Goal: Task Accomplishment & Management: Manage account settings

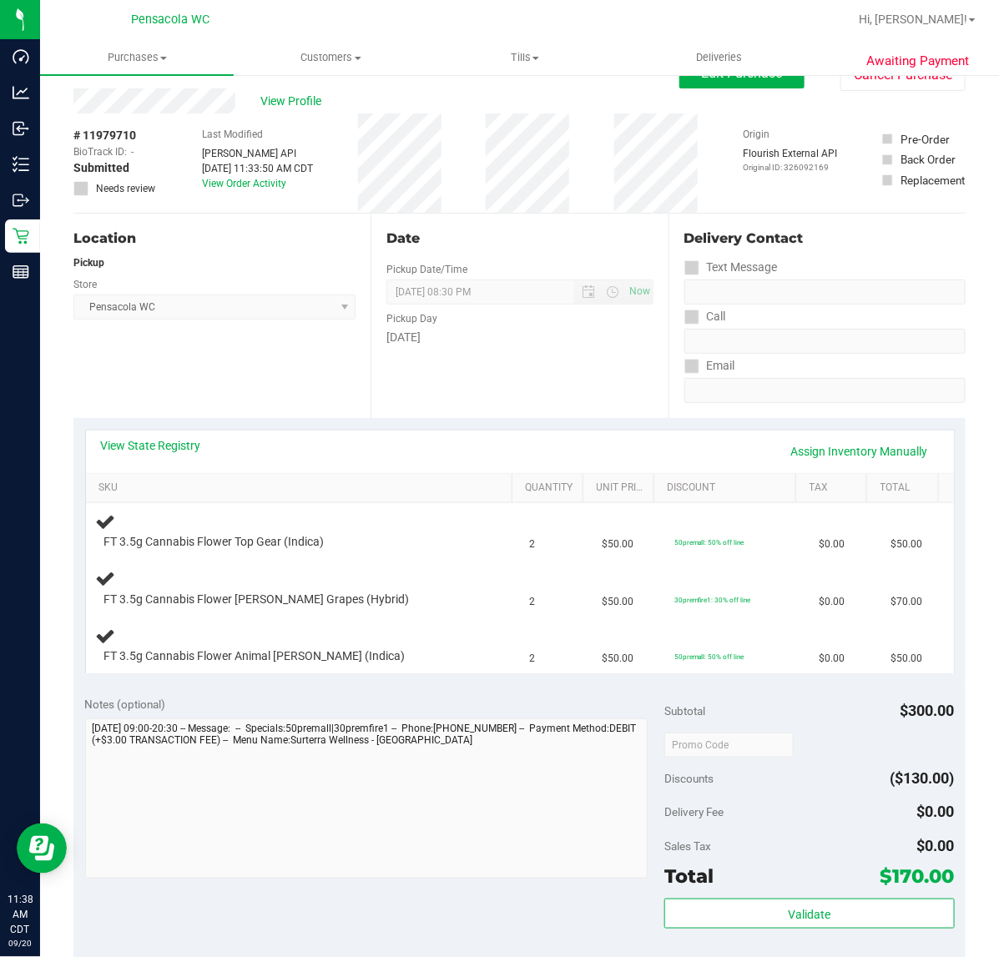
scroll to position [32, 0]
click at [139, 450] on link "View State Registry" at bounding box center [151, 445] width 100 height 17
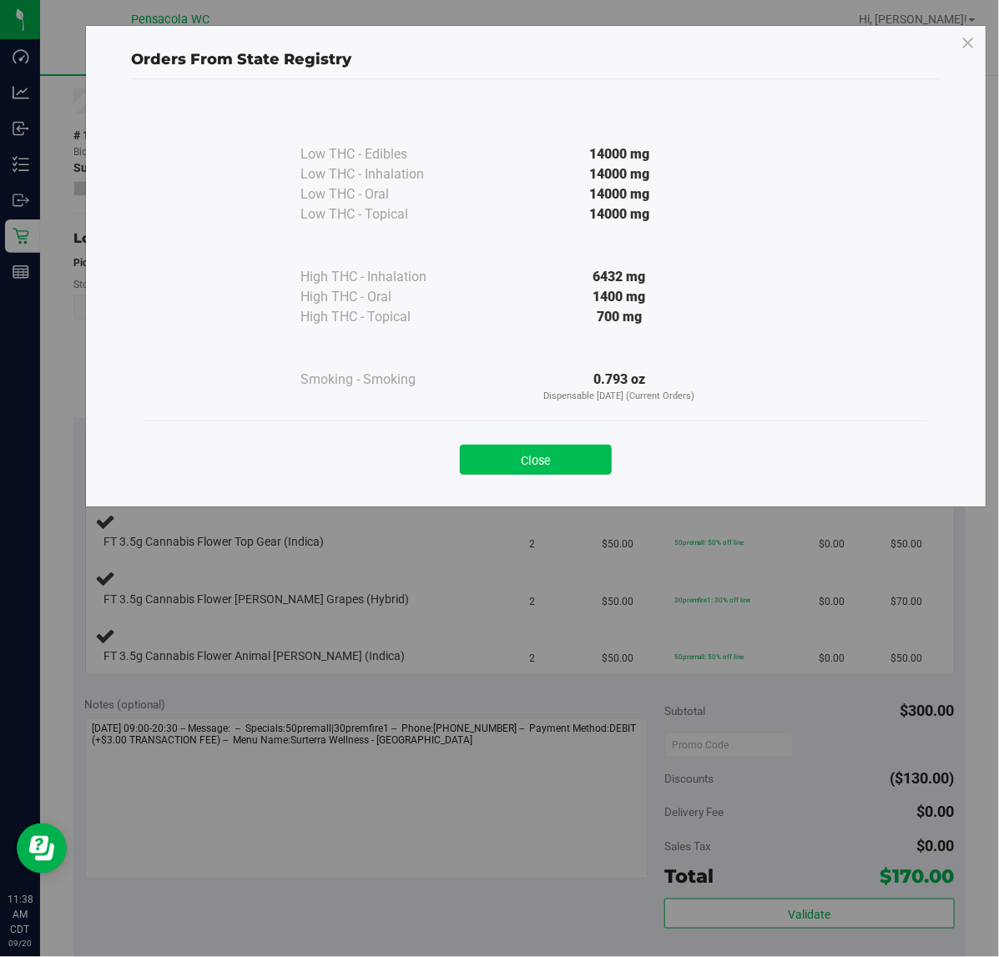
click at [569, 451] on button "Close" at bounding box center [536, 460] width 152 height 30
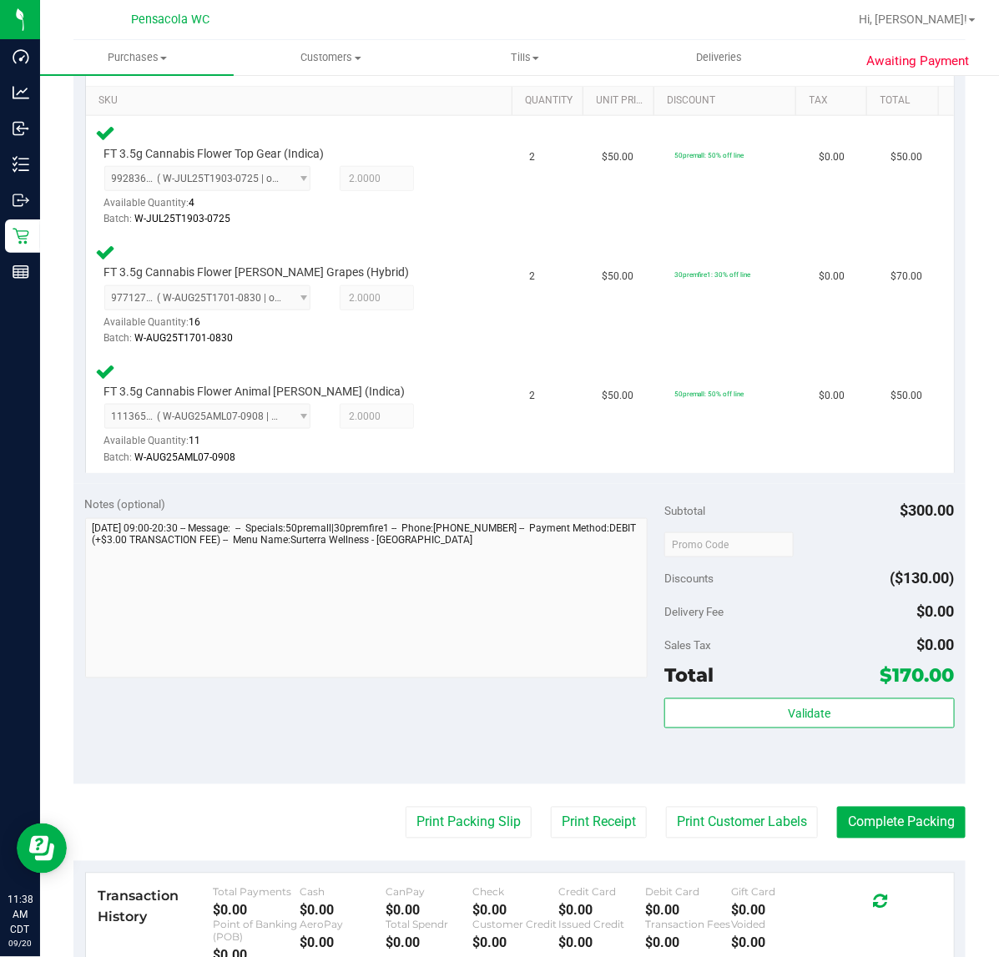
scroll to position [485, 0]
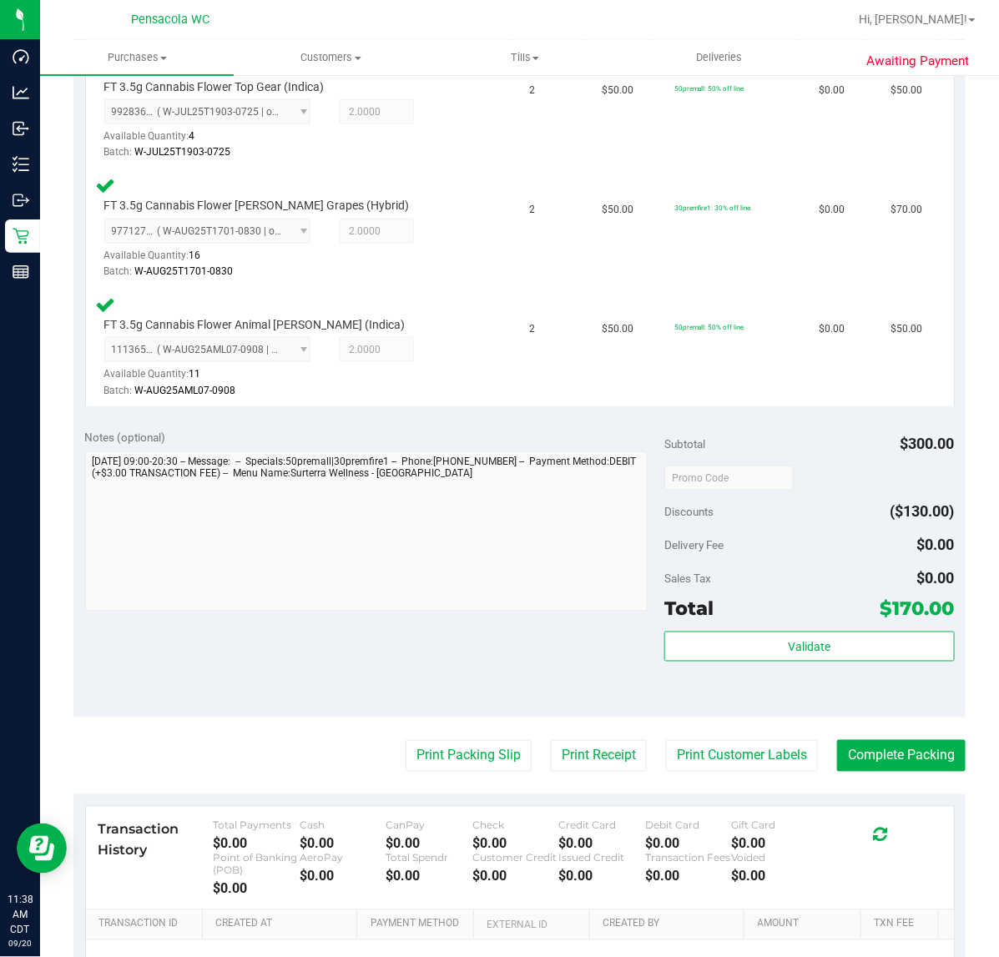
click at [774, 677] on div "Validate" at bounding box center [808, 668] width 289 height 75
click at [792, 645] on span "Validate" at bounding box center [808, 647] width 43 height 13
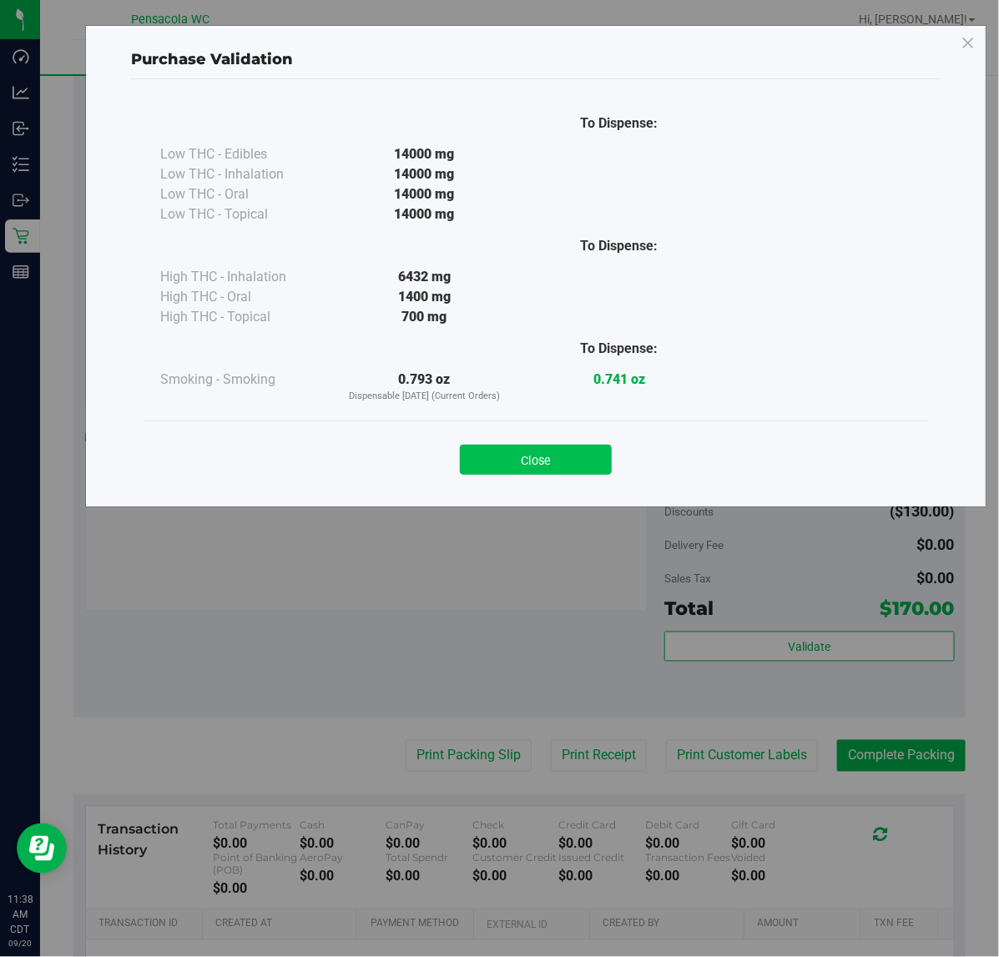
click at [581, 445] on button "Close" at bounding box center [536, 460] width 152 height 30
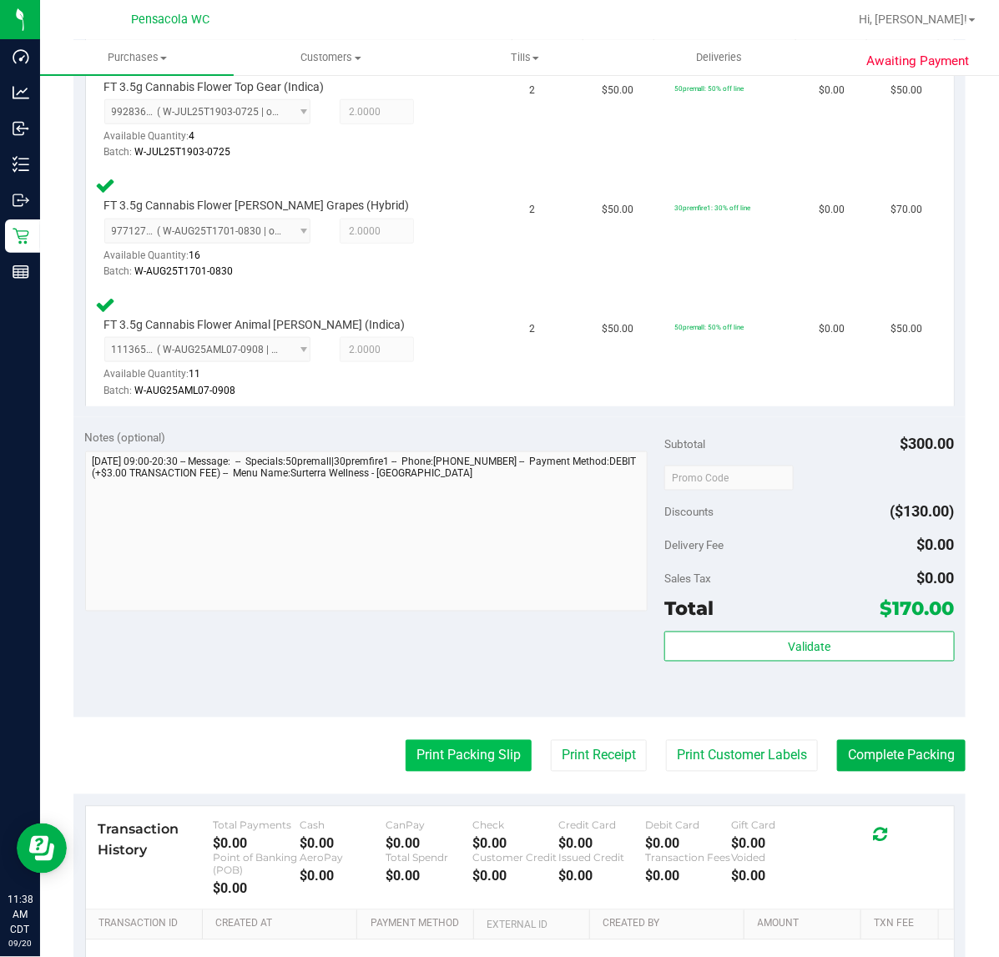
click at [463, 743] on button "Print Packing Slip" at bounding box center [468, 756] width 126 height 32
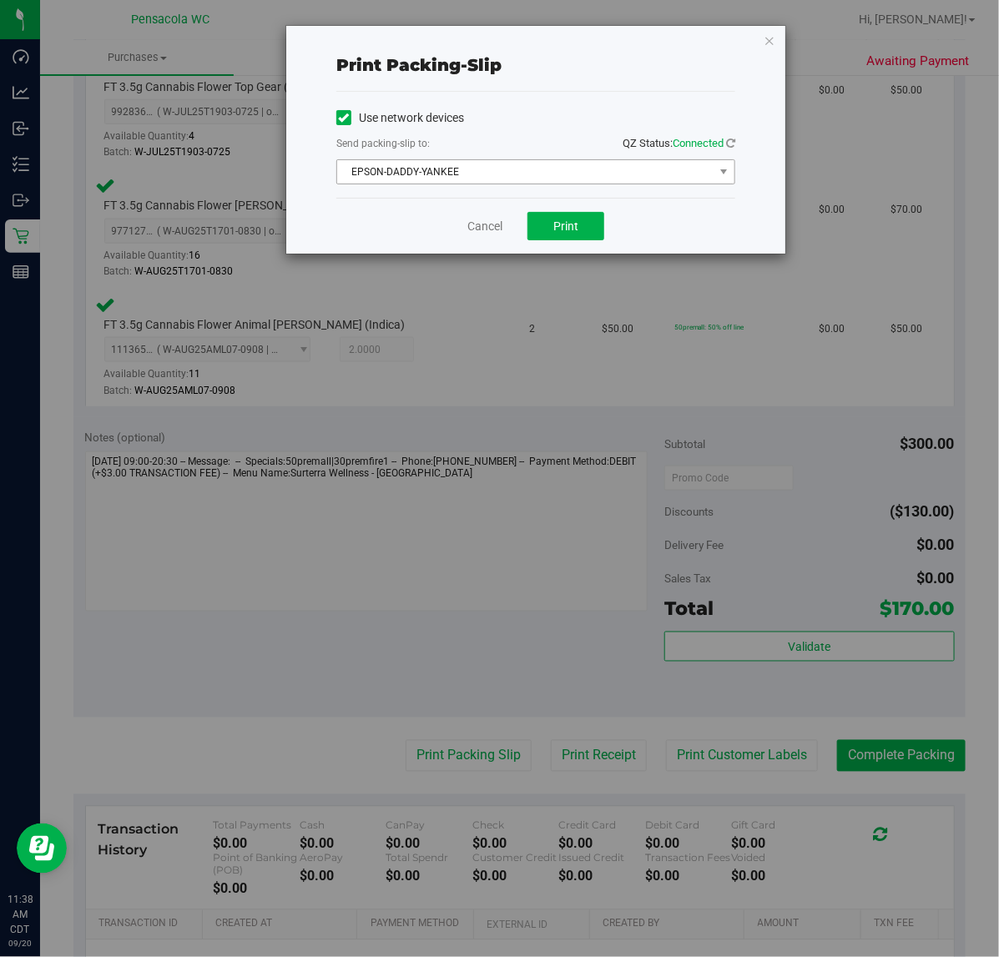
click at [486, 177] on span "EPSON-DADDY-YANKEE" at bounding box center [525, 171] width 376 height 23
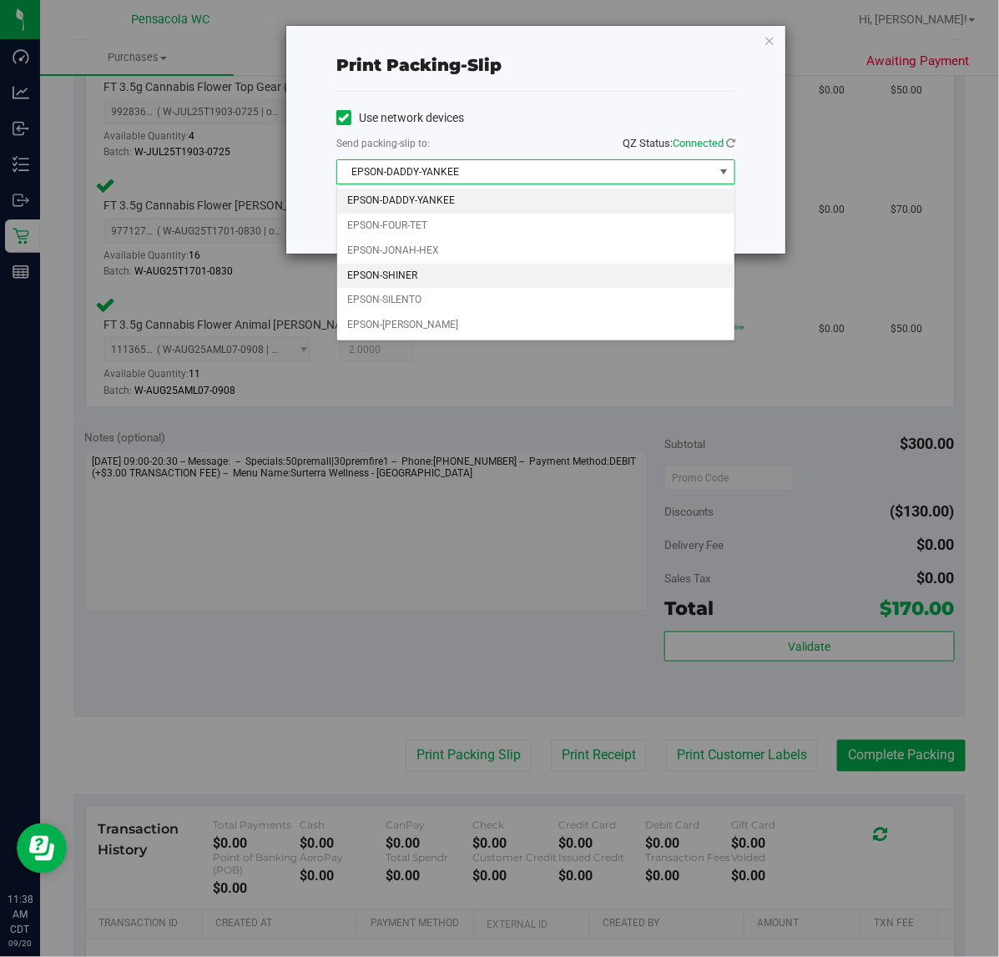
click at [435, 279] on li "EPSON-SHINER" at bounding box center [535, 276] width 397 height 25
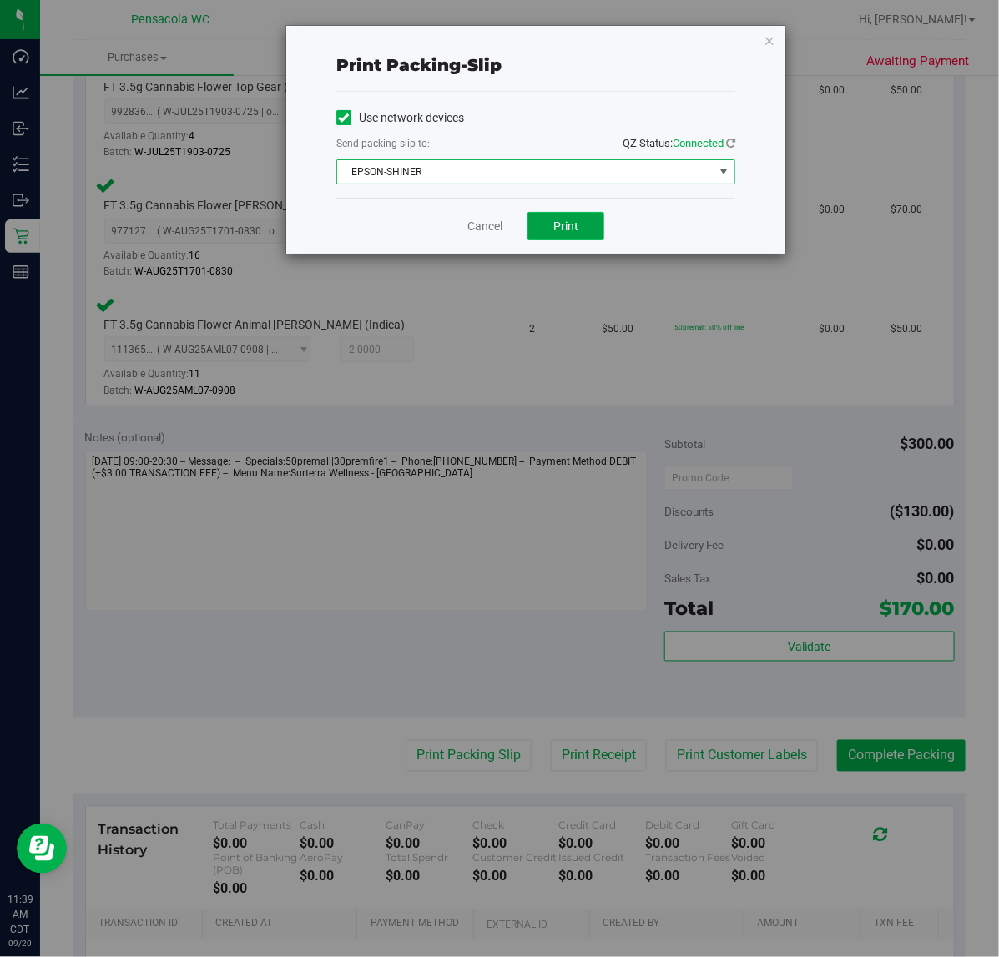
click at [576, 223] on span "Print" at bounding box center [565, 225] width 25 height 13
click at [769, 42] on icon "button" at bounding box center [769, 40] width 12 height 20
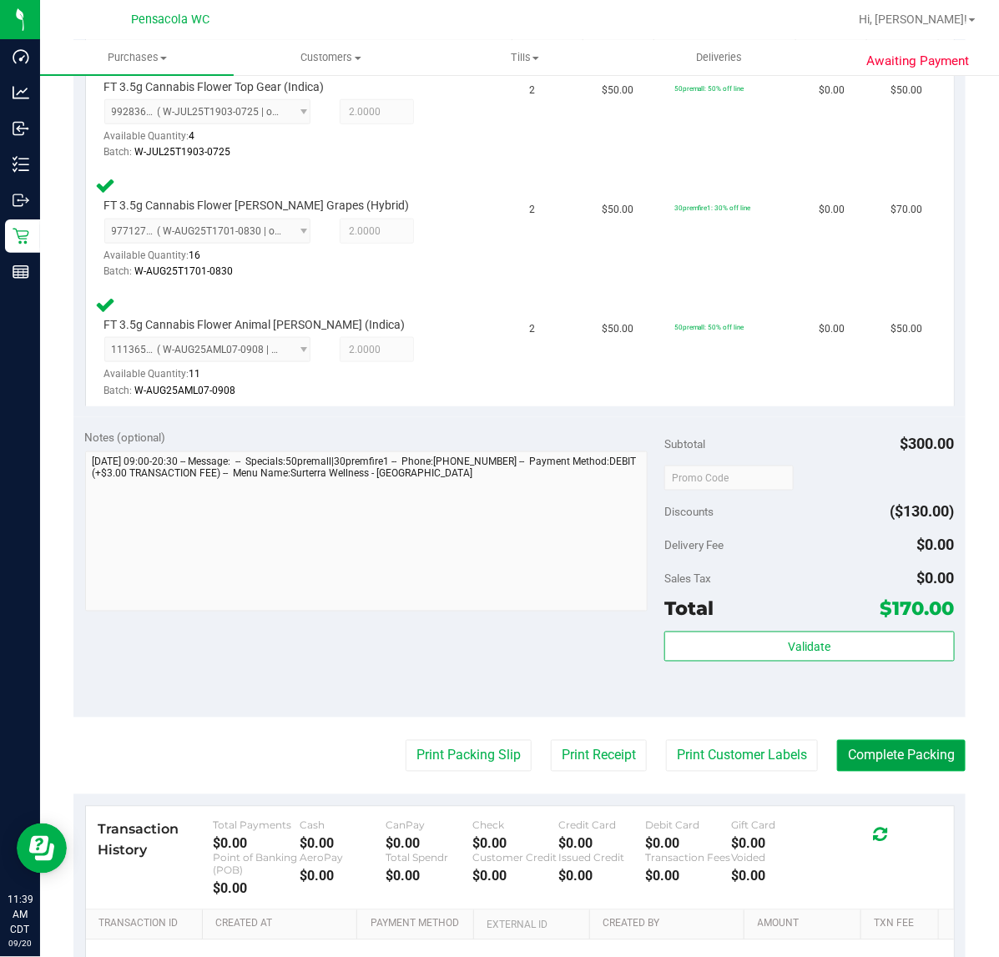
click at [893, 751] on button "Complete Packing" at bounding box center [901, 756] width 128 height 32
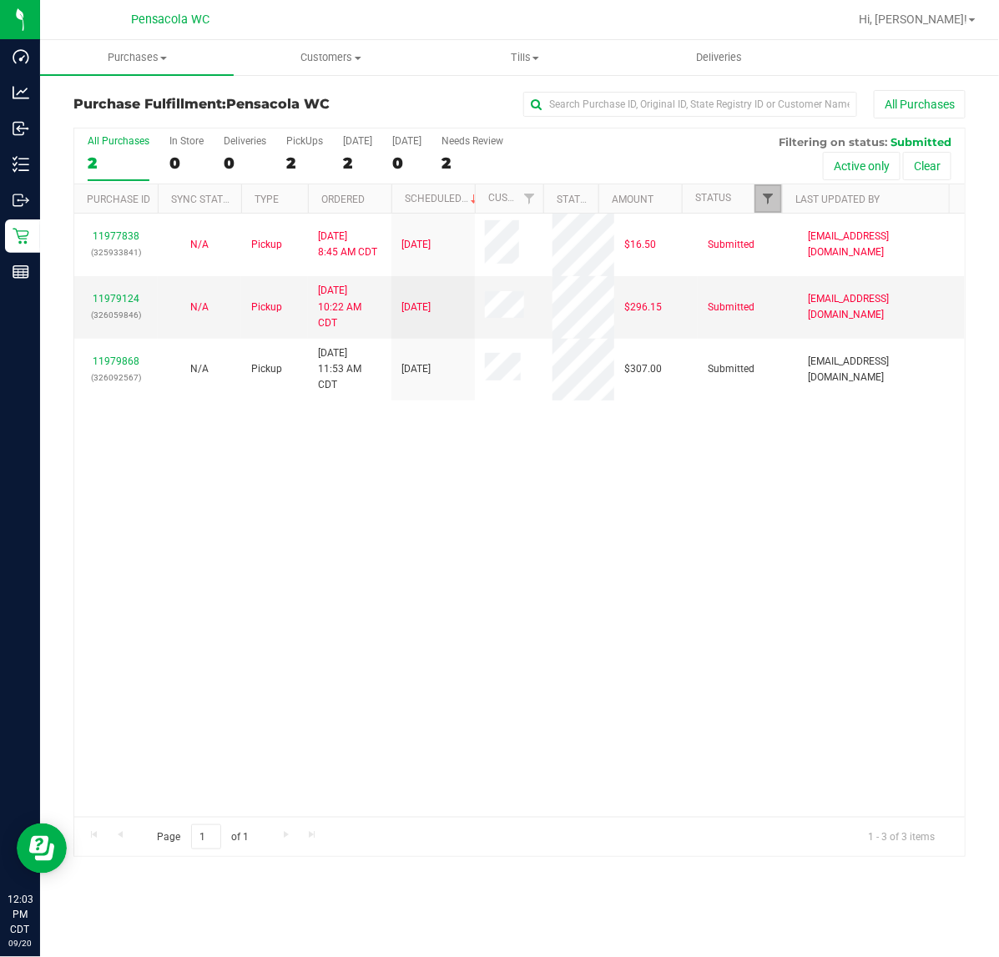
click at [766, 200] on span "Filter" at bounding box center [767, 198] width 13 height 13
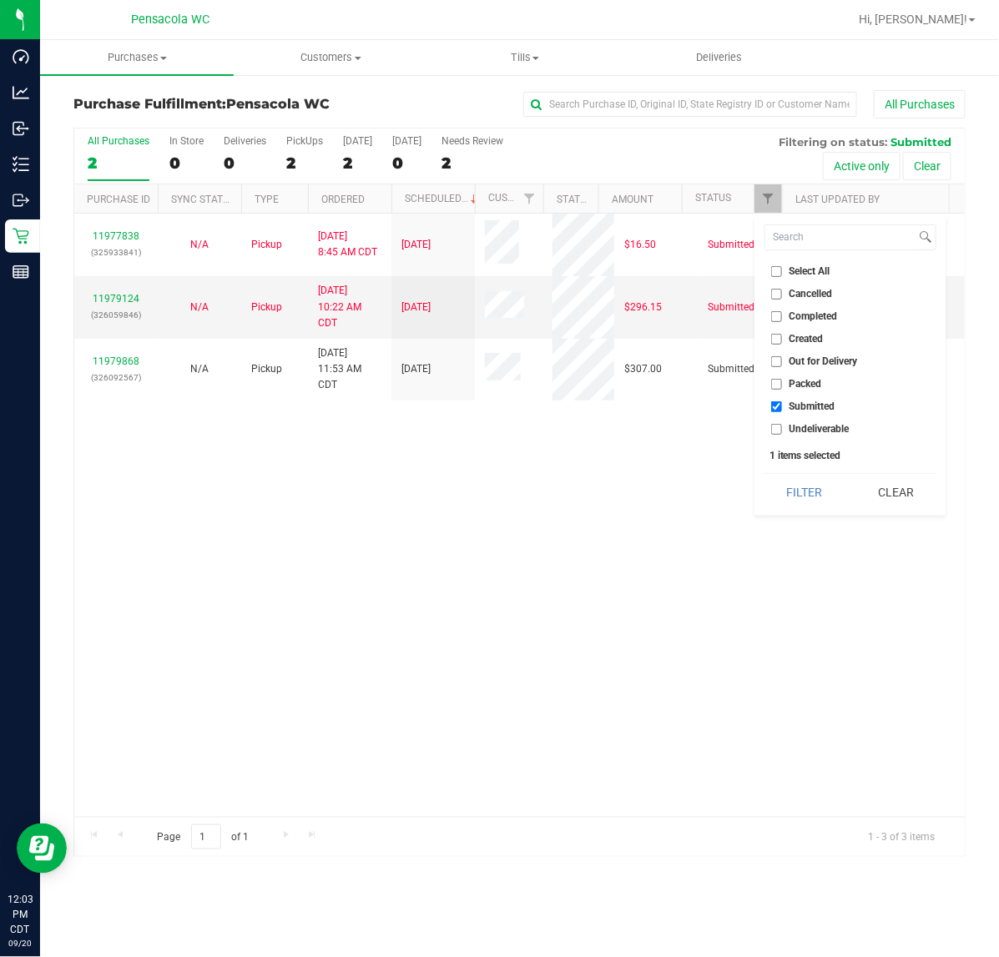
click at [801, 384] on span "Packed" at bounding box center [805, 384] width 33 height 10
click at [782, 384] on input "Packed" at bounding box center [776, 384] width 11 height 11
checkbox input "true"
click at [803, 406] on span "Submitted" at bounding box center [812, 406] width 46 height 10
click at [782, 406] on input "Submitted" at bounding box center [776, 406] width 11 height 11
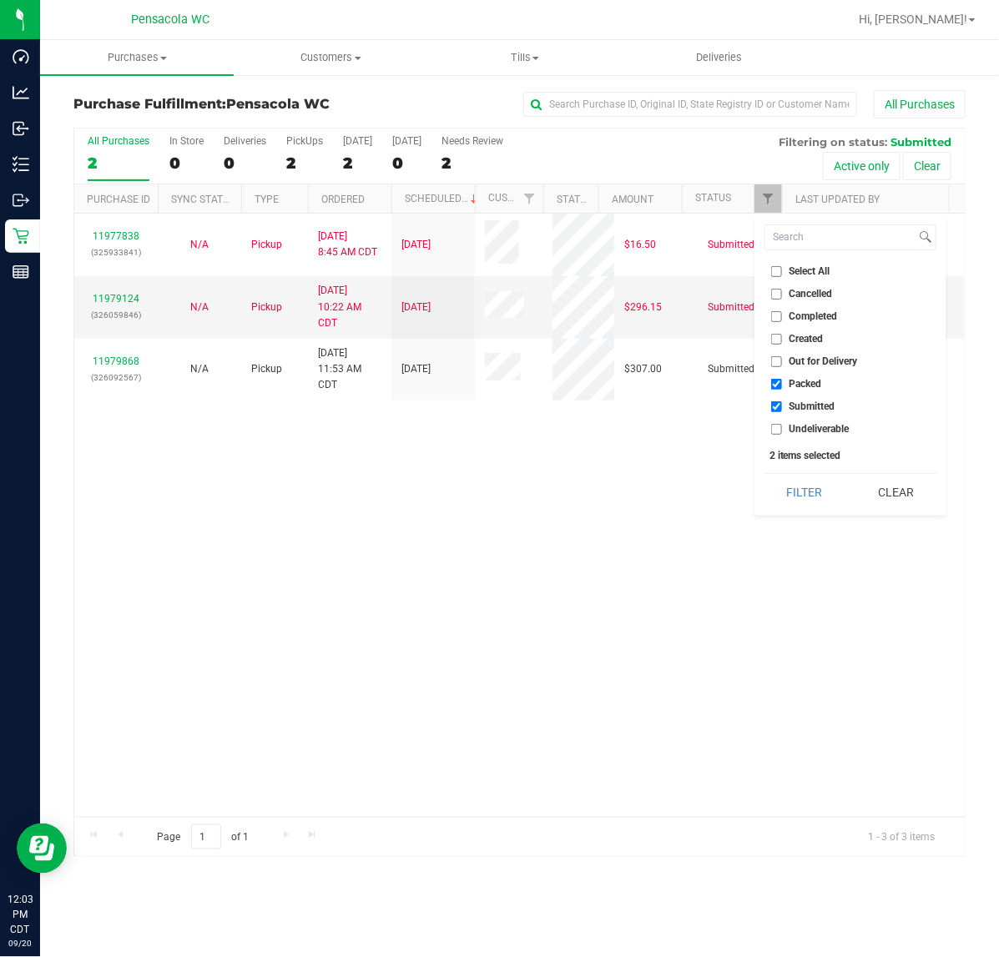
checkbox input "false"
click at [815, 506] on button "Filter" at bounding box center [804, 492] width 80 height 37
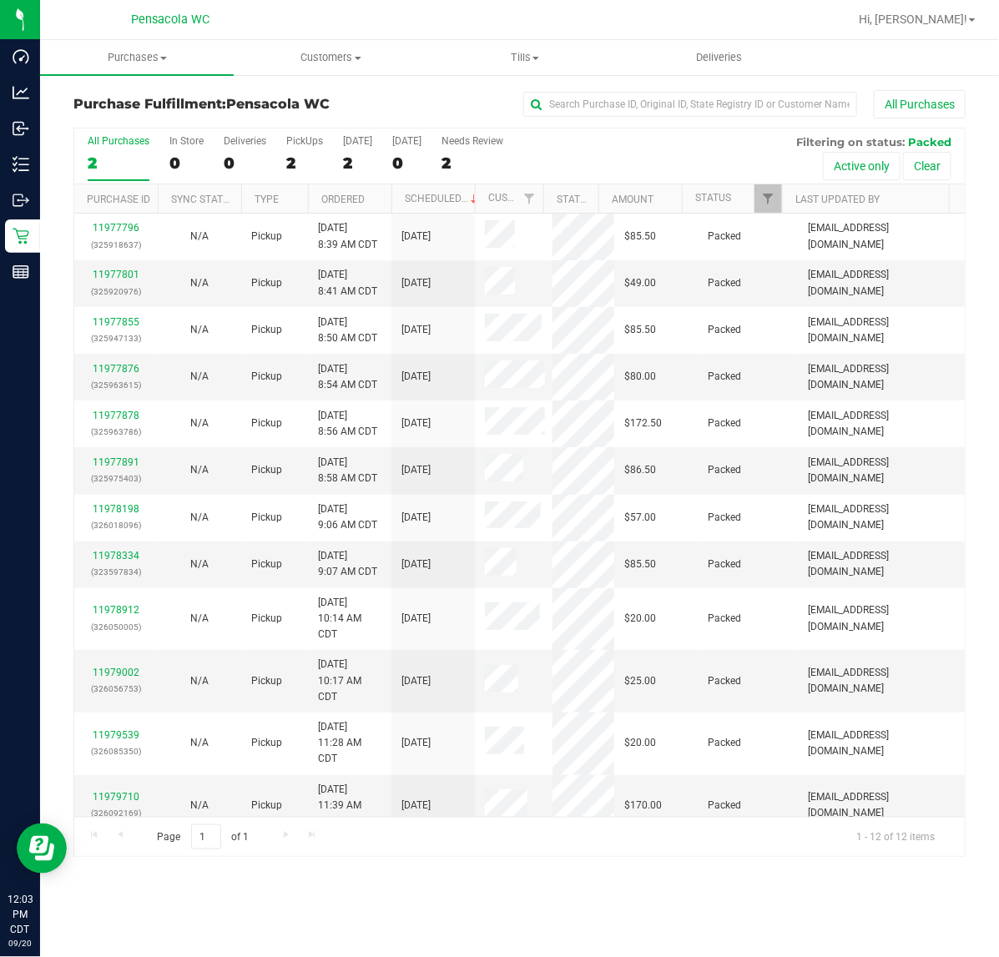
scroll to position [17, 0]
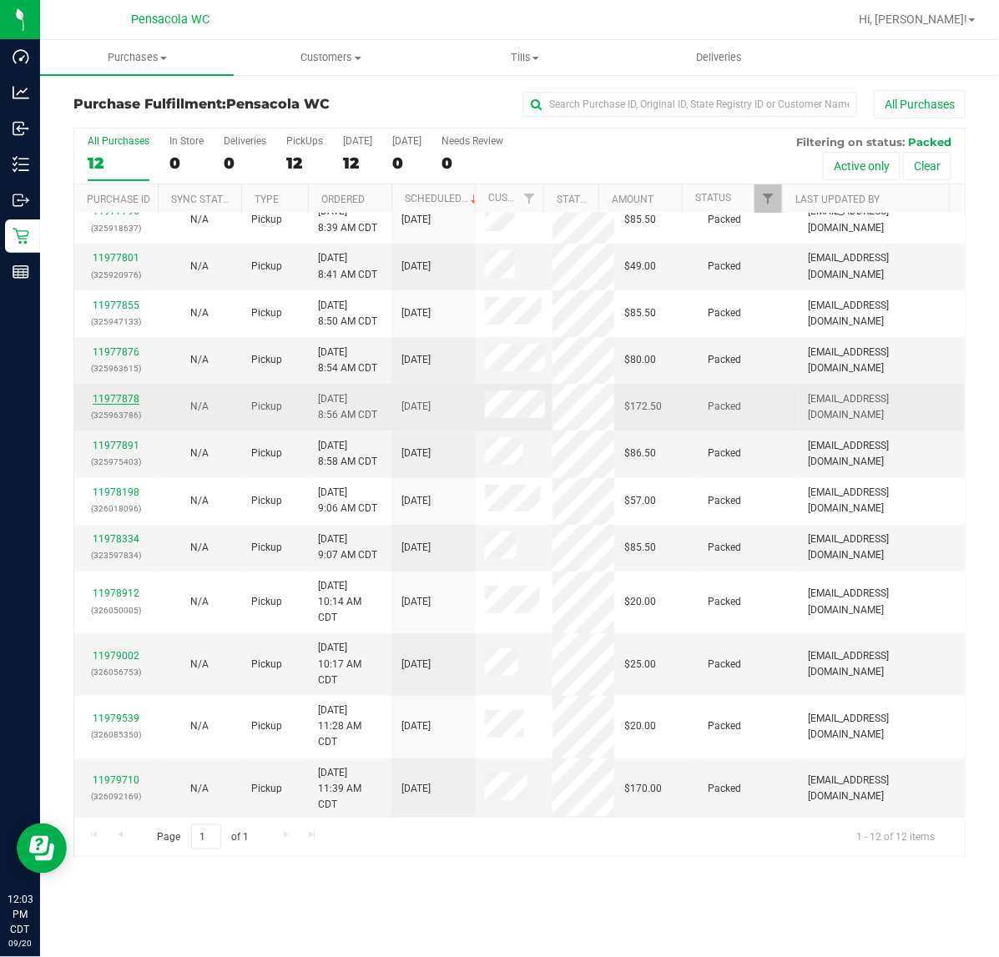
click at [121, 399] on link "11977878" at bounding box center [116, 399] width 47 height 12
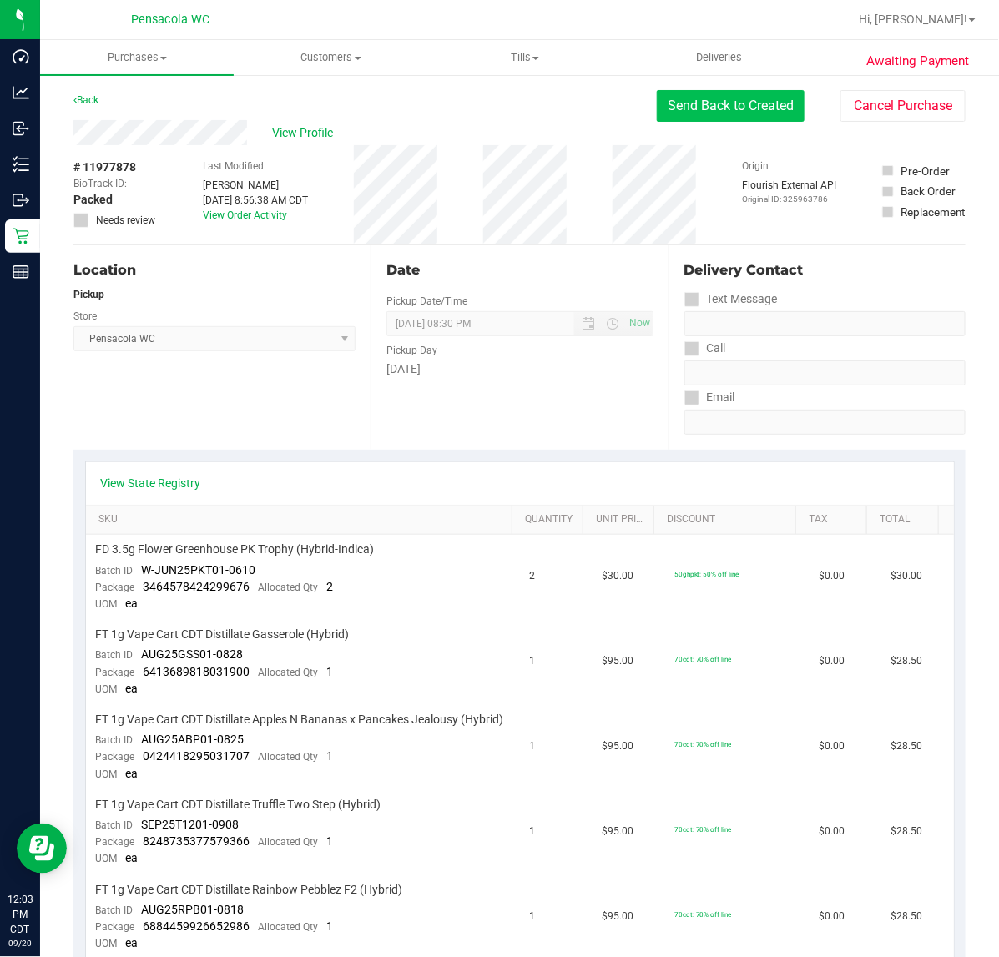
click at [751, 107] on button "Send Back to Created" at bounding box center [730, 106] width 148 height 32
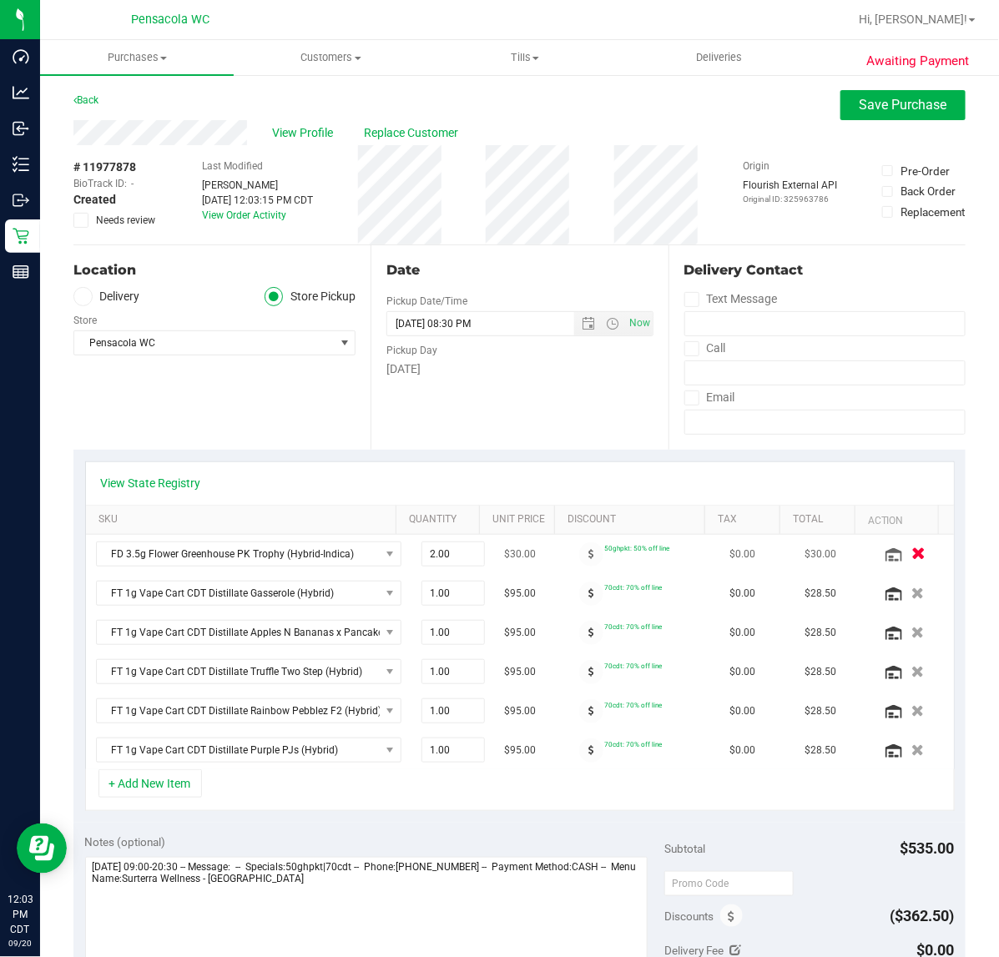
click at [911, 556] on icon "button" at bounding box center [918, 554] width 14 height 13
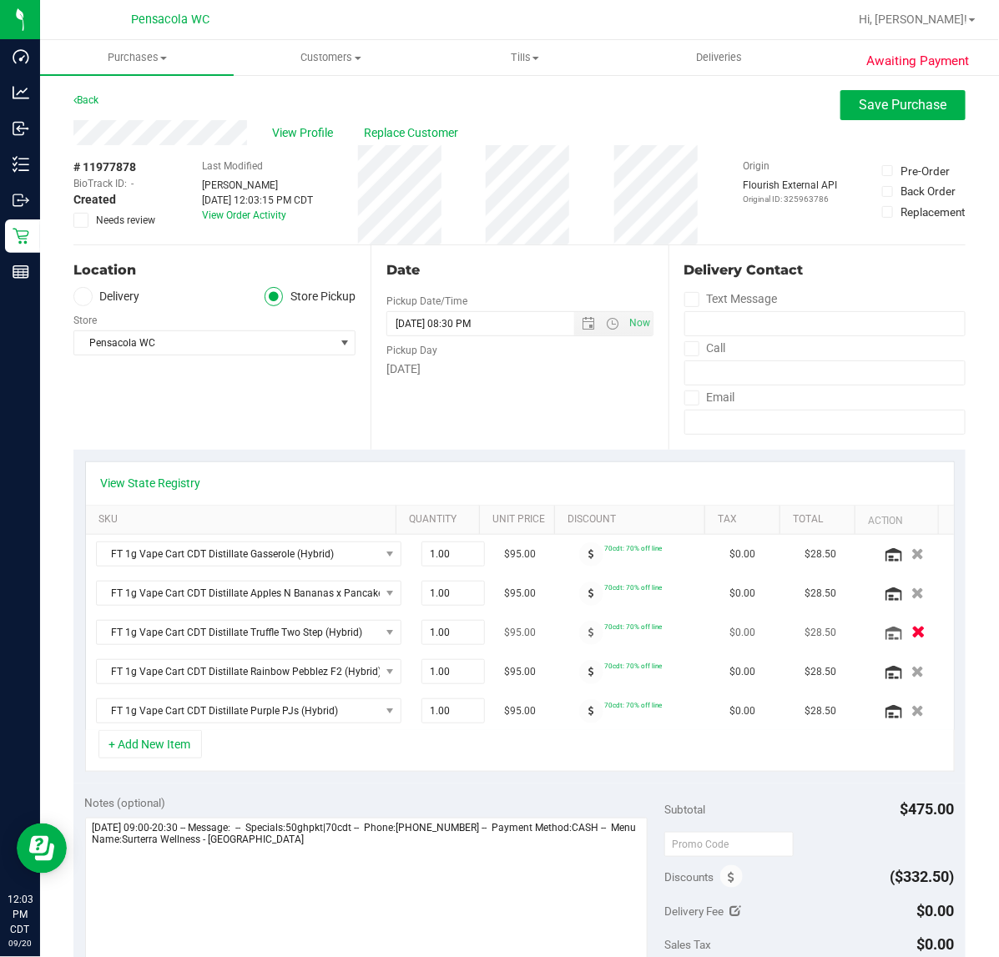
click at [911, 628] on icon "button" at bounding box center [918, 632] width 14 height 13
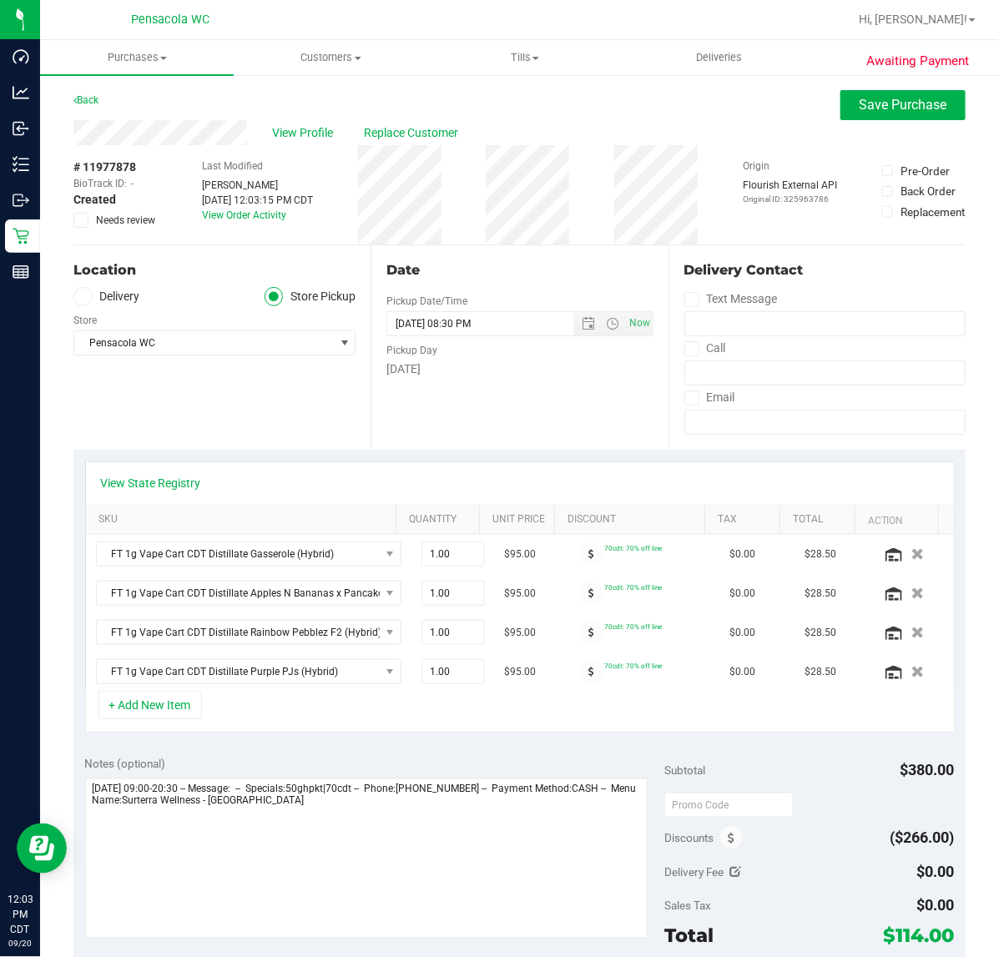
click at [912, 599] on icon "button" at bounding box center [918, 593] width 13 height 12
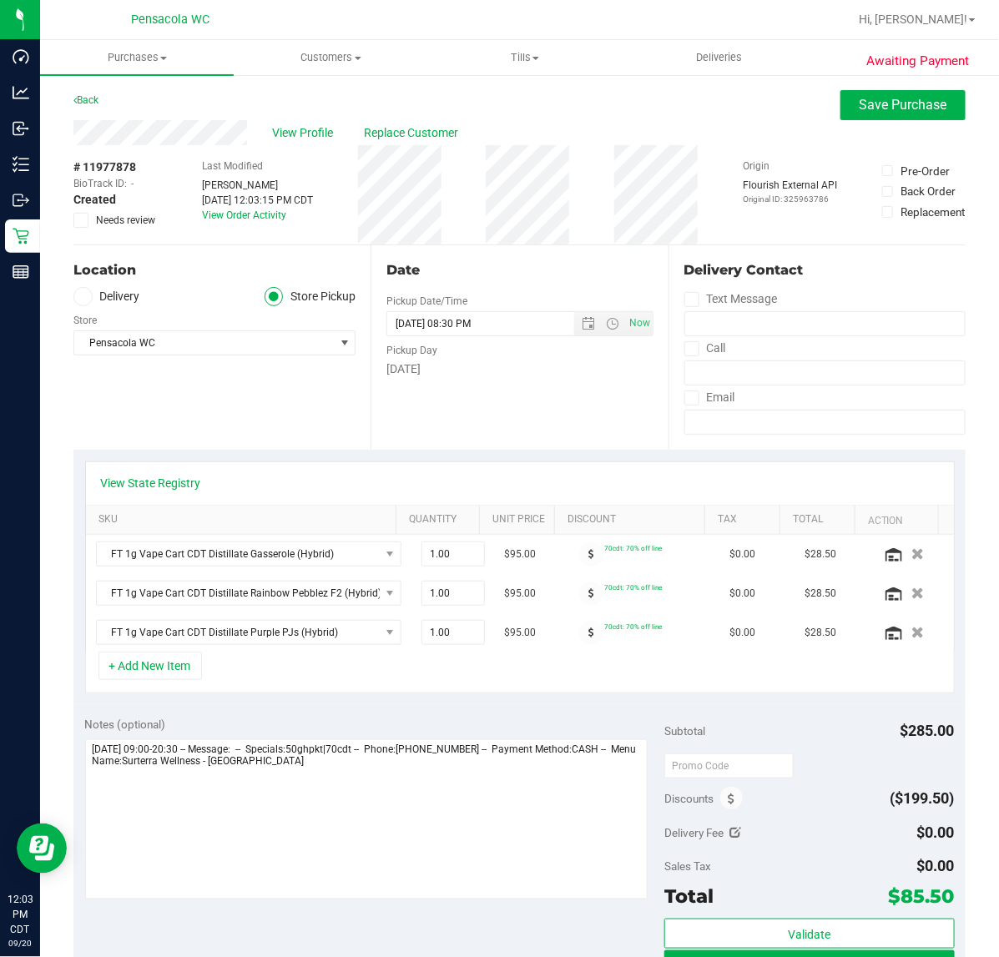
click at [912, 551] on icon "button" at bounding box center [918, 554] width 13 height 12
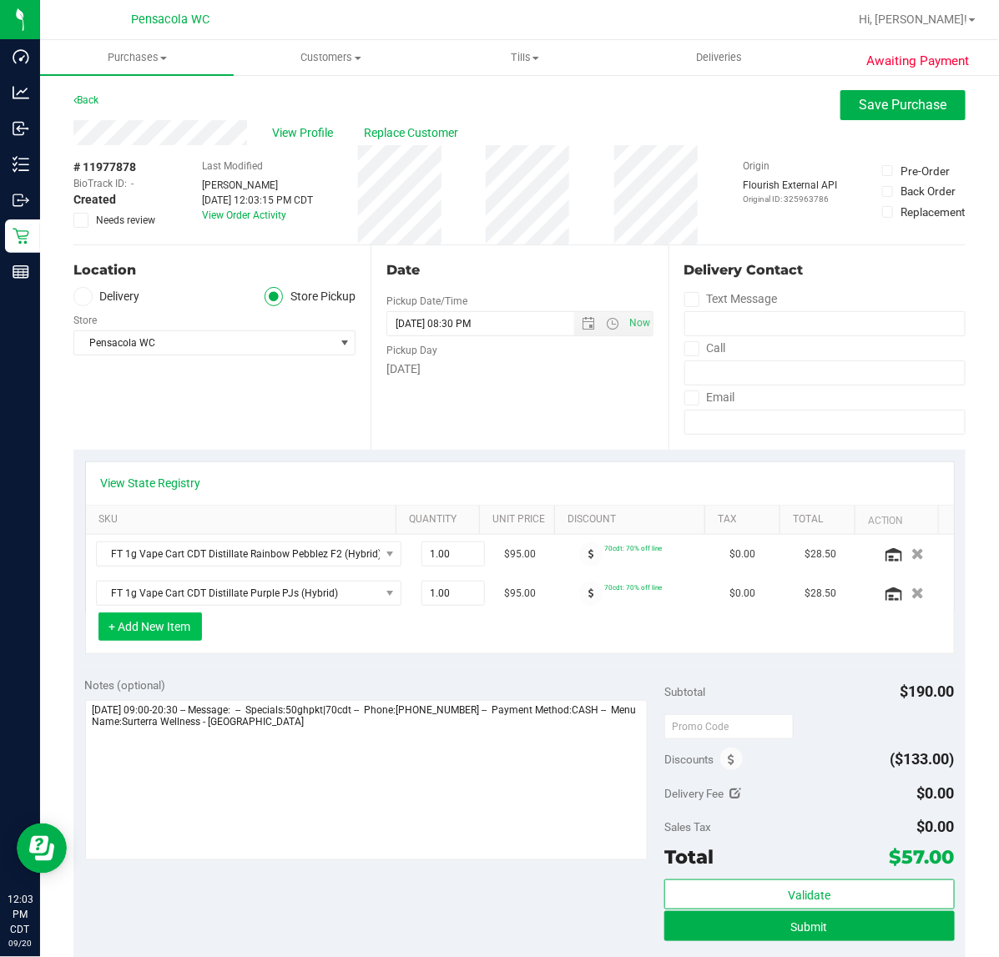
click at [163, 638] on button "+ Add New Item" at bounding box center [149, 626] width 103 height 28
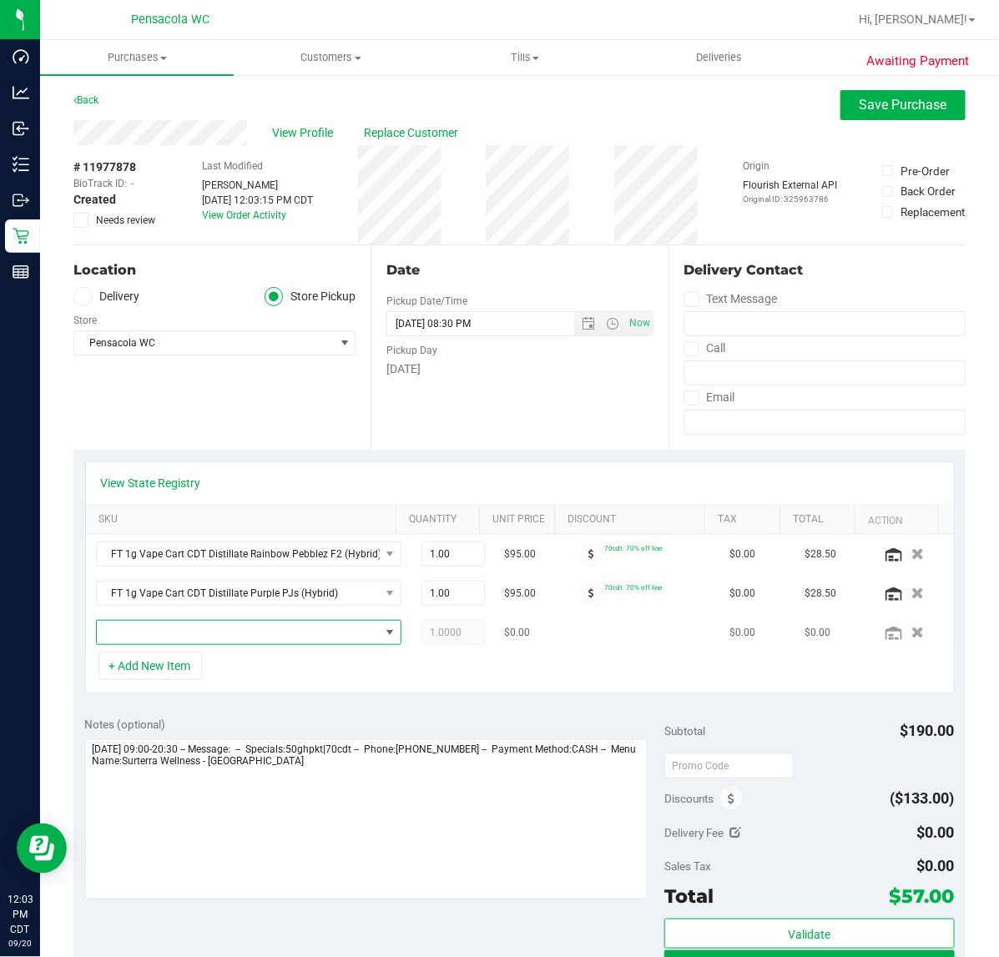
click at [181, 645] on span "NO DATA FOUND" at bounding box center [248, 632] width 305 height 25
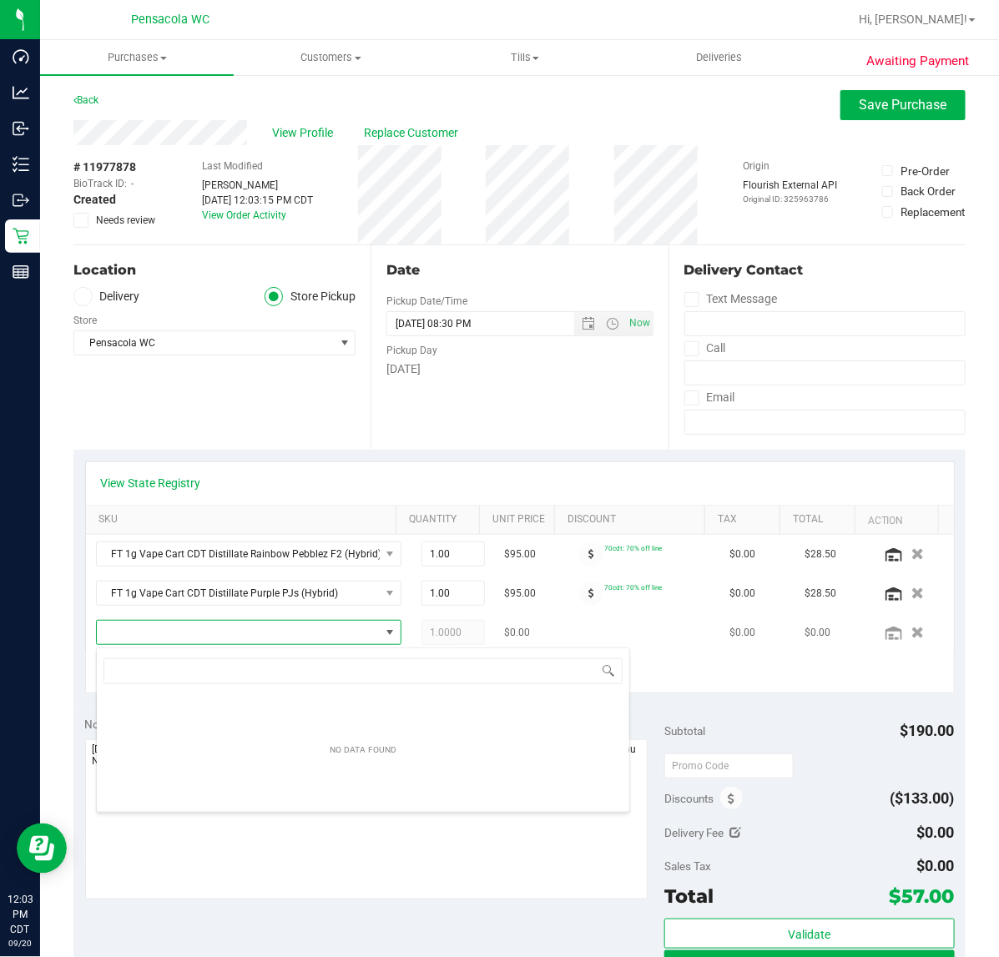
click at [188, 638] on span "NO DATA FOUND" at bounding box center [238, 632] width 283 height 23
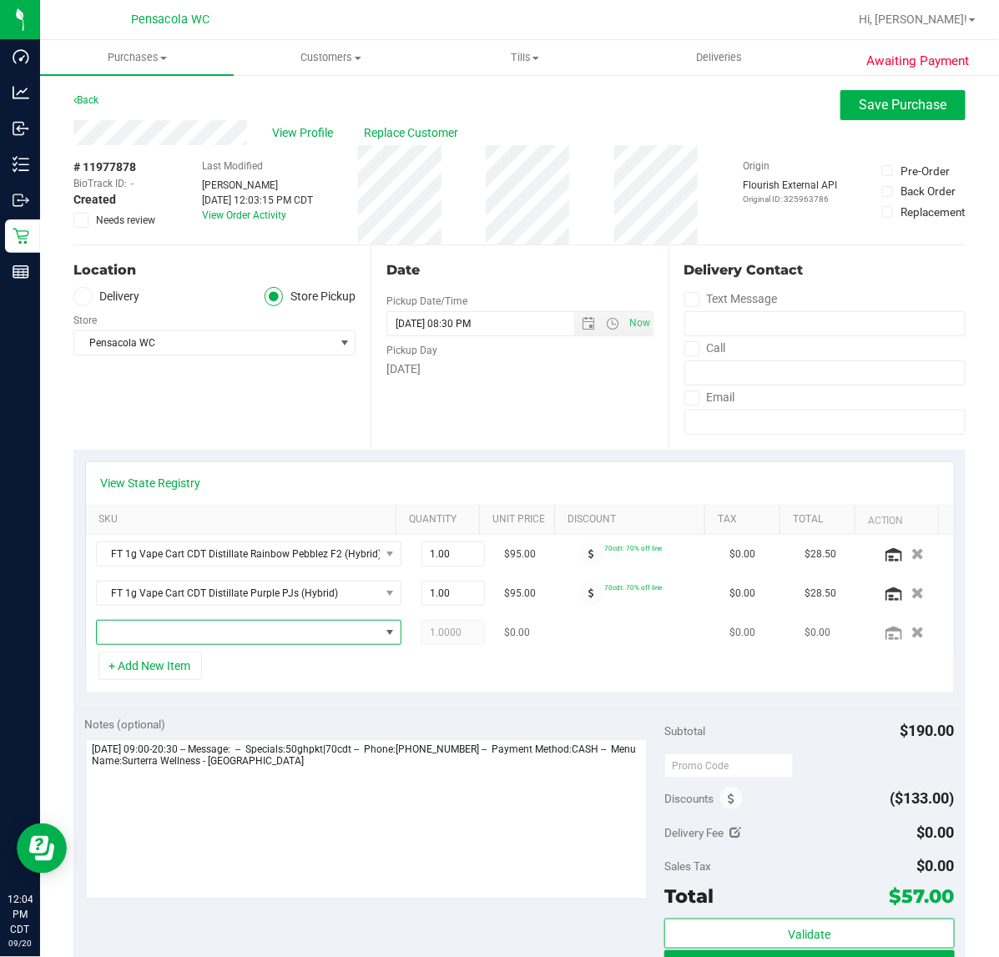
click at [188, 636] on span at bounding box center [238, 632] width 283 height 23
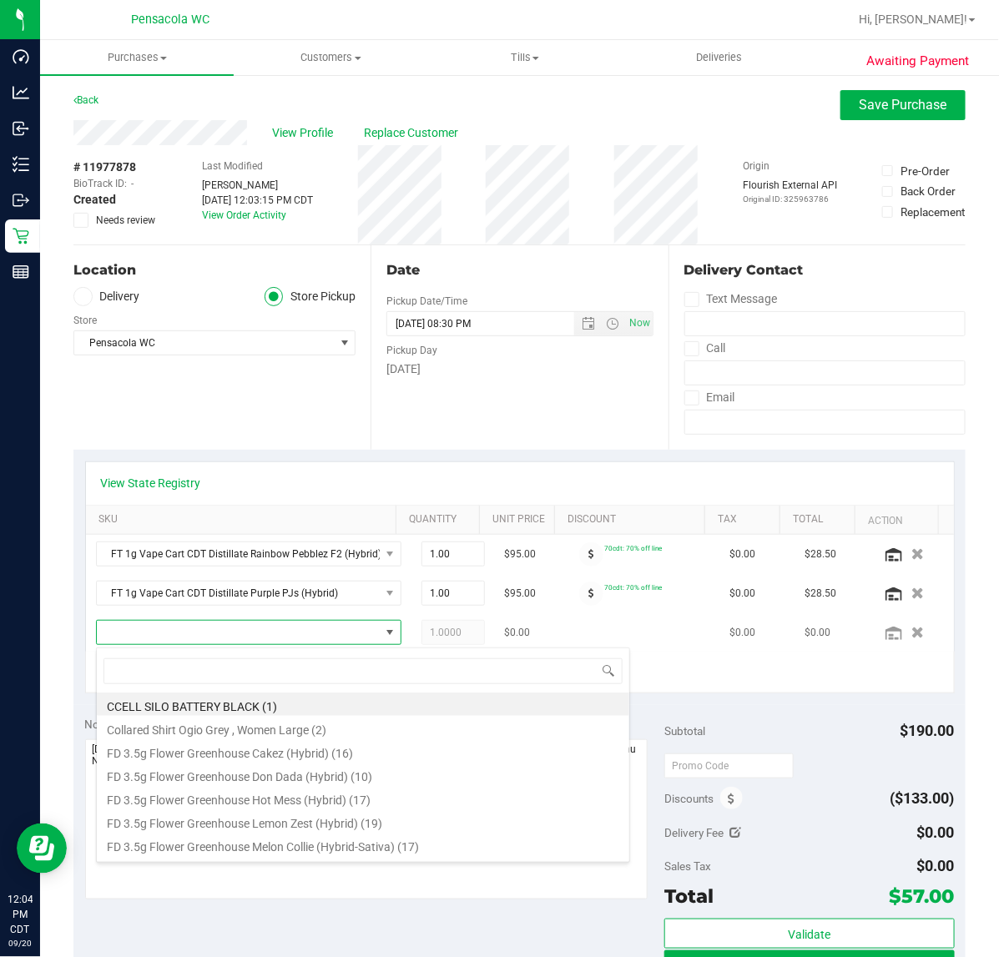
scroll to position [26, 274]
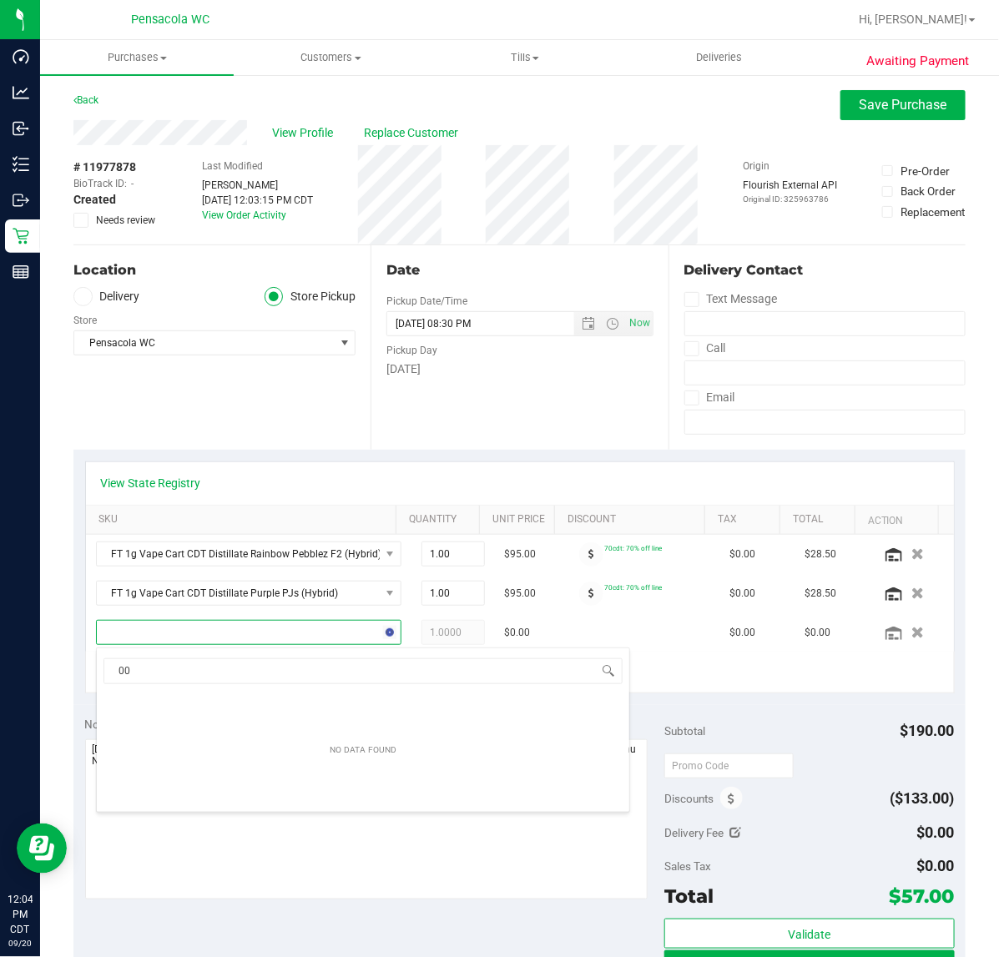
type input "007"
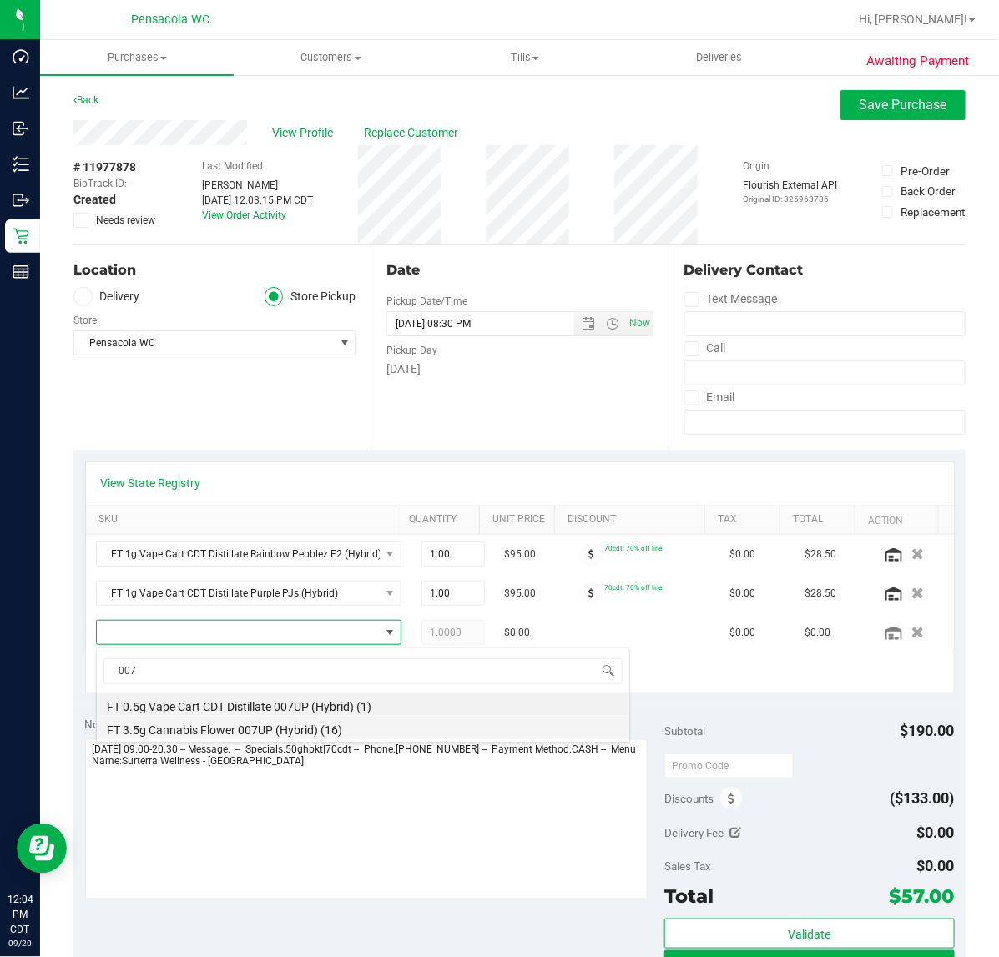
click at [398, 727] on li "FT 3.5g Cannabis Flower 007UP (Hybrid) (16)" at bounding box center [363, 727] width 532 height 23
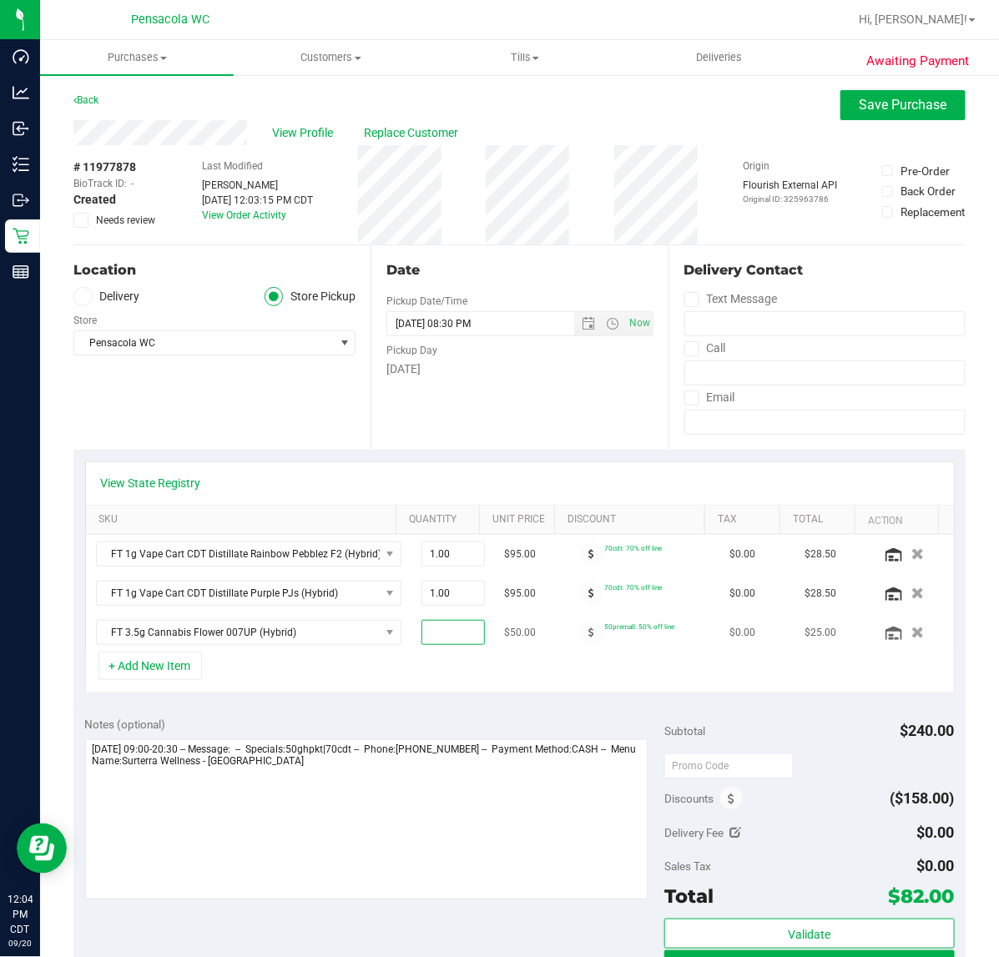
type input "2"
type input "2.00"
click at [325, 674] on div "+ Add New Item" at bounding box center [519, 672] width 869 height 42
click at [859, 101] on span "Save Purchase" at bounding box center [903, 105] width 88 height 16
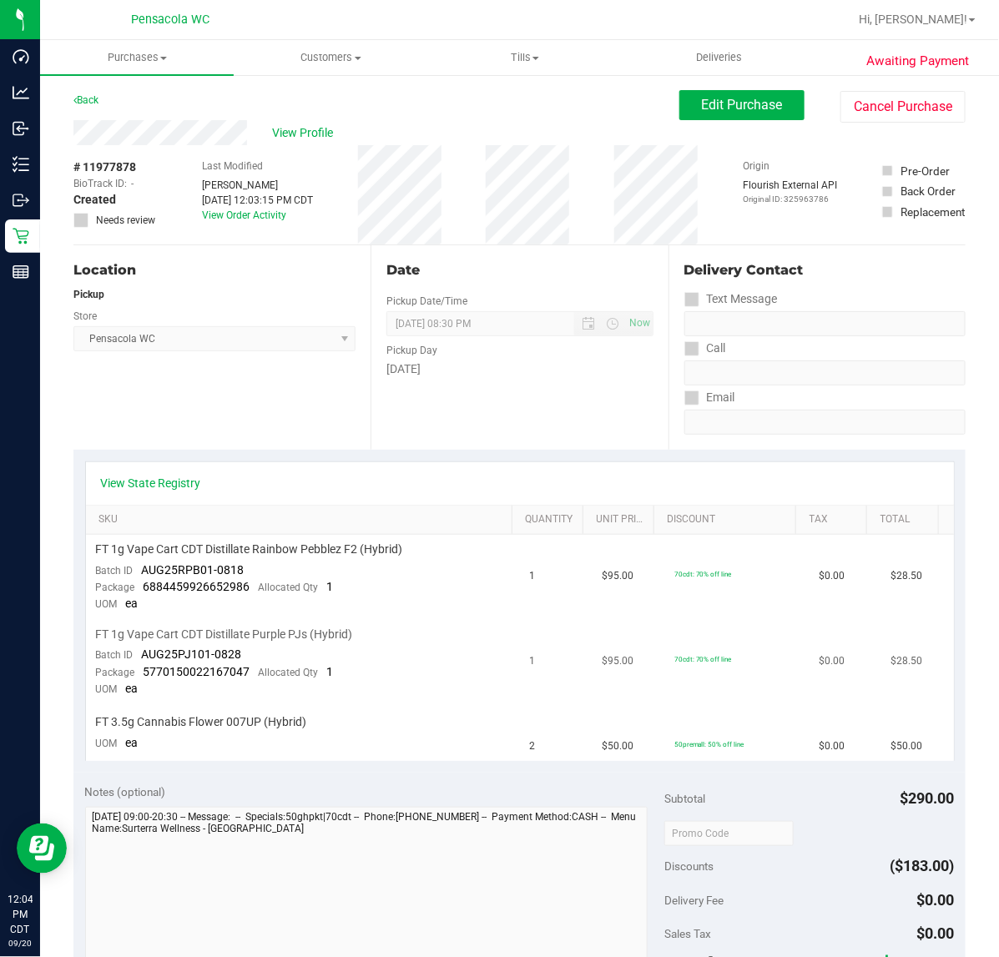
click at [428, 666] on td "FT 1g Vape Cart CDT Distillate Purple PJs (Hybrid) Batch ID AUG25PJ101-0828 Pac…" at bounding box center [303, 662] width 434 height 85
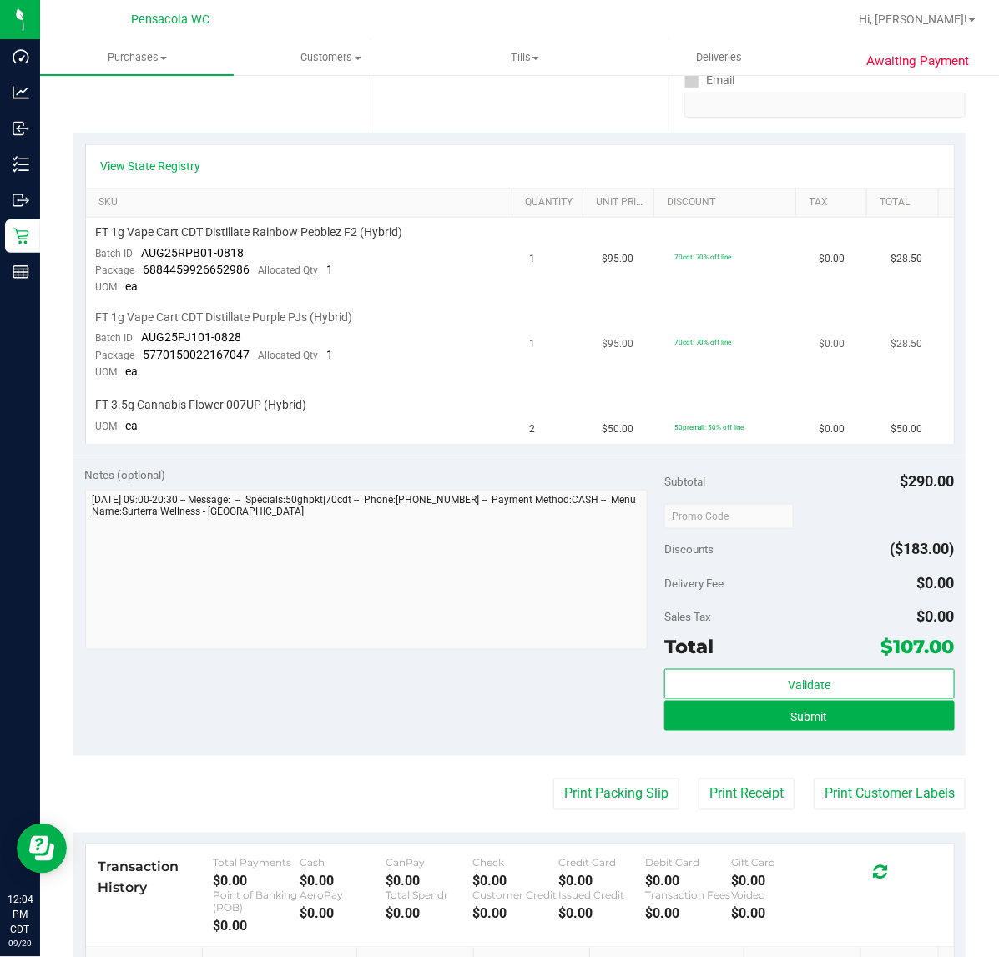
scroll to position [314, 0]
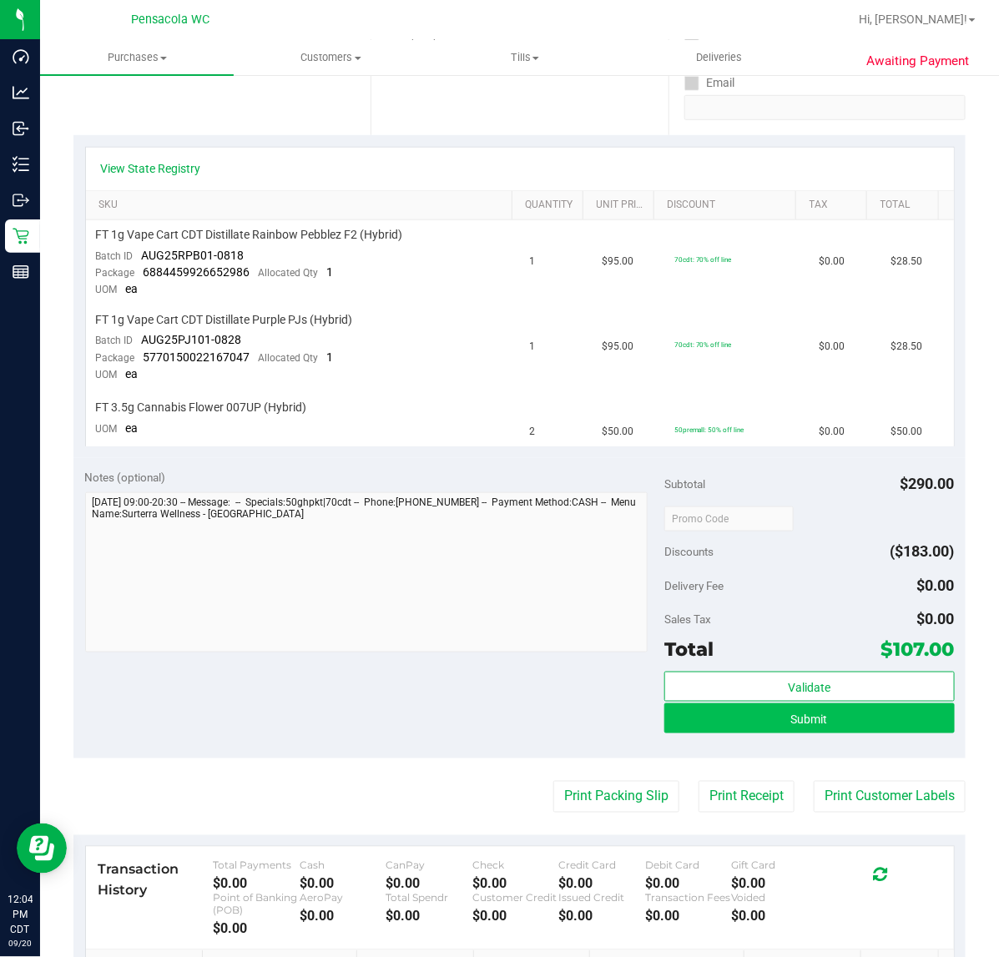
click at [823, 728] on button "Submit" at bounding box center [808, 718] width 289 height 30
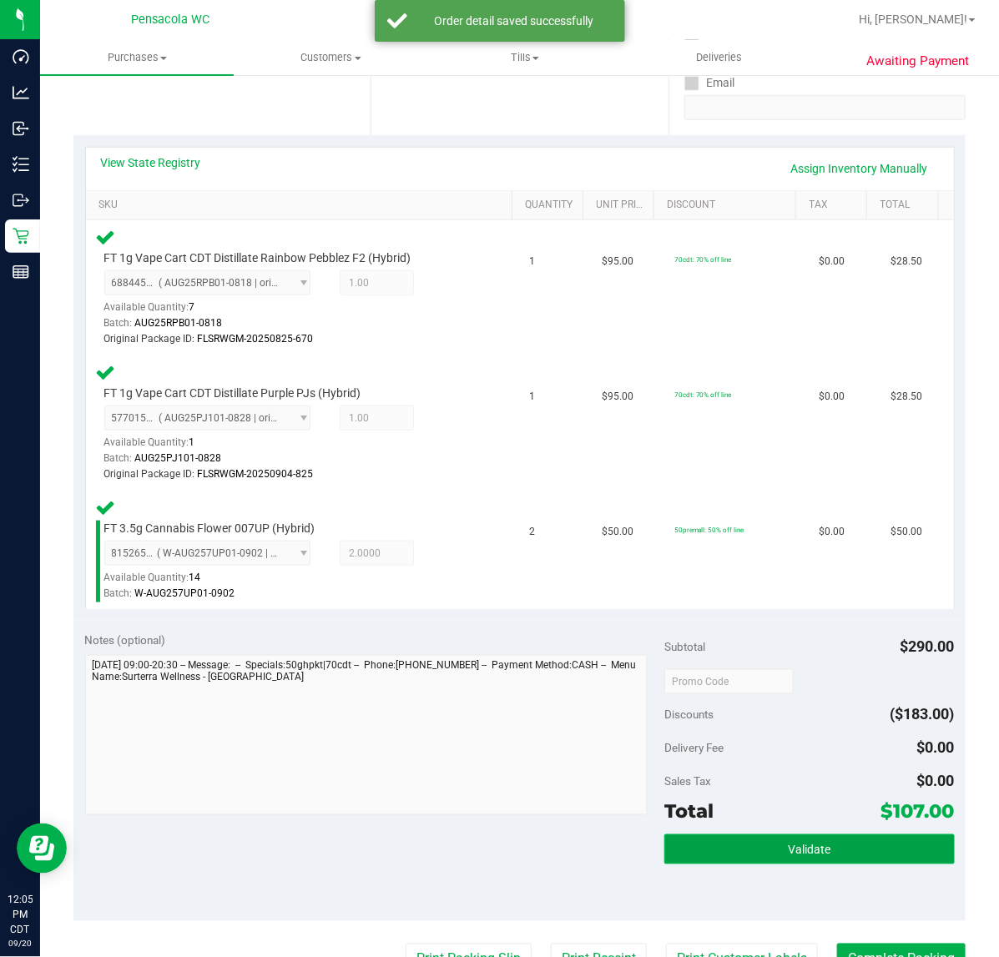
click at [832, 845] on button "Validate" at bounding box center [808, 849] width 289 height 30
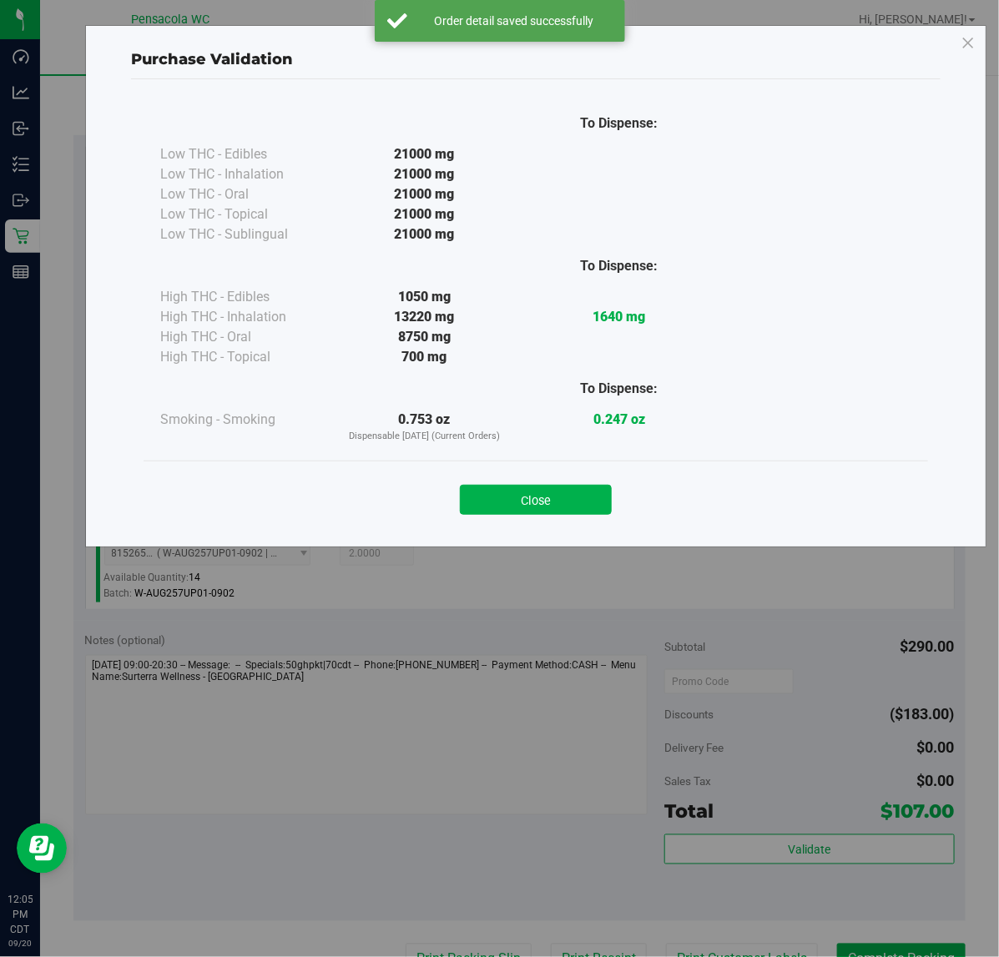
click at [551, 531] on div "Purchase Validation To Dispense: Low THC - Edibles 21000 mg" at bounding box center [535, 286] width 901 height 522
click at [553, 501] on button "Close" at bounding box center [536, 500] width 152 height 30
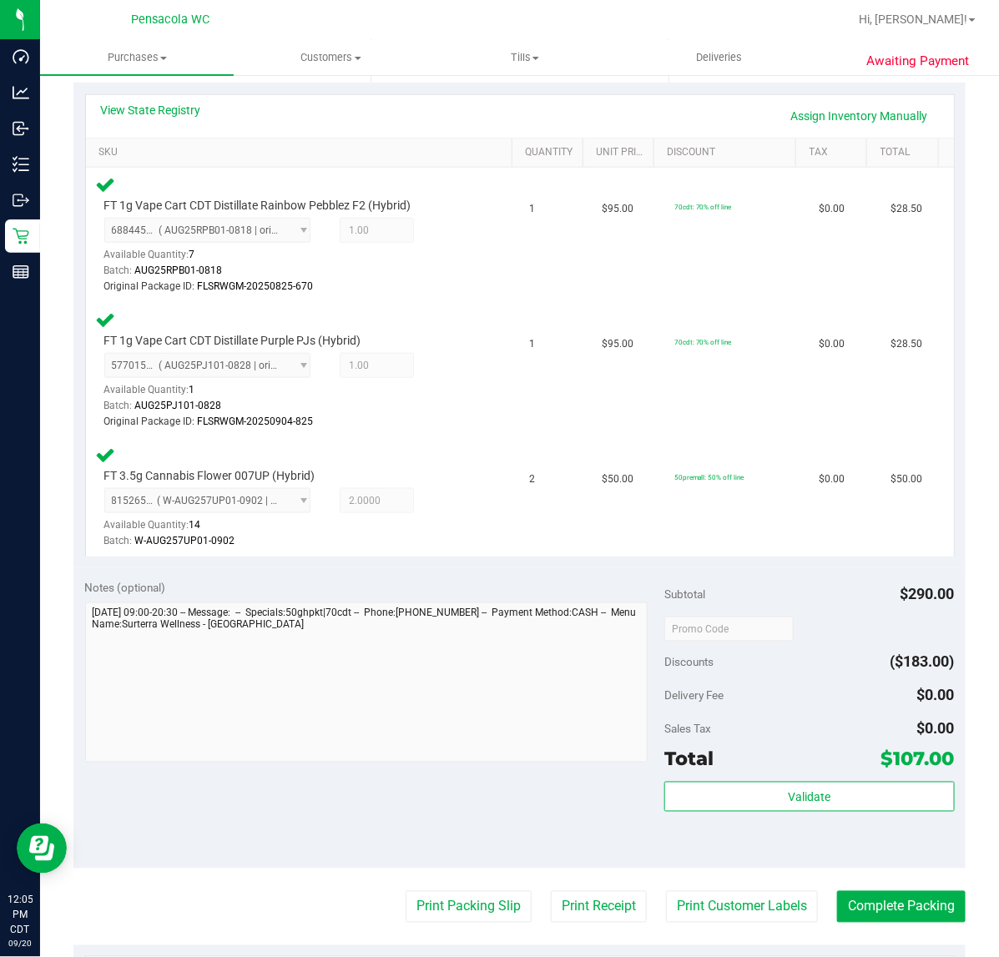
scroll to position [377, 0]
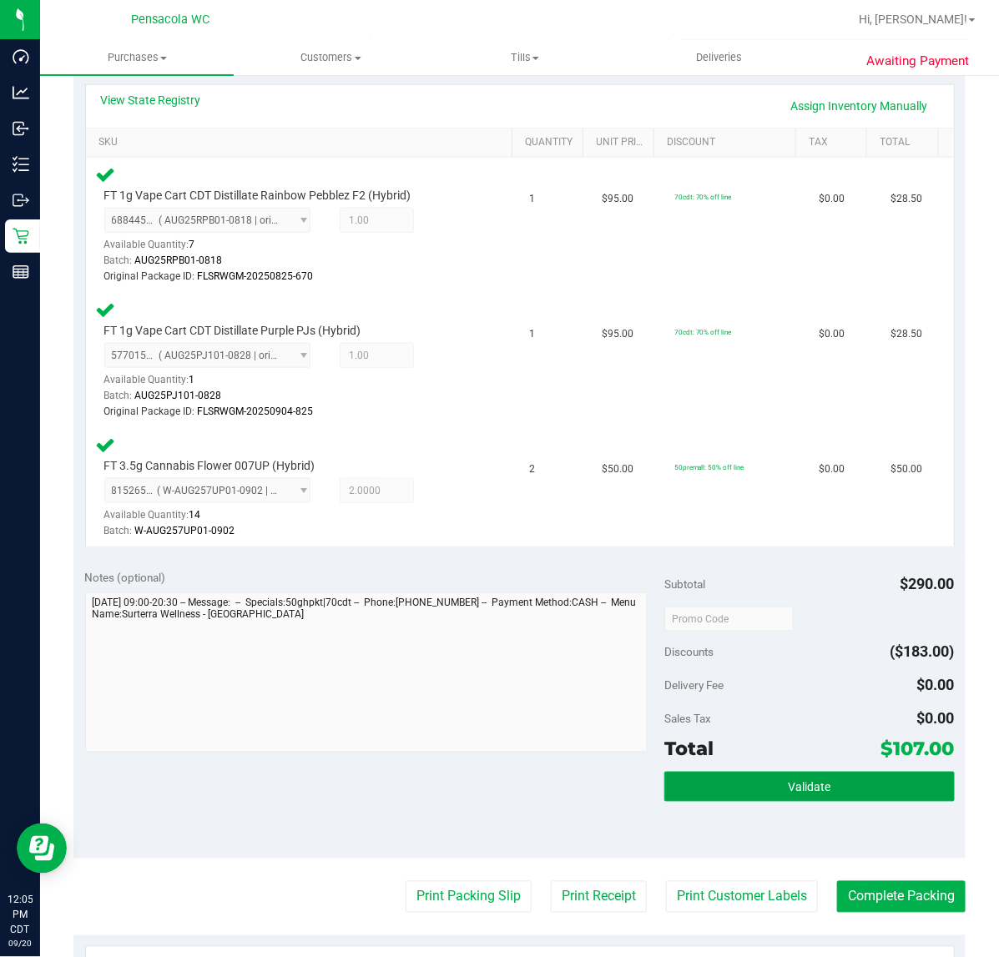
click at [826, 789] on button "Validate" at bounding box center [808, 787] width 289 height 30
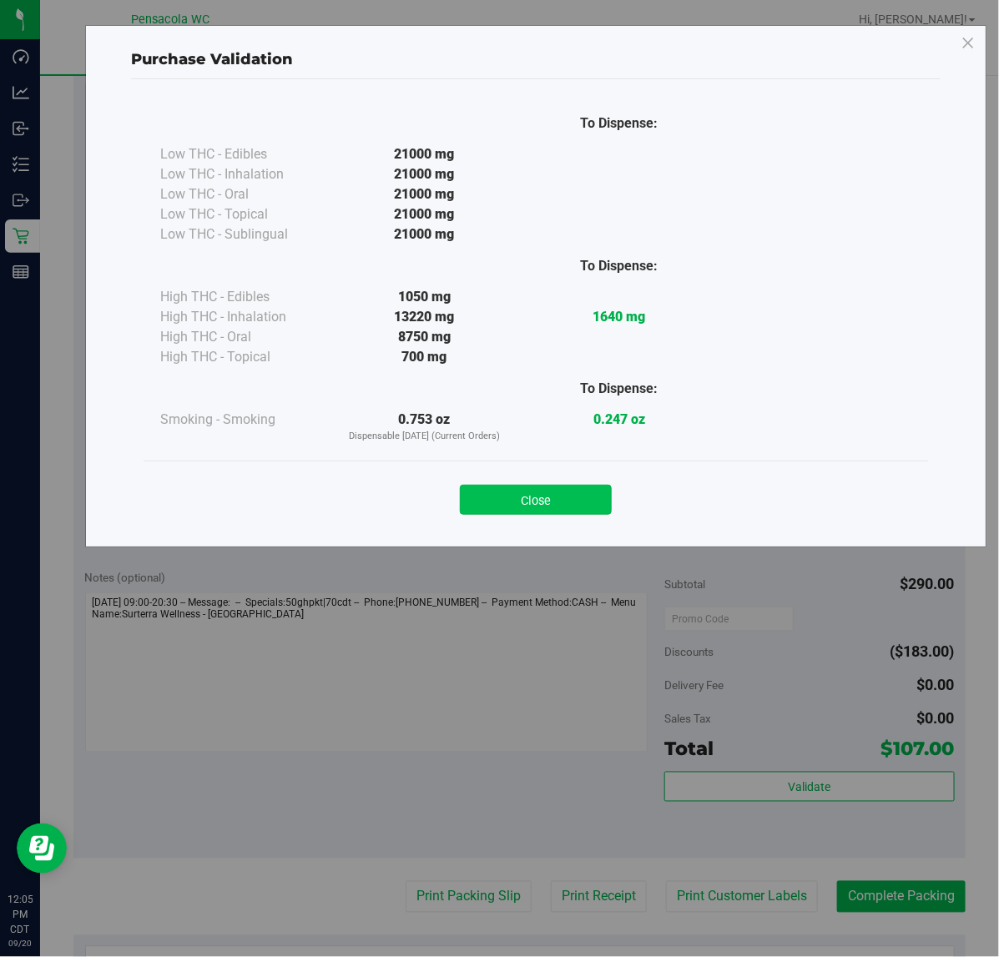
click at [515, 495] on button "Close" at bounding box center [536, 500] width 152 height 30
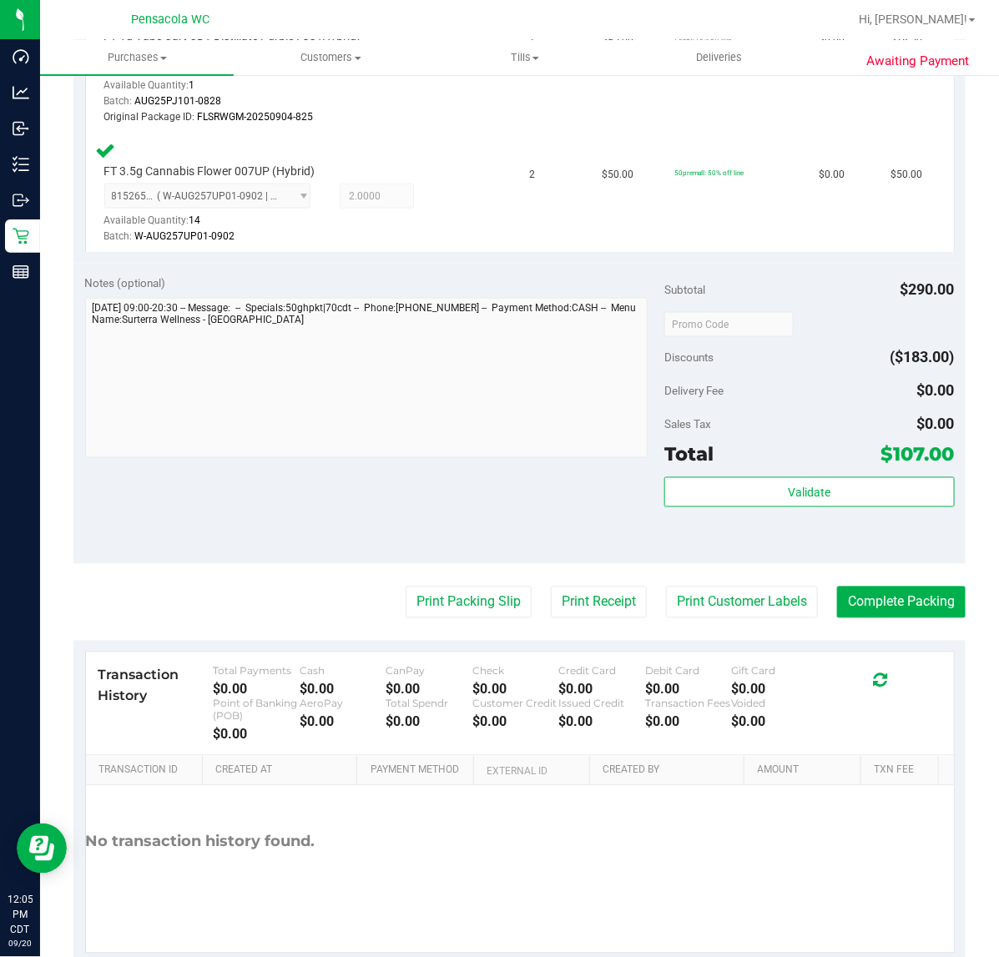
scroll to position [707, 0]
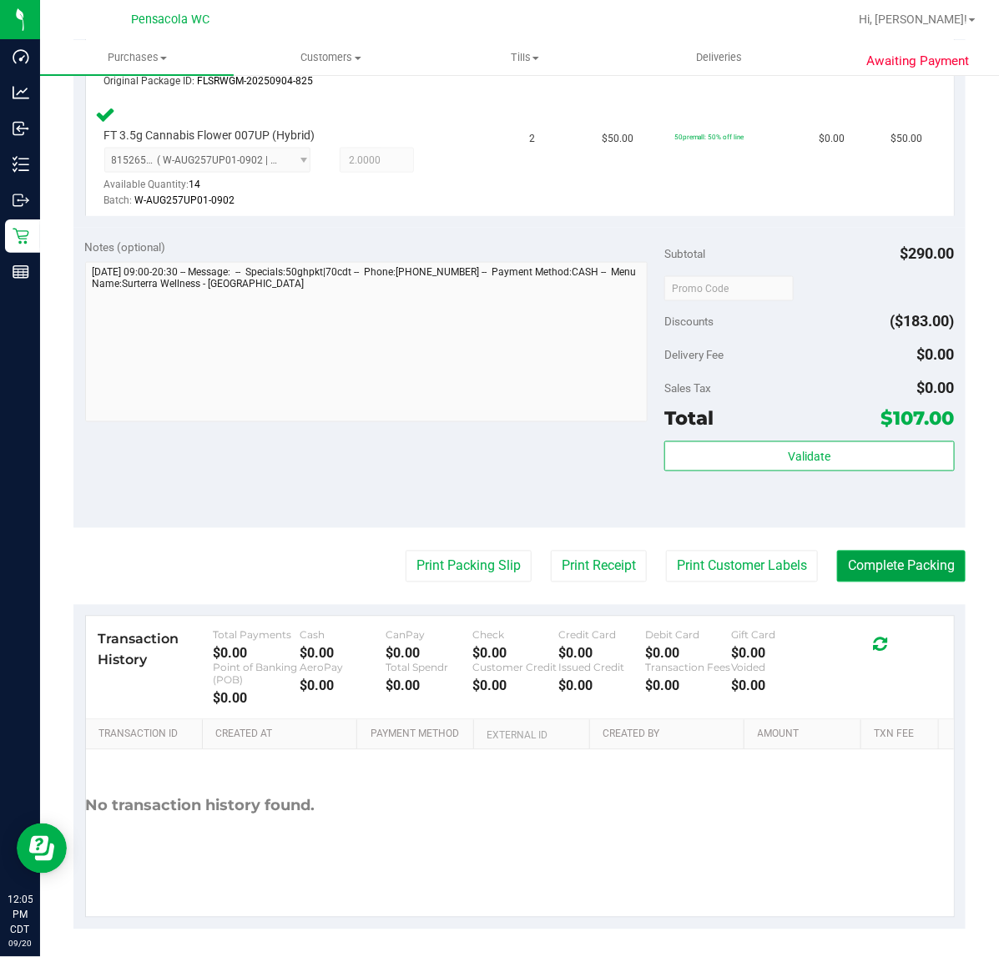
click at [889, 568] on button "Complete Packing" at bounding box center [901, 567] width 128 height 32
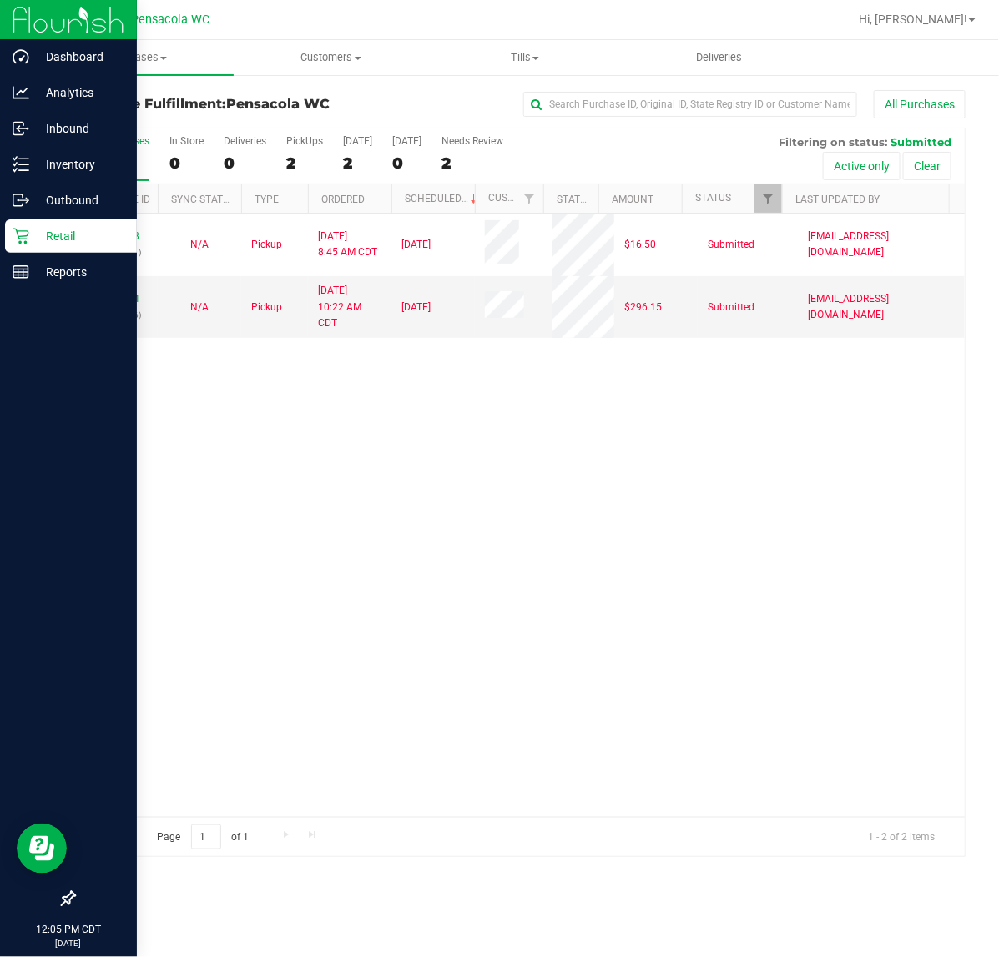
click at [26, 236] on icon at bounding box center [21, 236] width 17 height 17
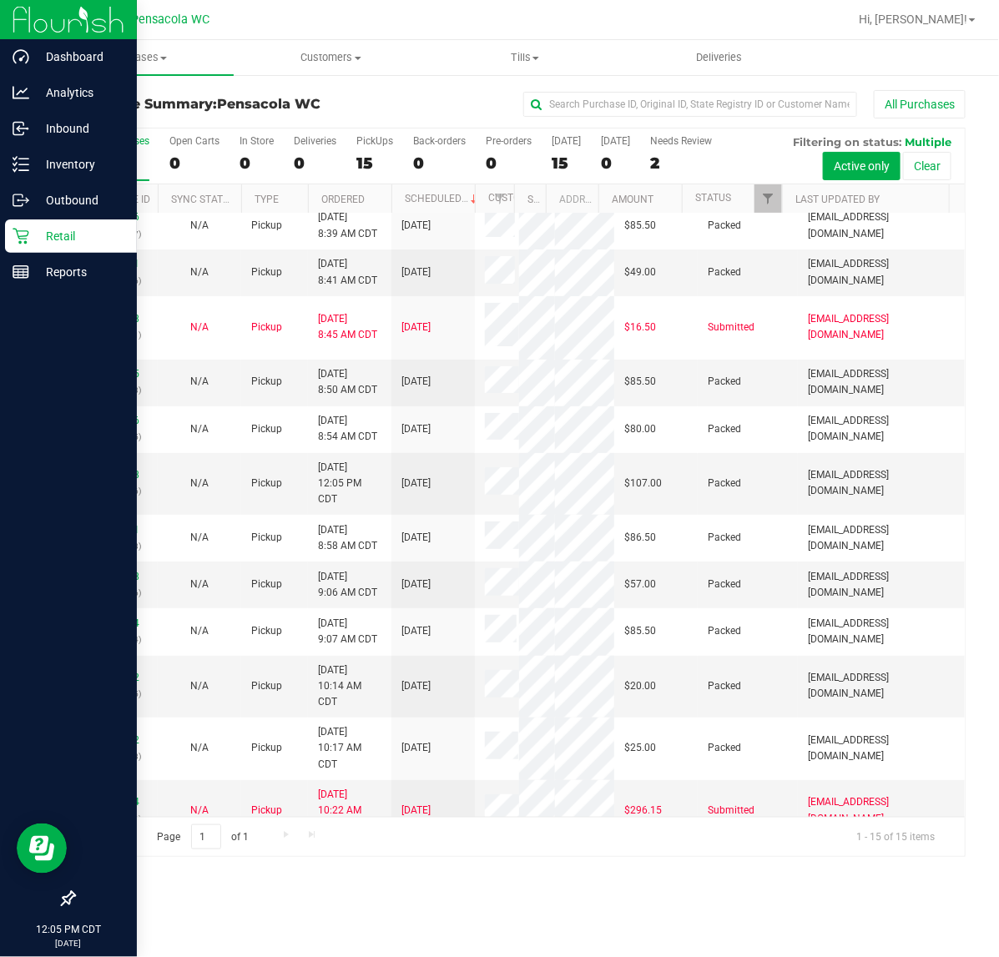
scroll to position [13, 0]
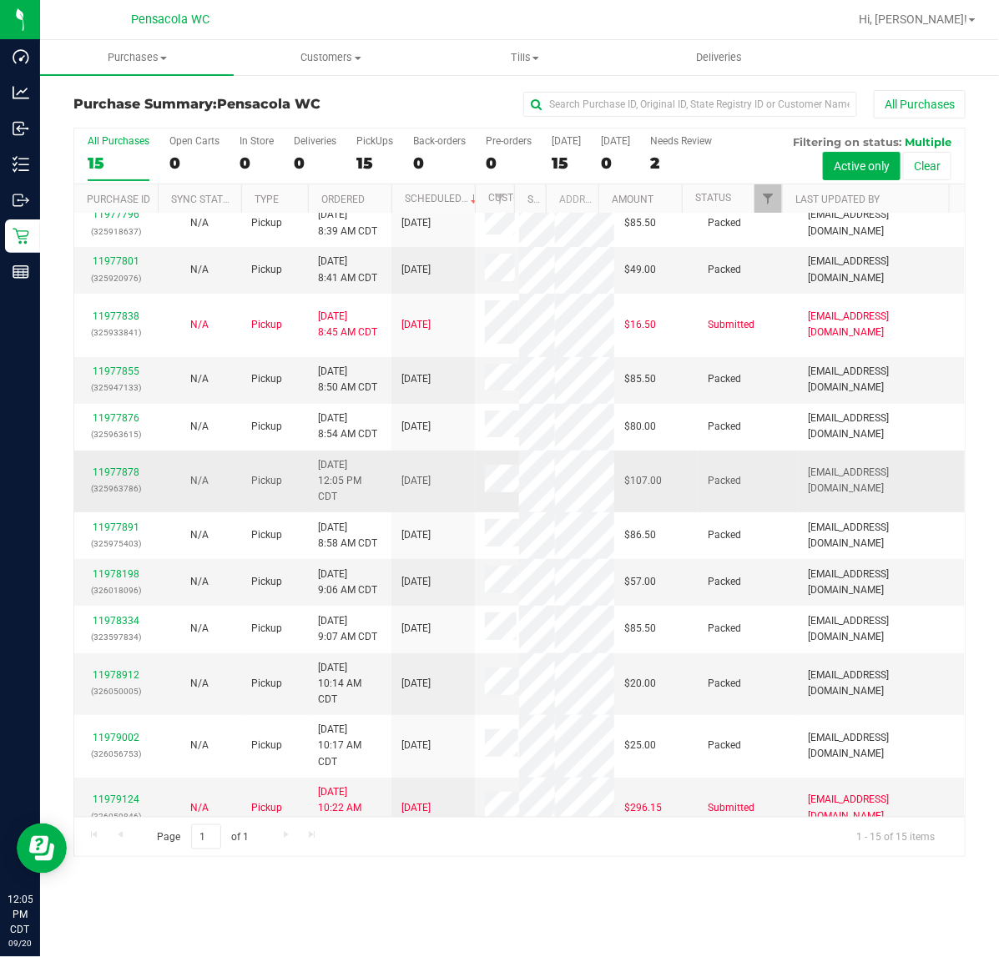
click at [303, 513] on td "Pickup" at bounding box center [274, 481] width 67 height 63
click at [118, 478] on link "11977878" at bounding box center [116, 472] width 47 height 12
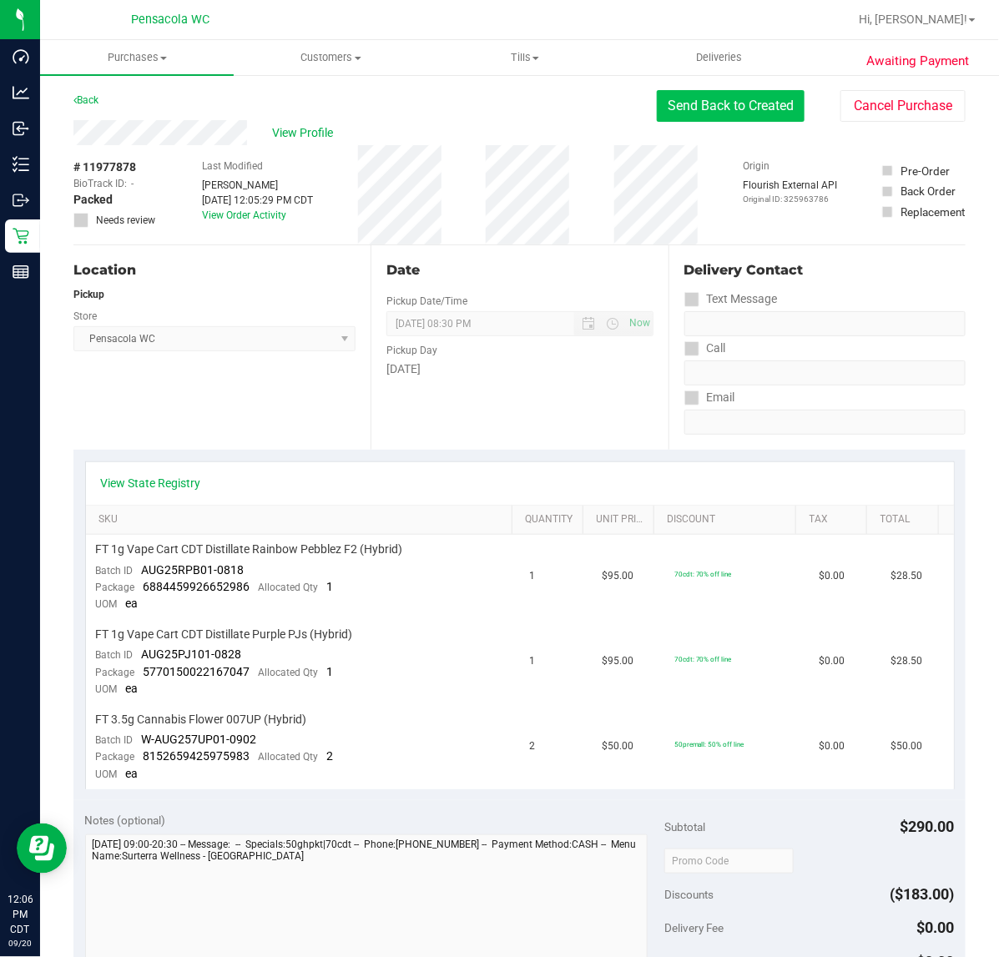
click at [718, 101] on button "Send Back to Created" at bounding box center [730, 106] width 148 height 32
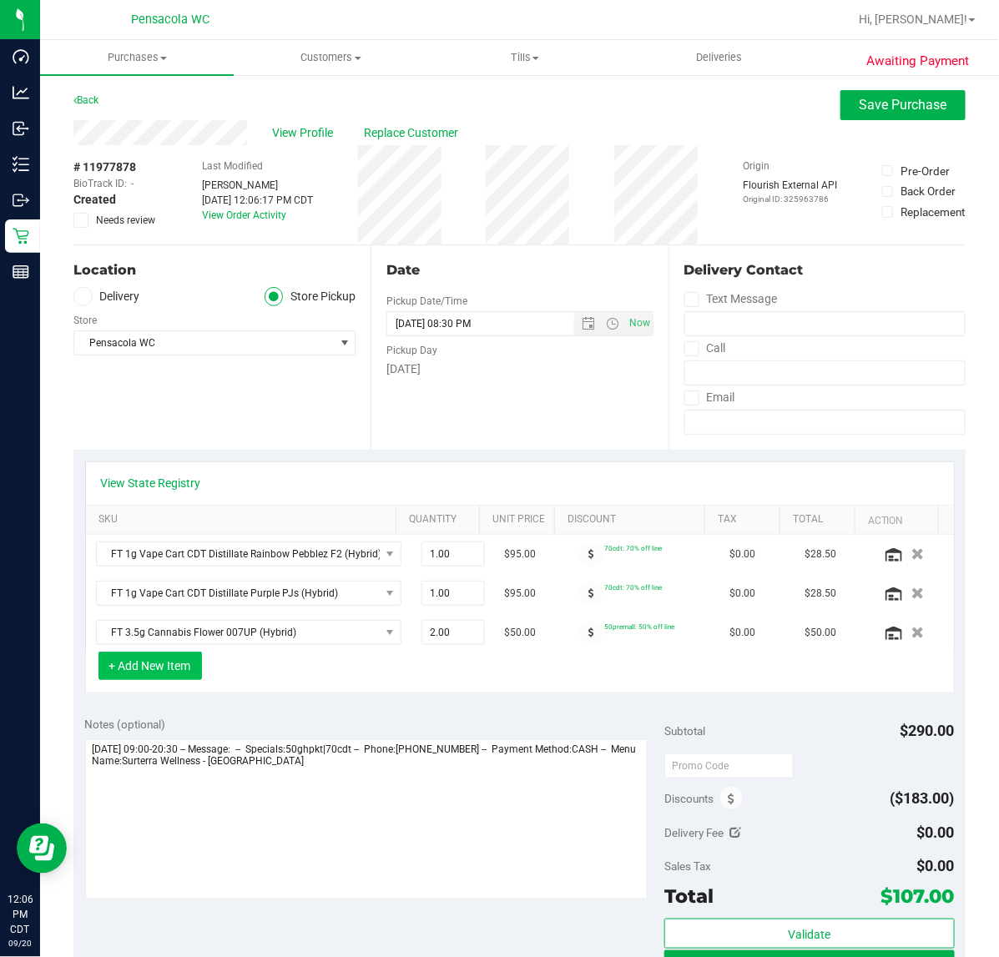
click at [151, 672] on button "+ Add New Item" at bounding box center [149, 665] width 103 height 28
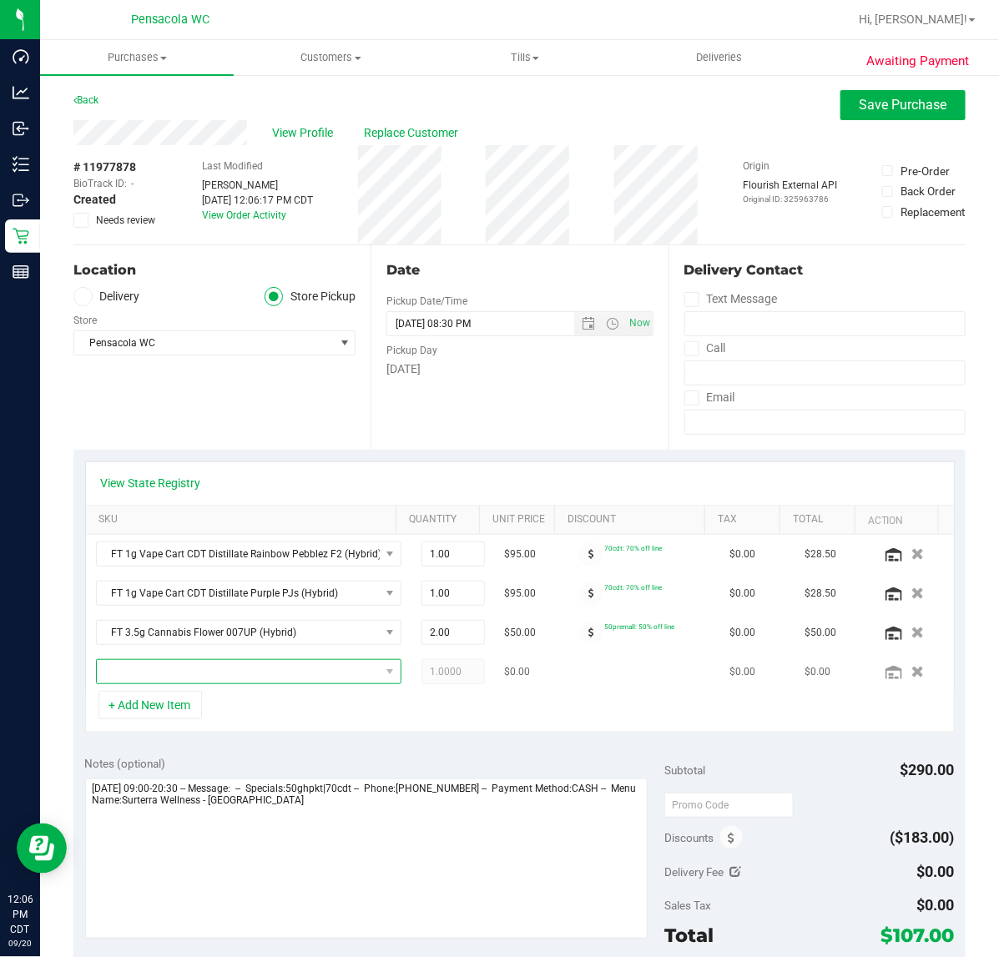
click at [319, 676] on span "NO DATA FOUND" at bounding box center [238, 671] width 283 height 23
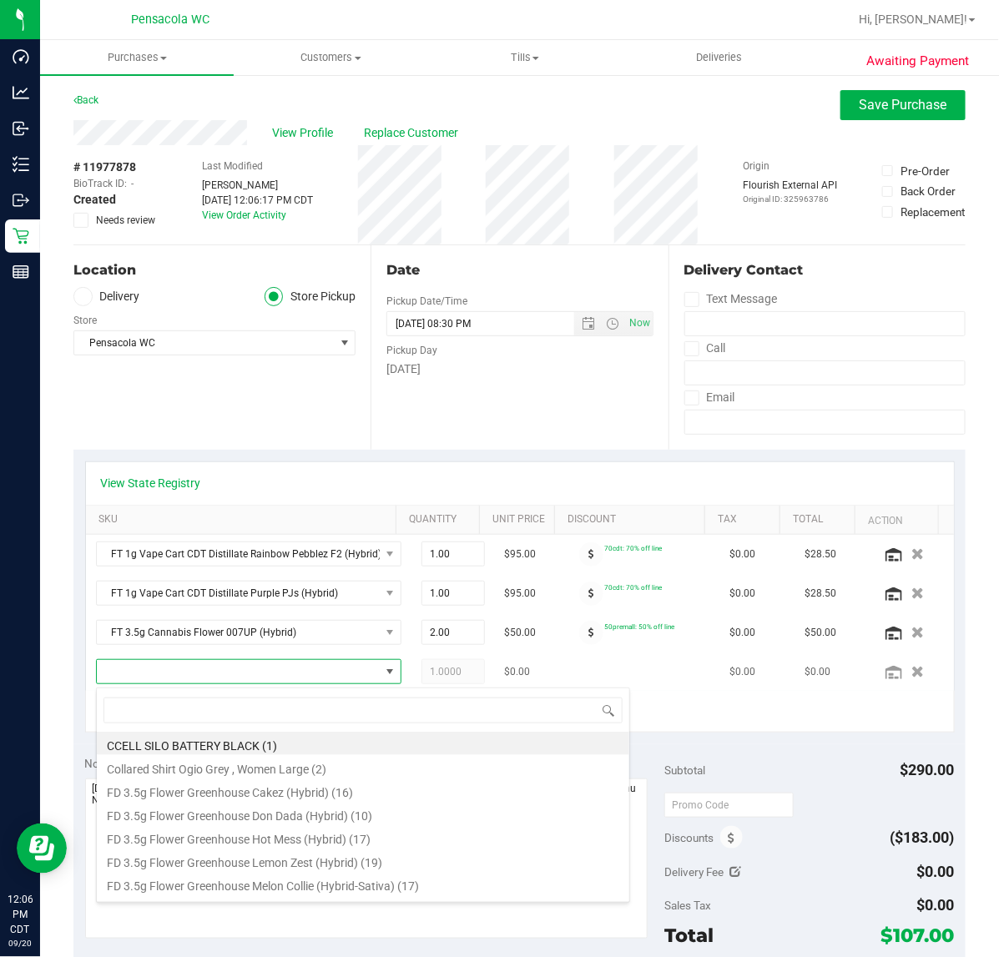
scroll to position [26, 259]
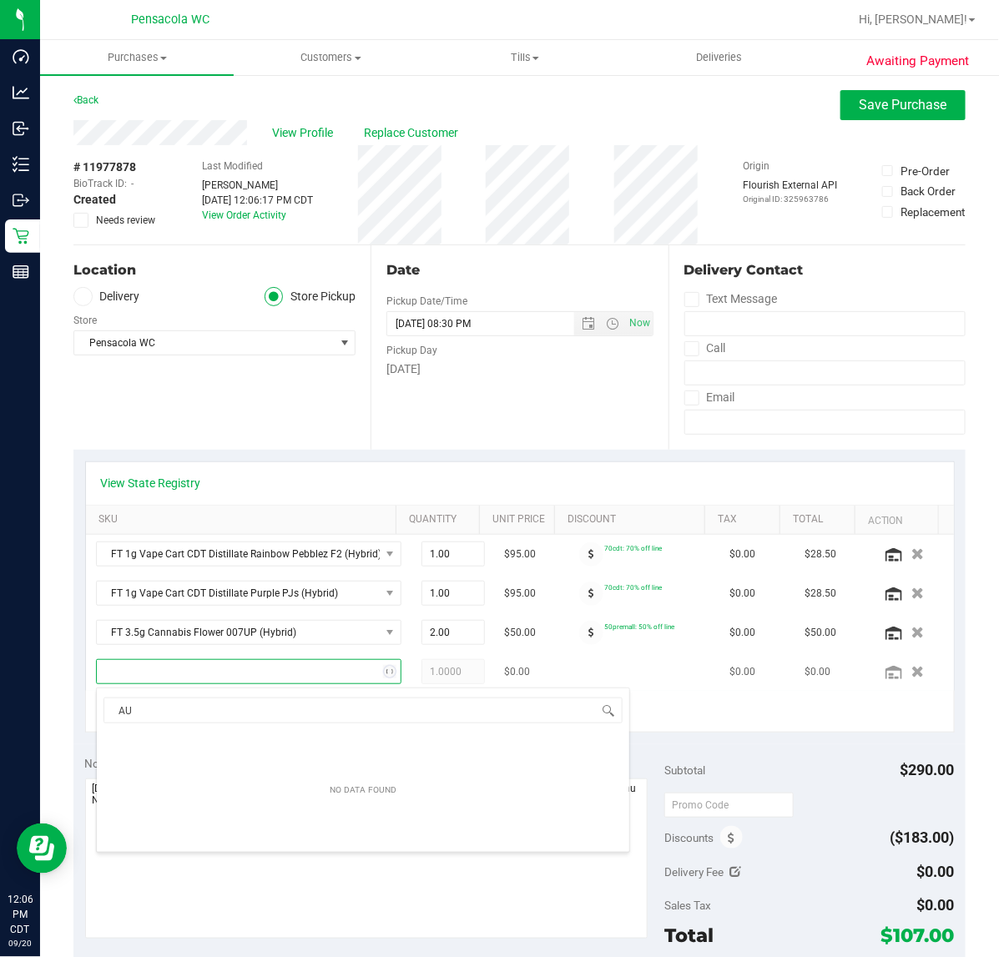
type input "A"
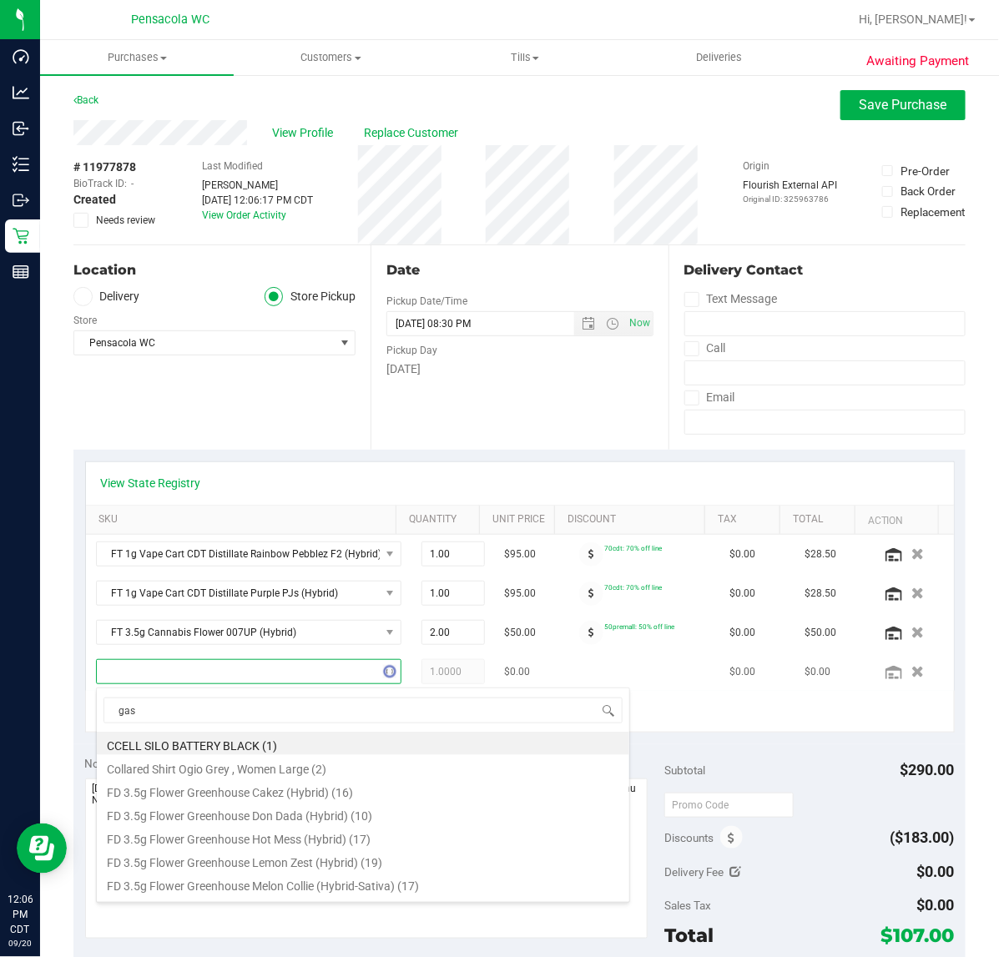
type input "[PERSON_NAME]"
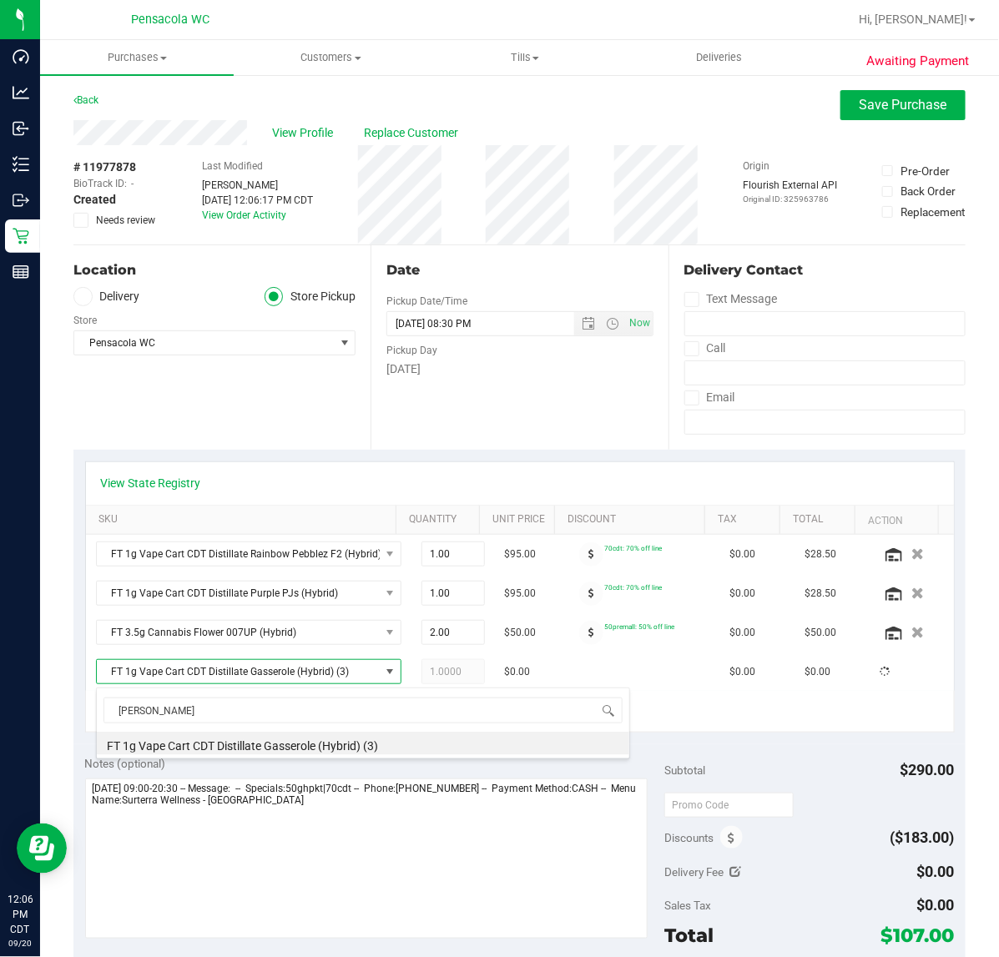
click at [395, 755] on li "FT 1g Vape Cart CDT Distillate Gasserole (Hybrid) (3)" at bounding box center [363, 743] width 532 height 23
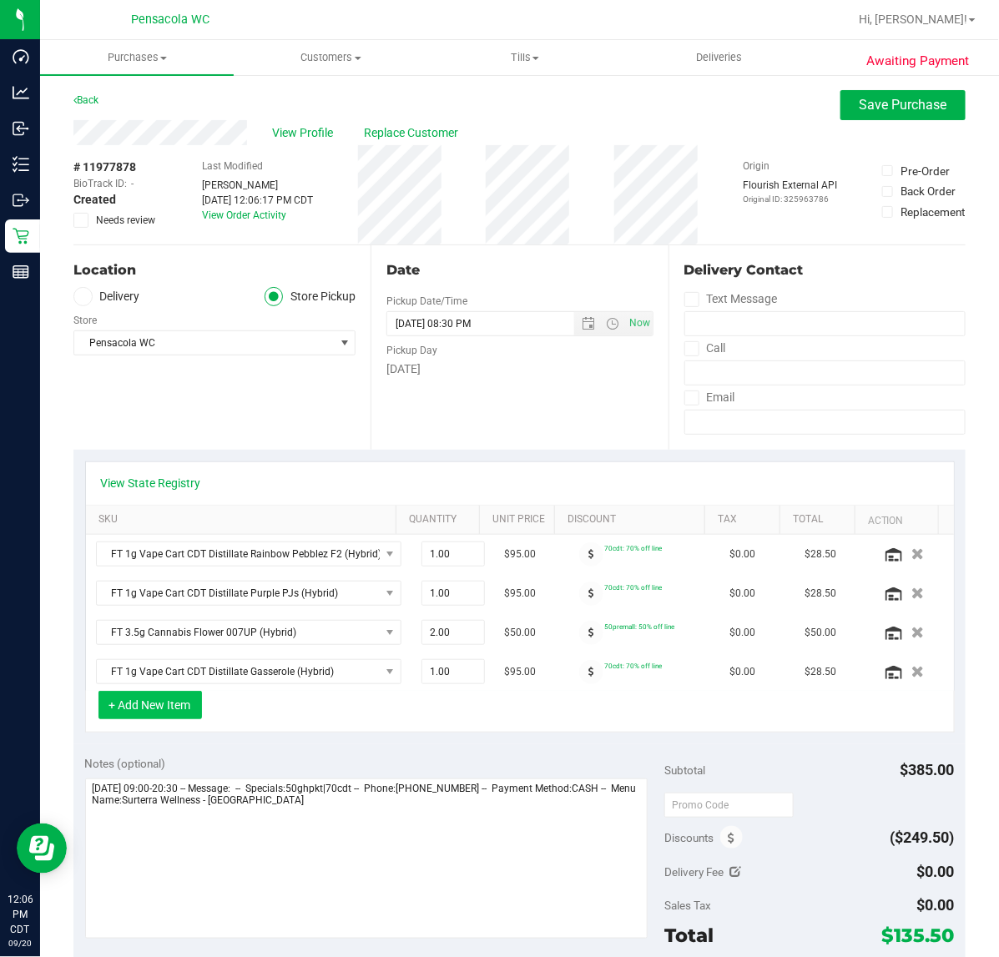
click at [176, 713] on button "+ Add New Item" at bounding box center [149, 705] width 103 height 28
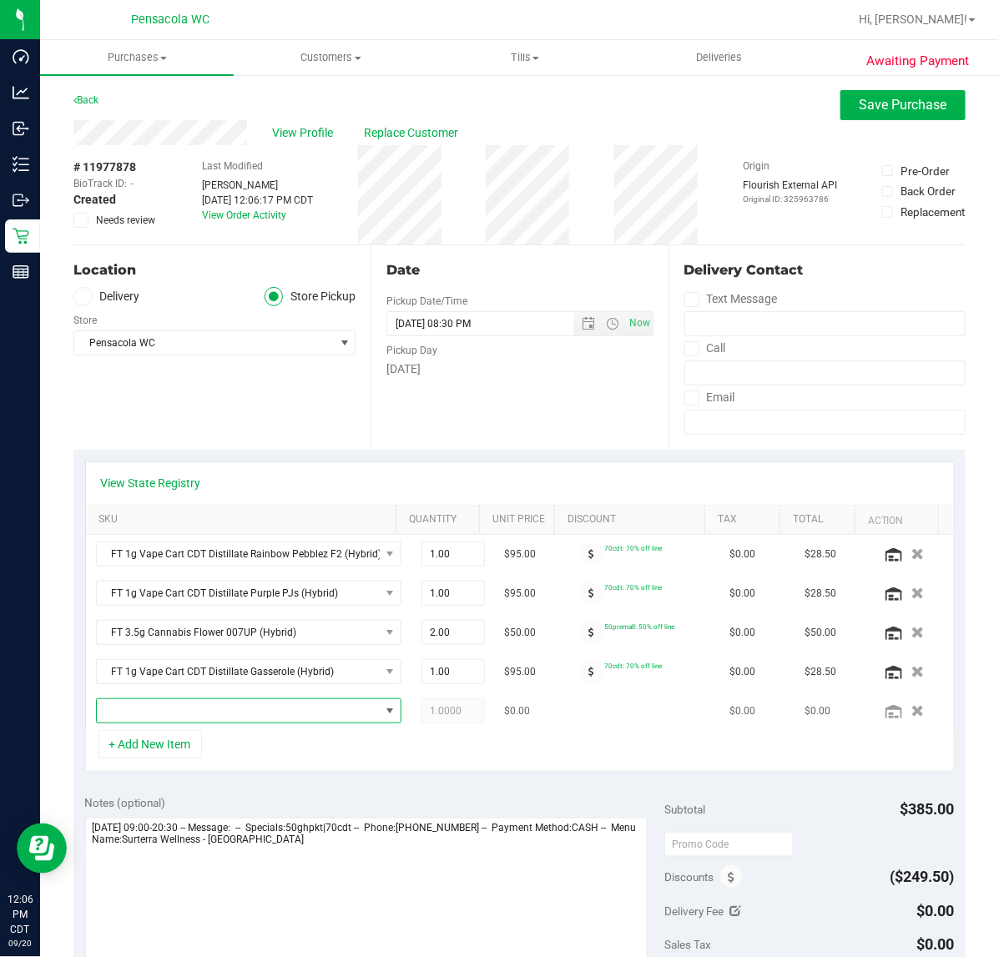
click at [383, 714] on span "NO DATA FOUND" at bounding box center [389, 710] width 13 height 13
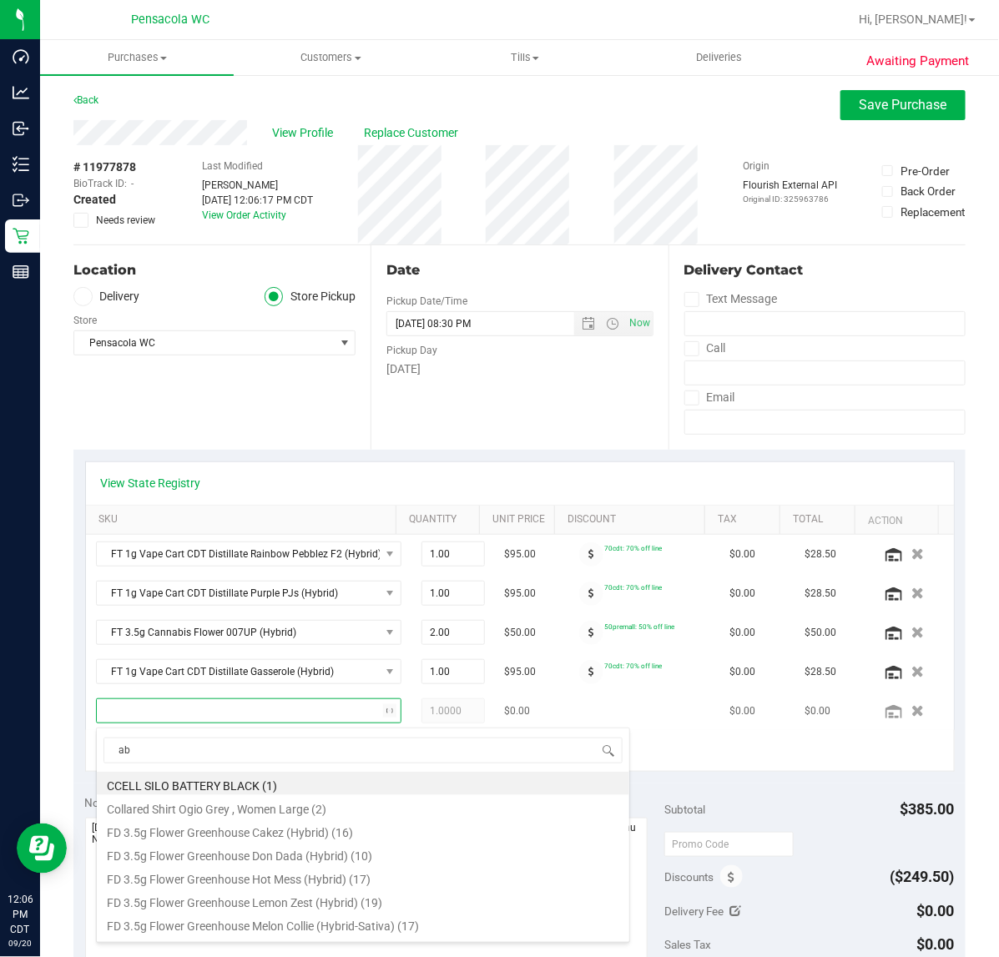
type input "abp"
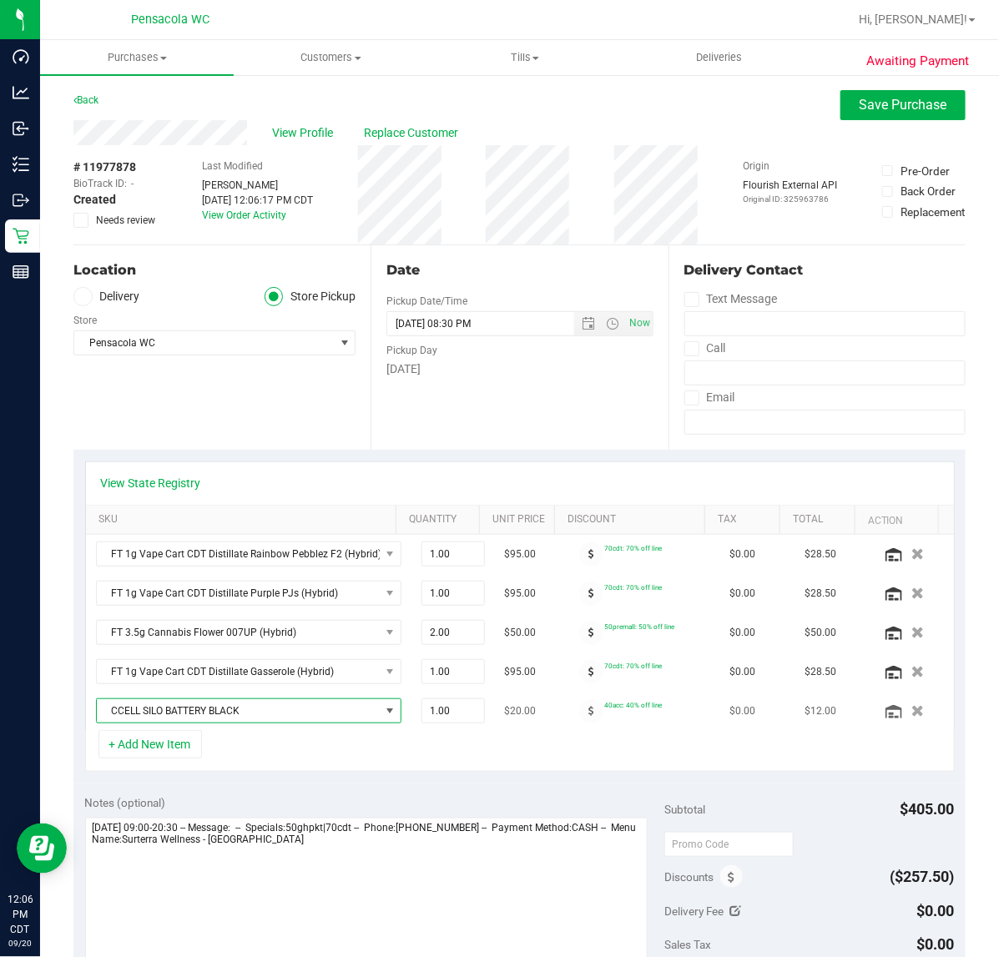
click at [383, 710] on span "NO DATA FOUND" at bounding box center [389, 710] width 13 height 13
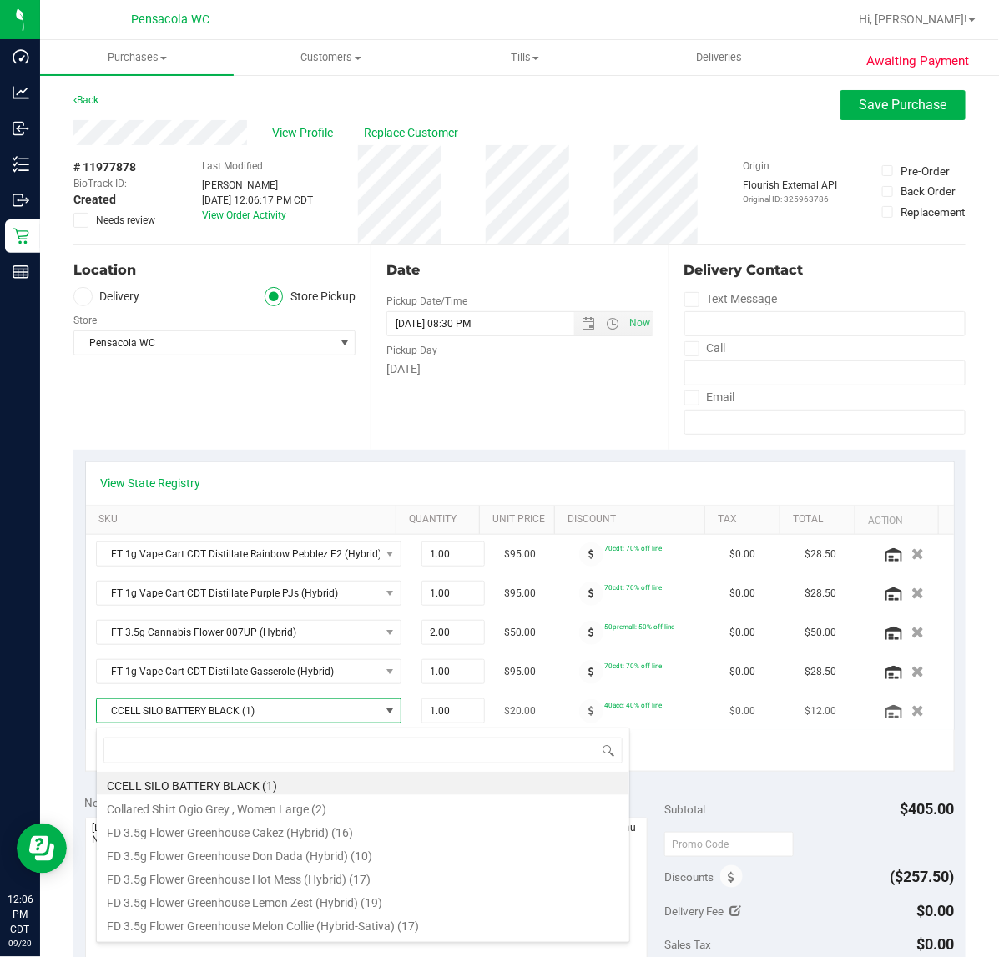
click at [383, 716] on span at bounding box center [389, 710] width 13 height 13
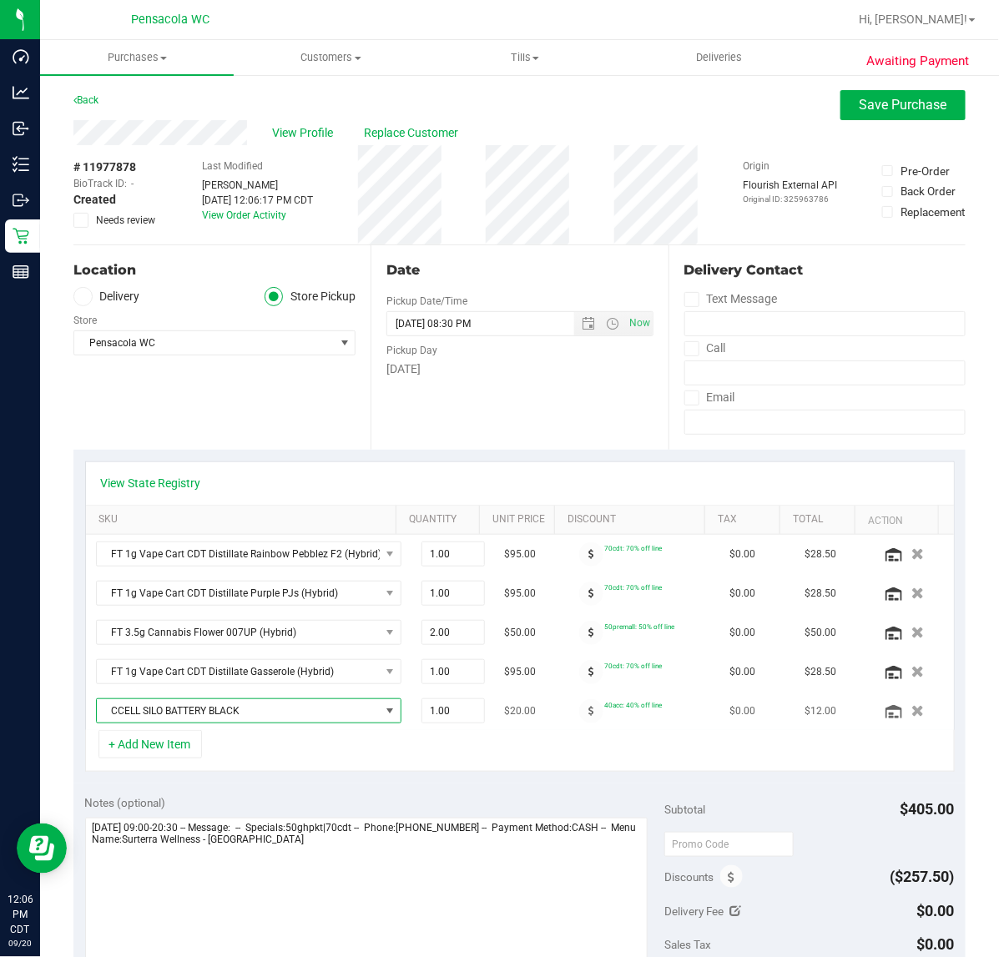
click at [379, 716] on span at bounding box center [389, 710] width 21 height 23
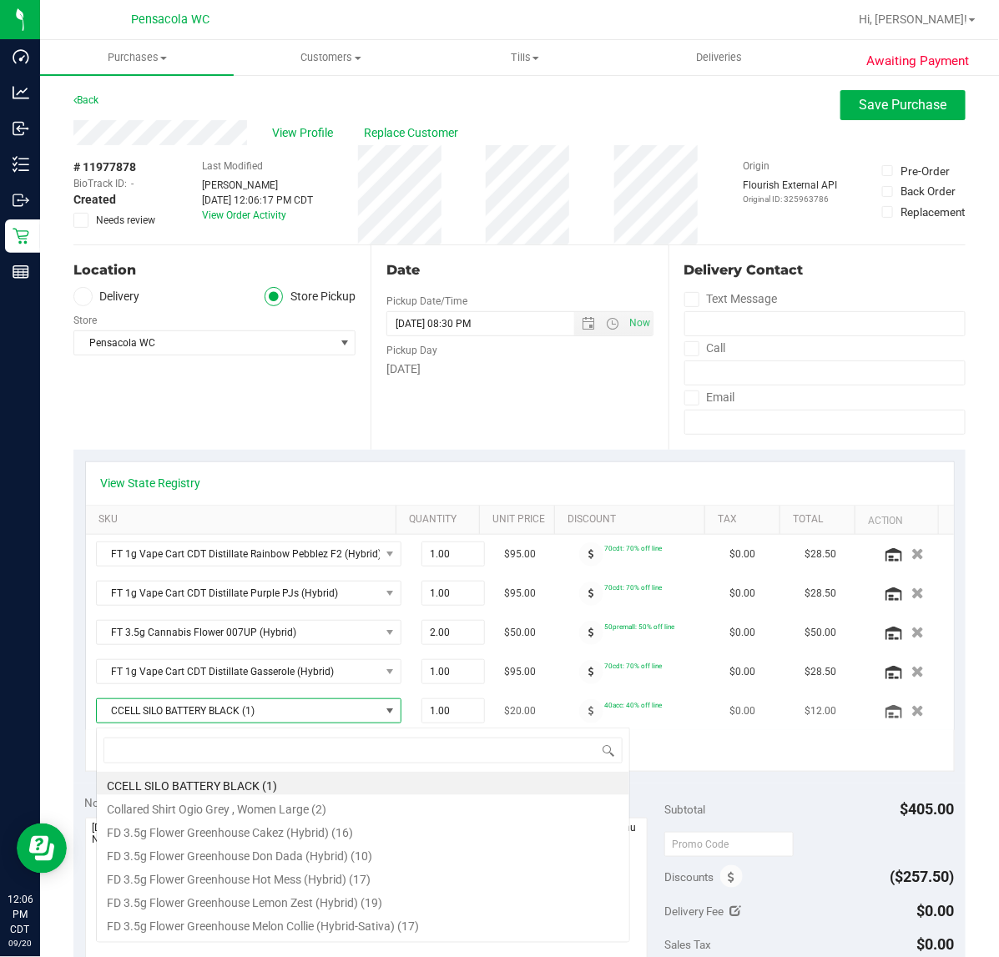
scroll to position [26, 274]
type input "arz"
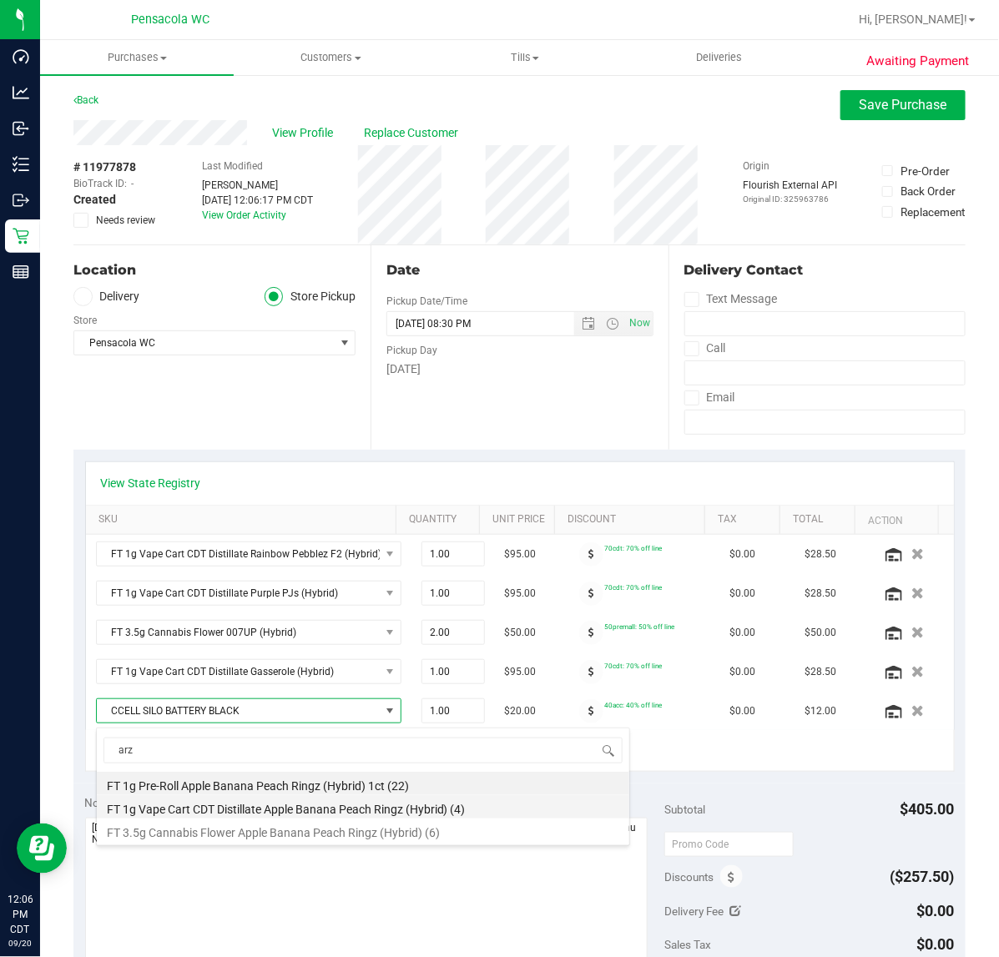
click at [368, 809] on li "FT 1g Vape Cart CDT Distillate Apple Banana Peach Ringz (Hybrid) (4)" at bounding box center [363, 806] width 532 height 23
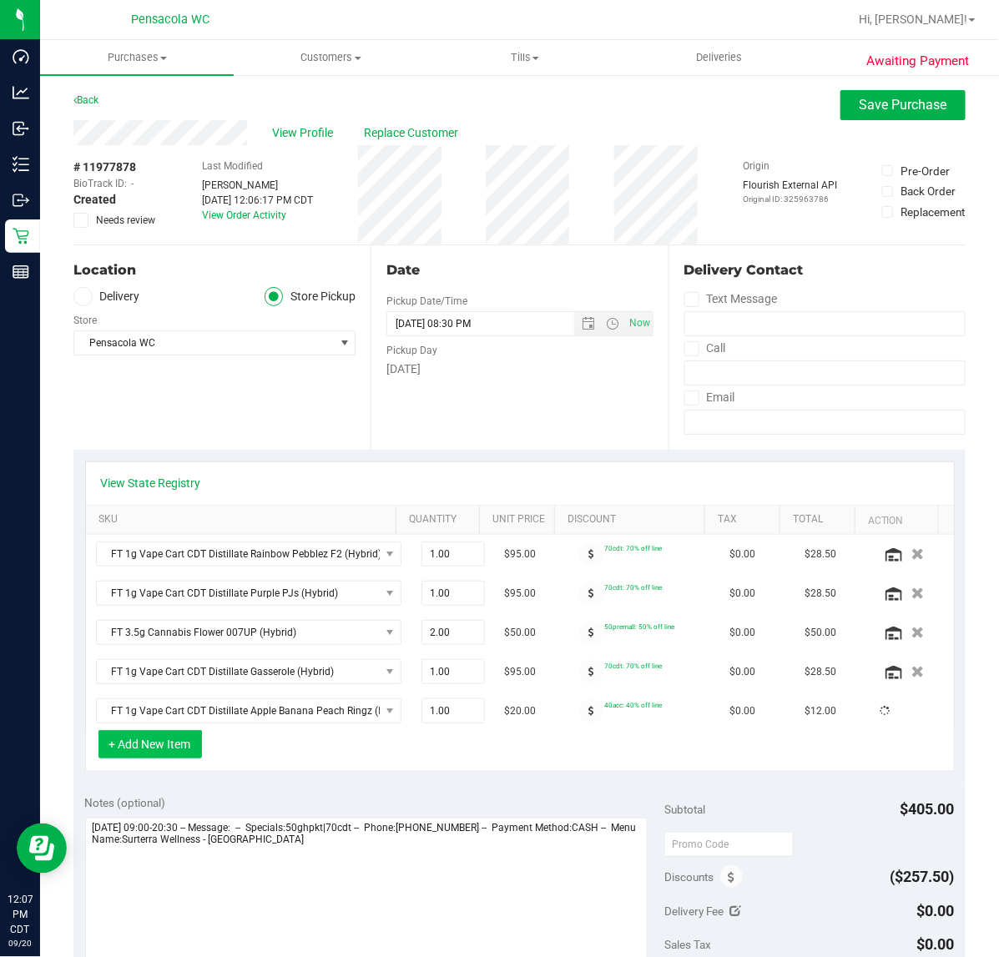
click at [165, 751] on button "+ Add New Item" at bounding box center [149, 744] width 103 height 28
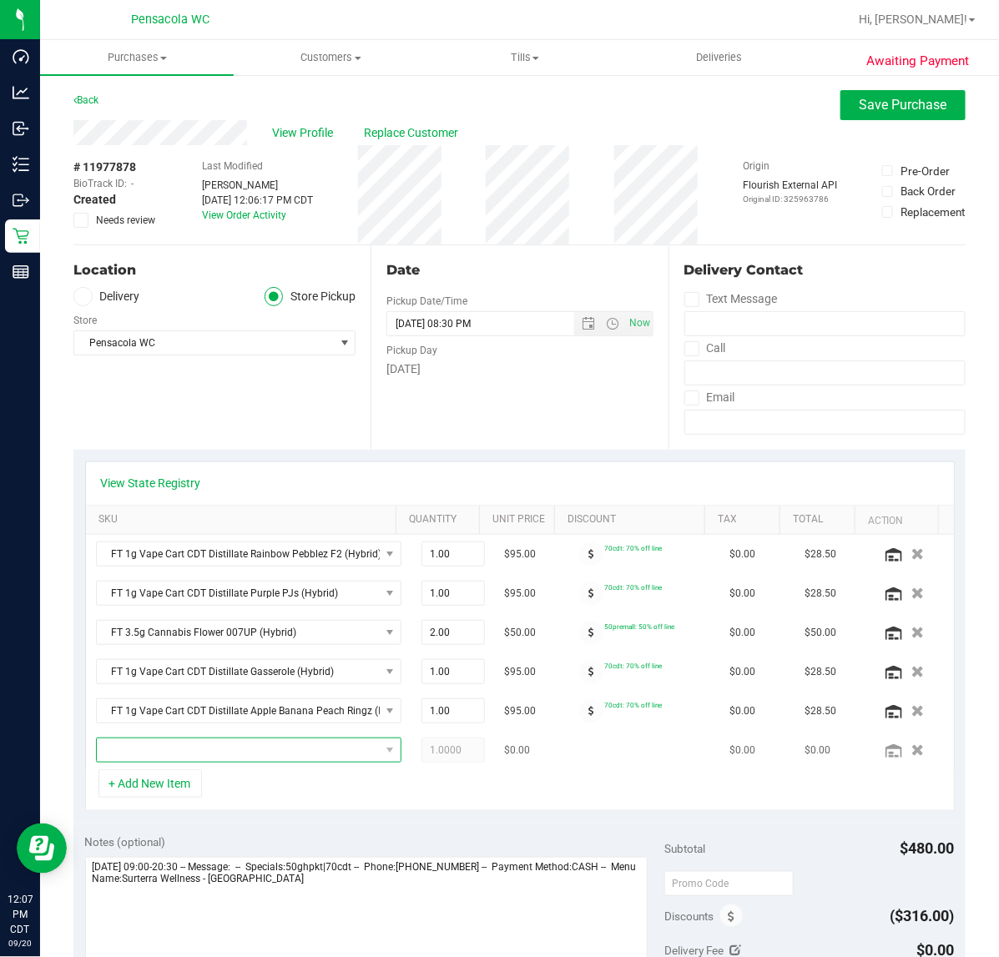
click at [176, 757] on span "NO DATA FOUND" at bounding box center [238, 749] width 283 height 23
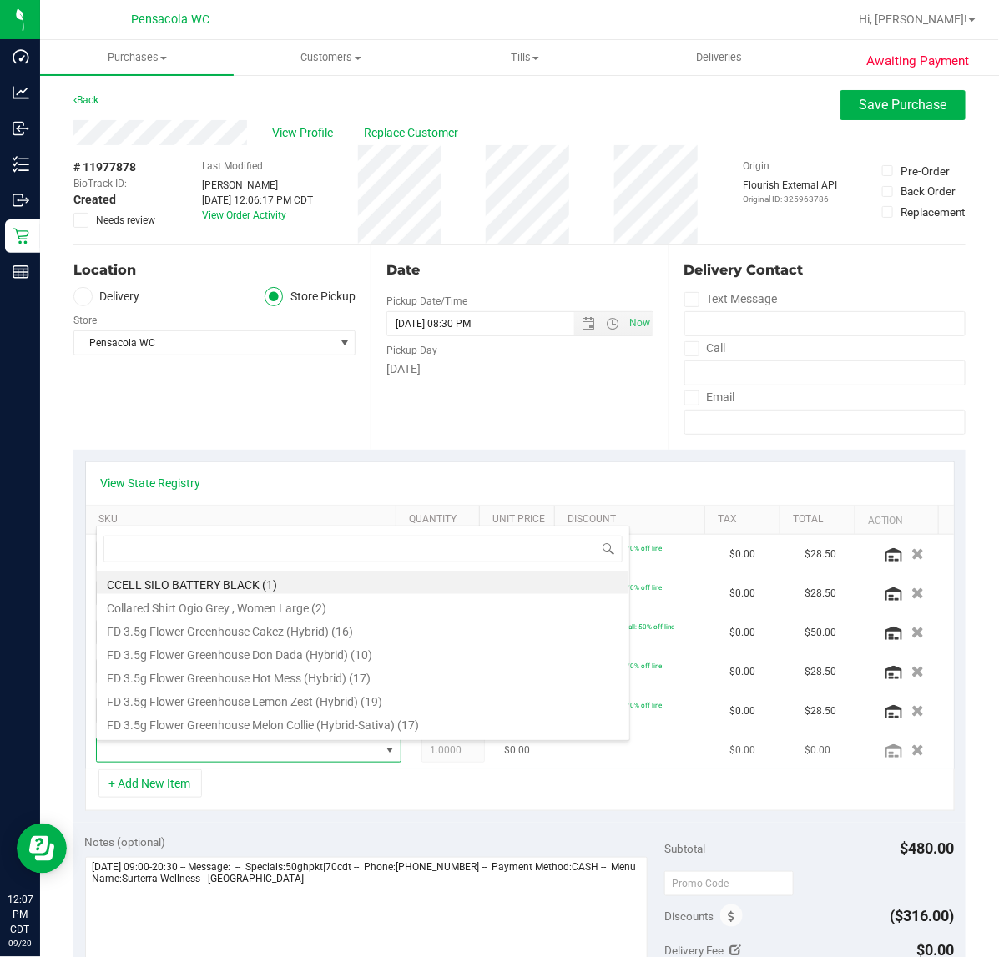
scroll to position [26, 259]
type input "truffle"
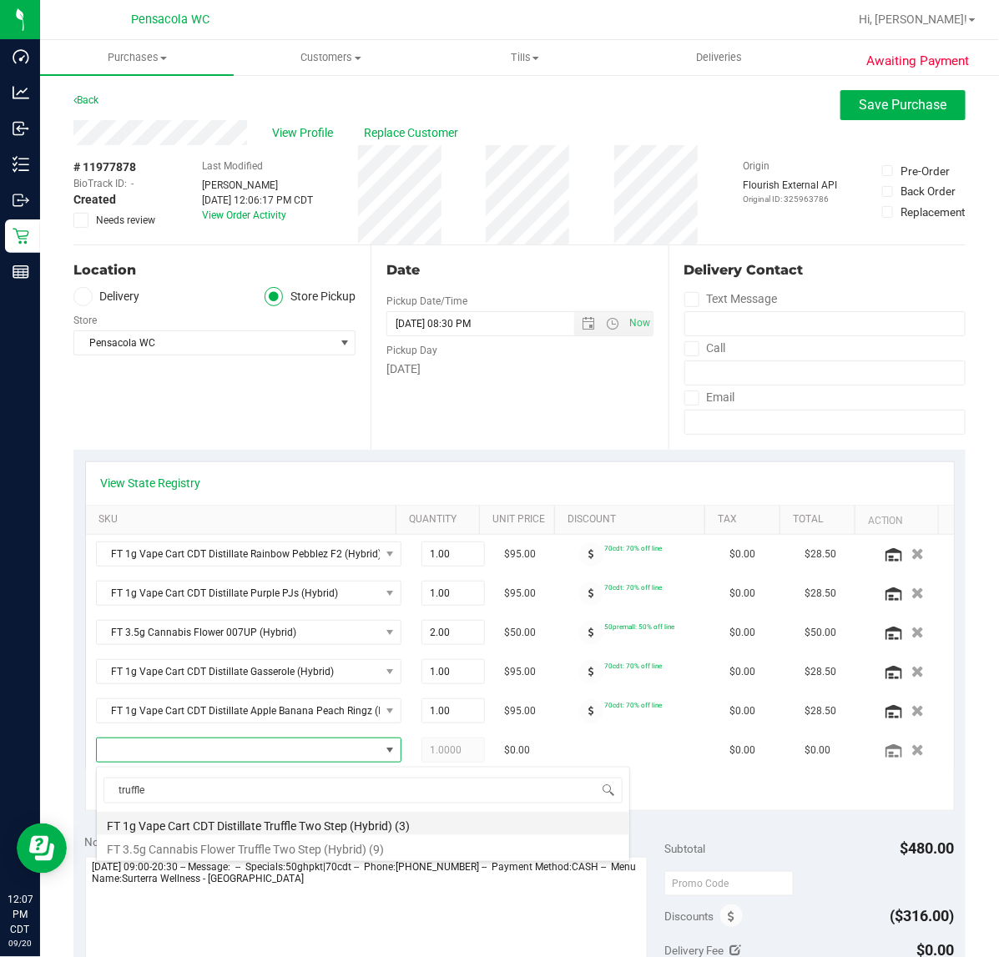
click at [259, 827] on li "FT 1g Vape Cart CDT Distillate Truffle Two Step (Hybrid) (3)" at bounding box center [363, 823] width 532 height 23
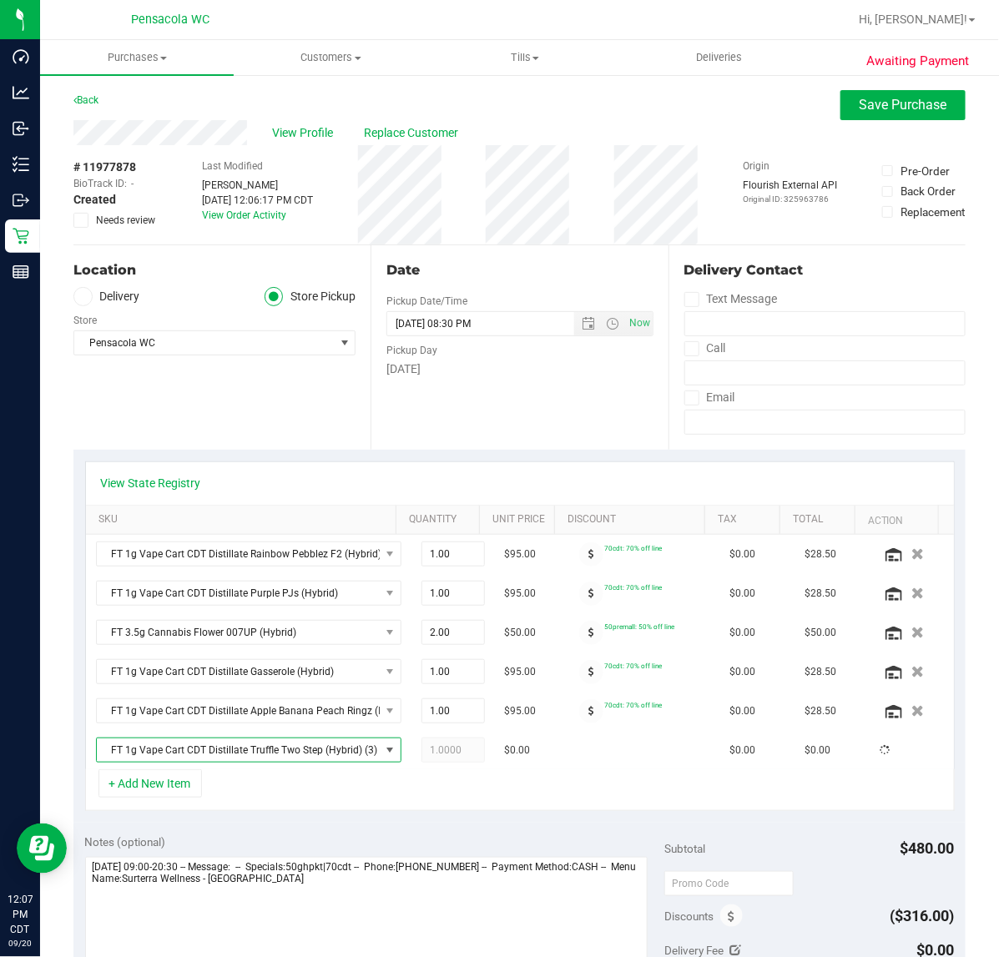
click at [259, 801] on div "+ Add New Item" at bounding box center [519, 790] width 869 height 42
click at [472, 802] on div "+ Add New Item" at bounding box center [519, 790] width 869 height 42
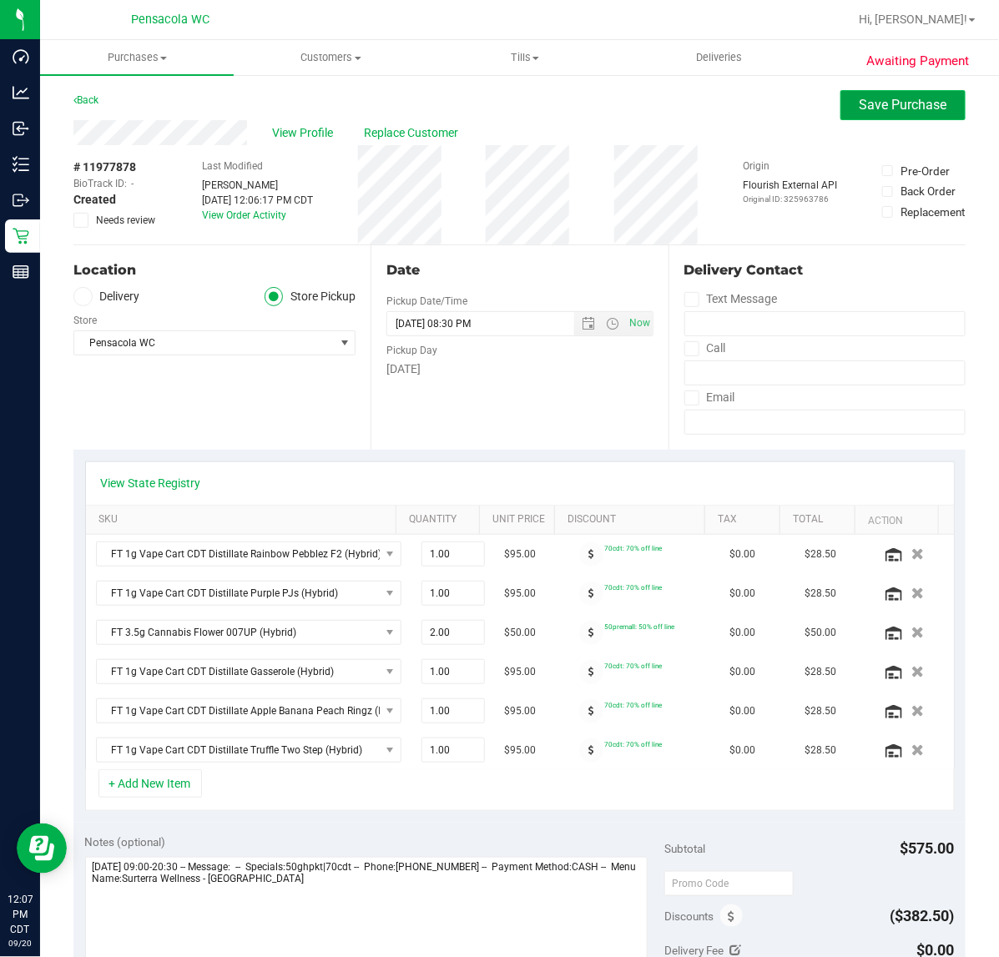
click at [877, 107] on span "Save Purchase" at bounding box center [903, 105] width 88 height 16
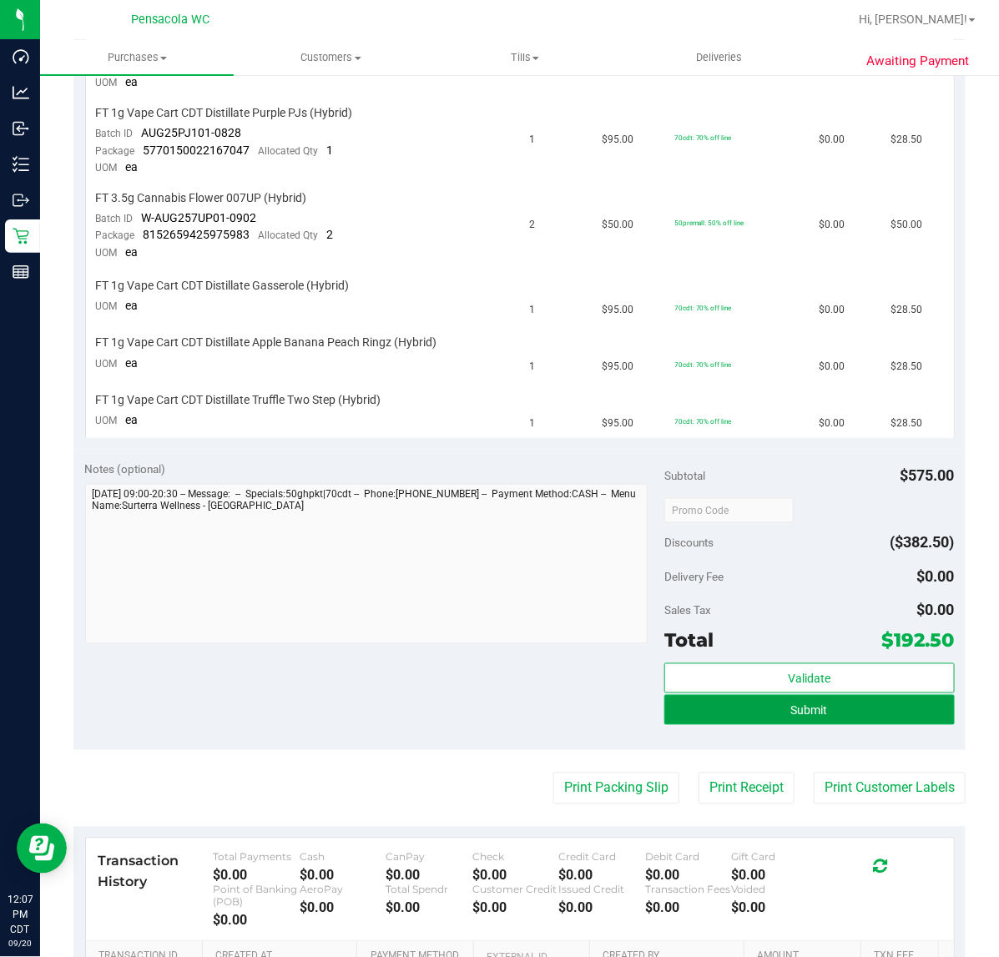
click at [807, 711] on span "Submit" at bounding box center [809, 710] width 37 height 13
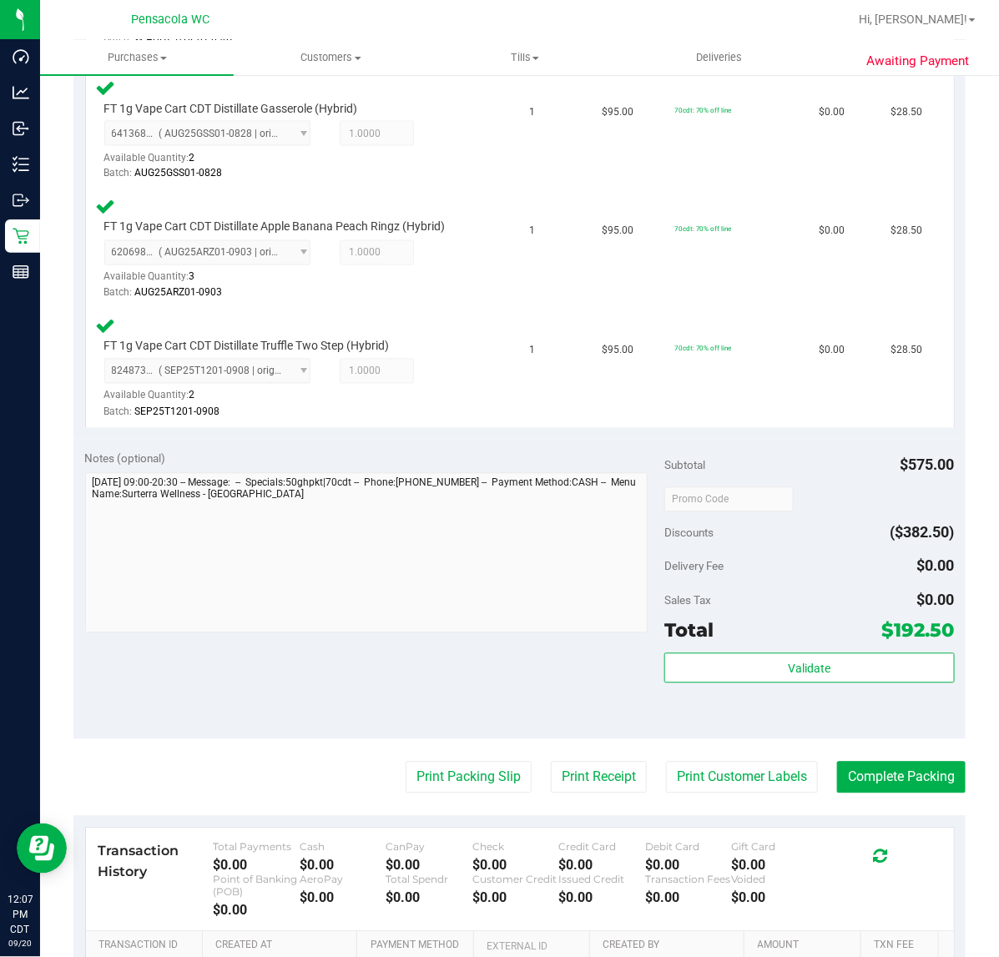
scroll to position [878, 0]
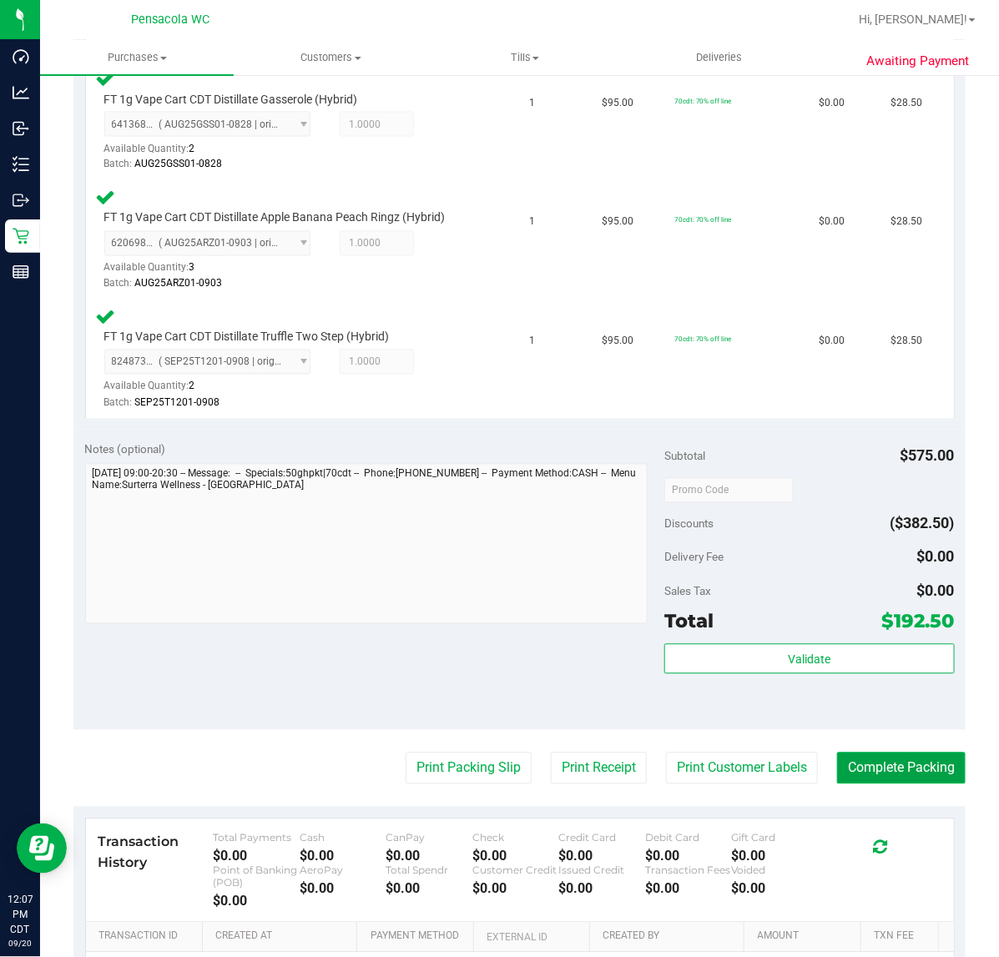
click at [923, 770] on button "Complete Packing" at bounding box center [901, 768] width 128 height 32
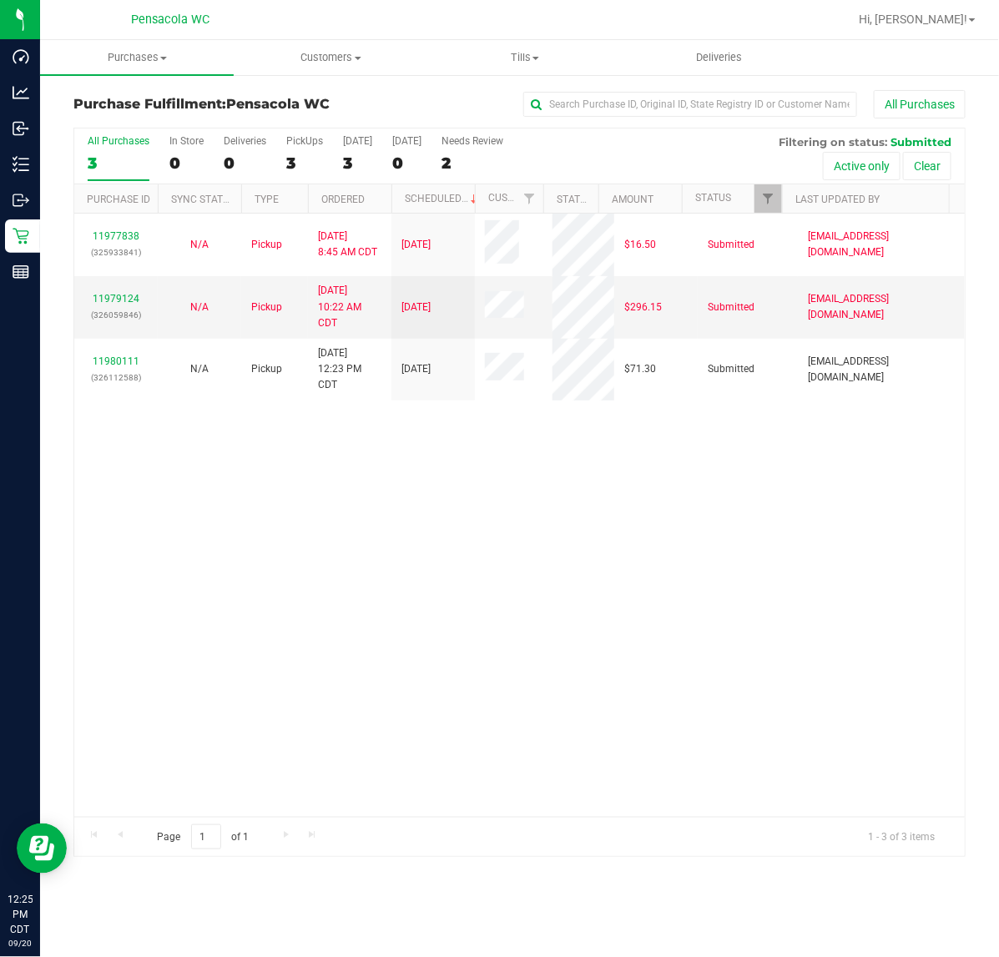
click at [434, 611] on div "11977838 (325933841) N/A Pickup [DATE] 8:45 AM CDT 9/20/2025 $16.50 Submitted […" at bounding box center [519, 515] width 890 height 603
click at [118, 363] on link "11980111" at bounding box center [116, 361] width 47 height 12
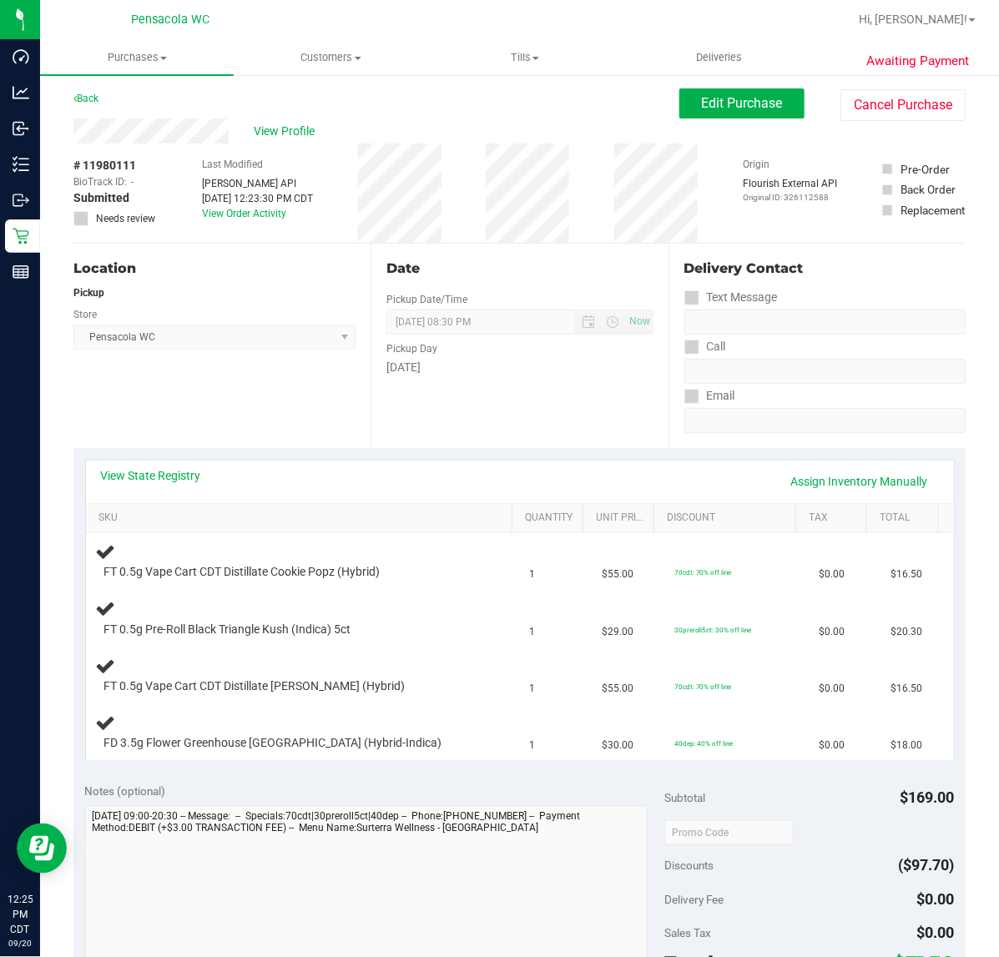
scroll to position [4, 0]
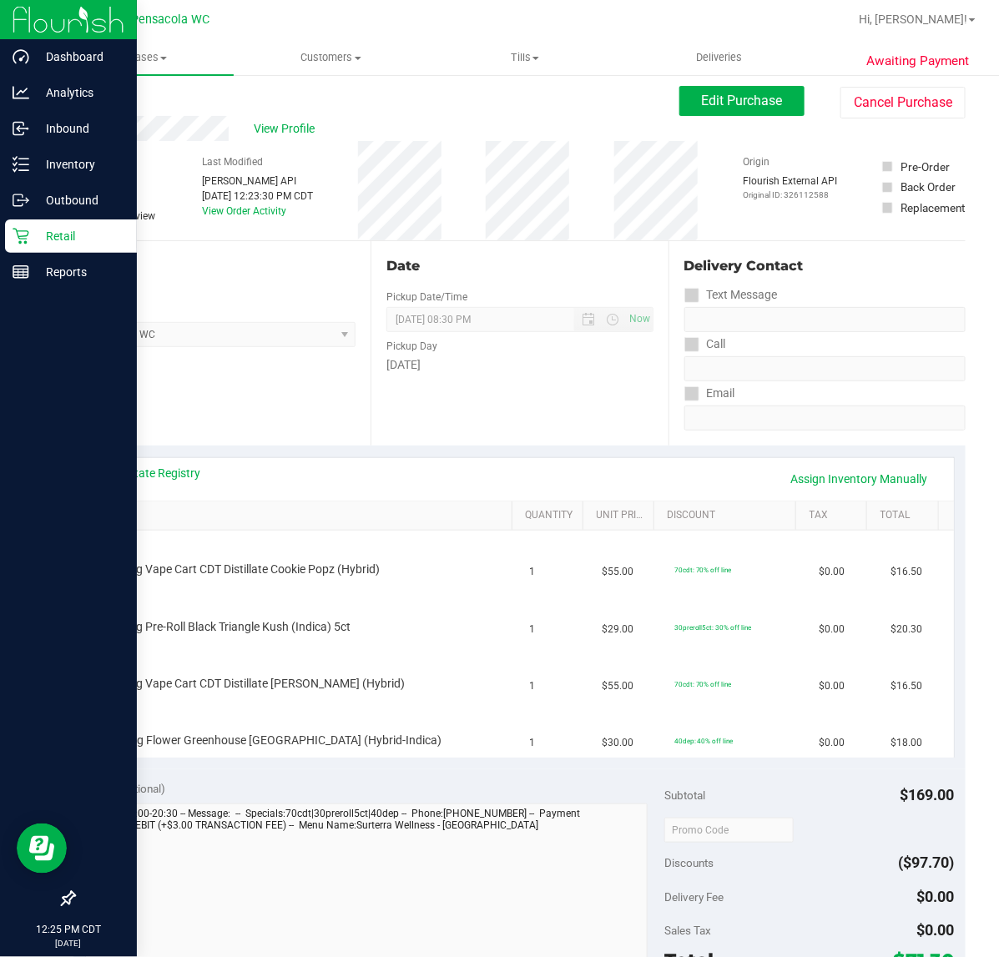
click at [18, 235] on icon at bounding box center [21, 236] width 17 height 17
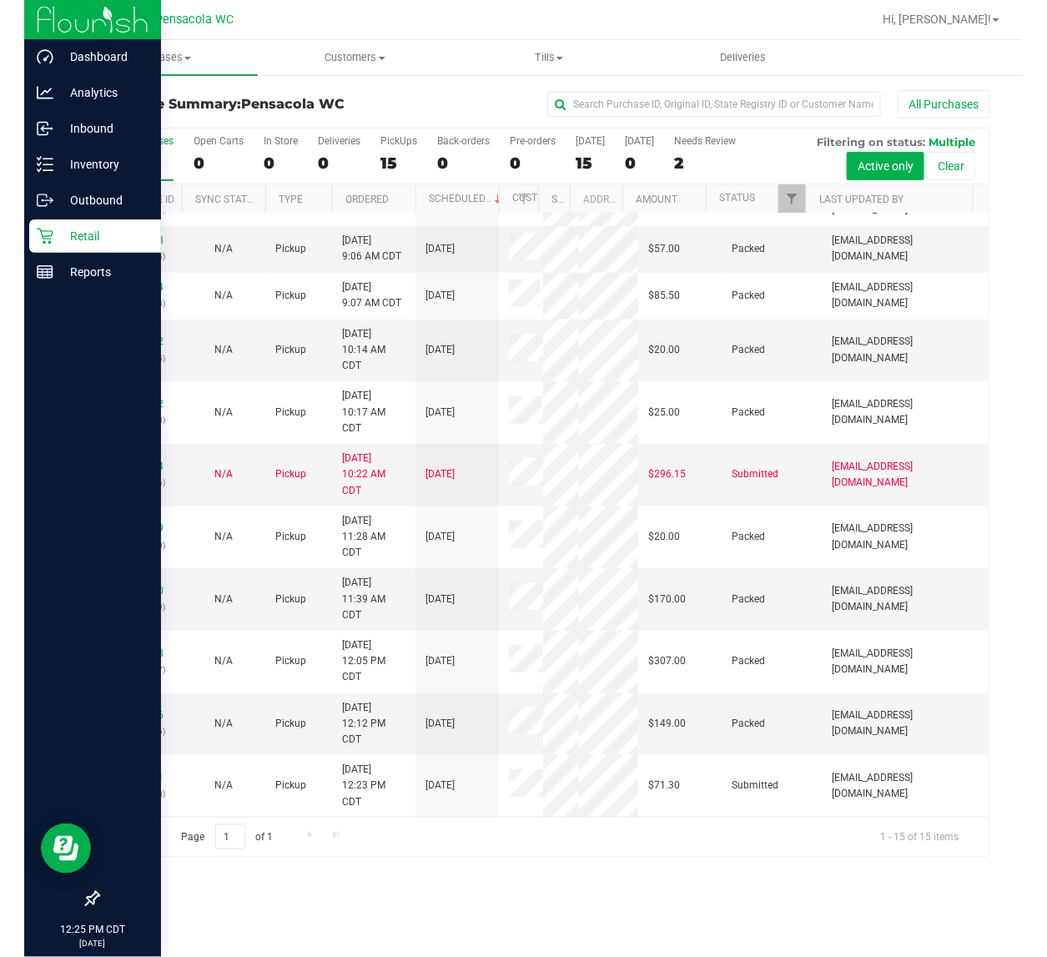
scroll to position [411, 0]
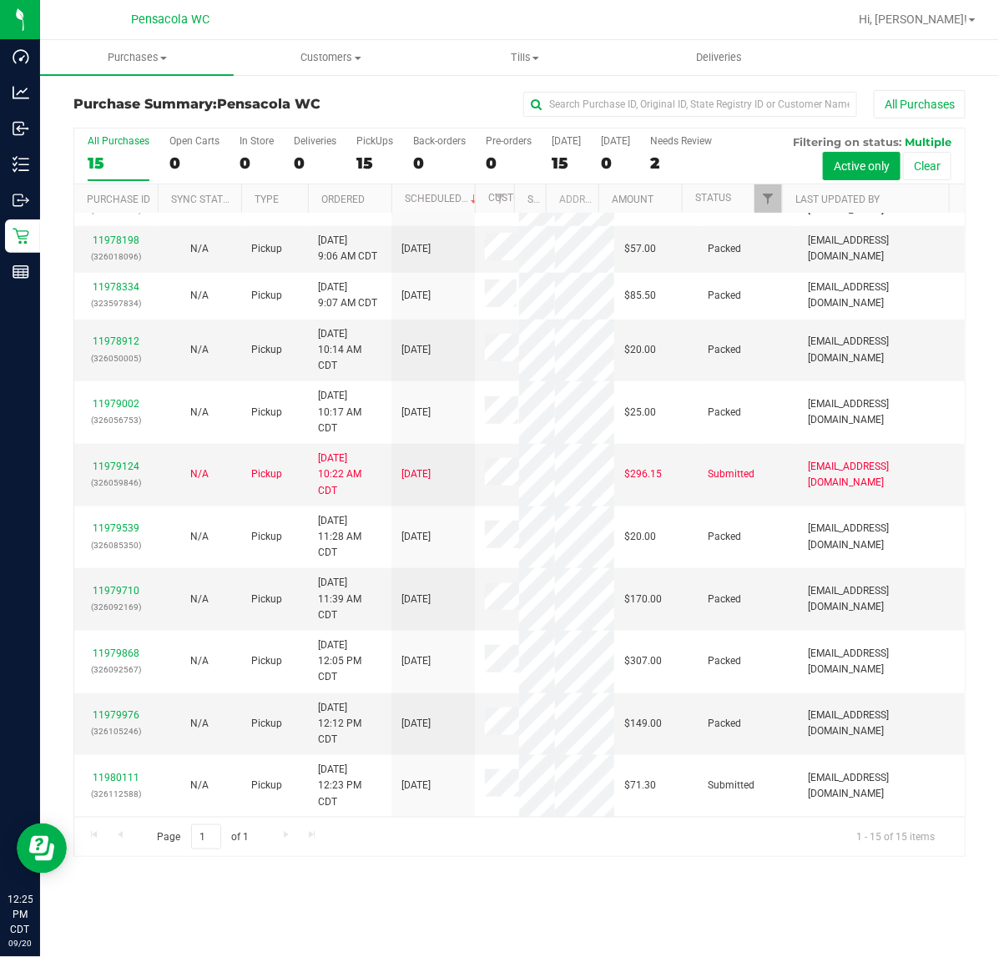
click at [482, 903] on div "Purchases Summary of purchases Fulfillment All purchases Customers All customer…" at bounding box center [519, 498] width 958 height 917
click at [115, 777] on link "11980111" at bounding box center [116, 778] width 47 height 12
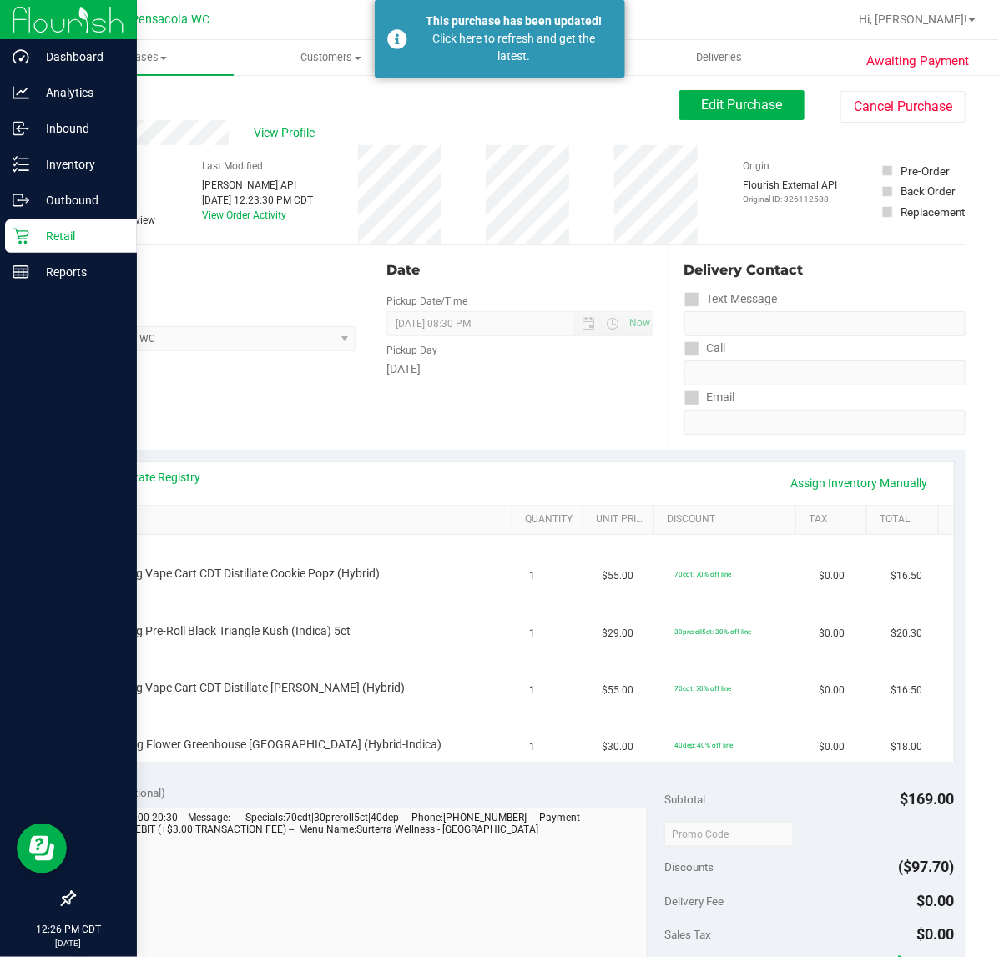
click at [36, 243] on p "Retail" at bounding box center [79, 236] width 100 height 20
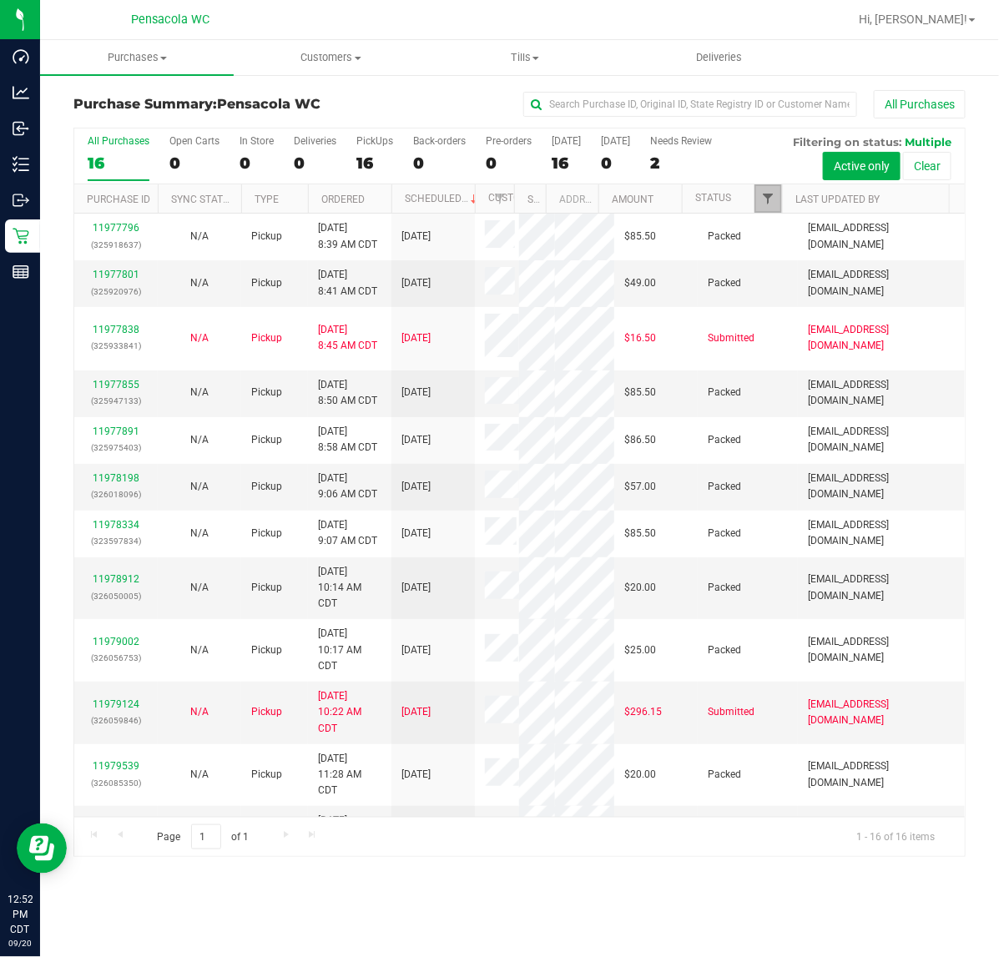
click at [772, 200] on span "Filter" at bounding box center [767, 198] width 13 height 13
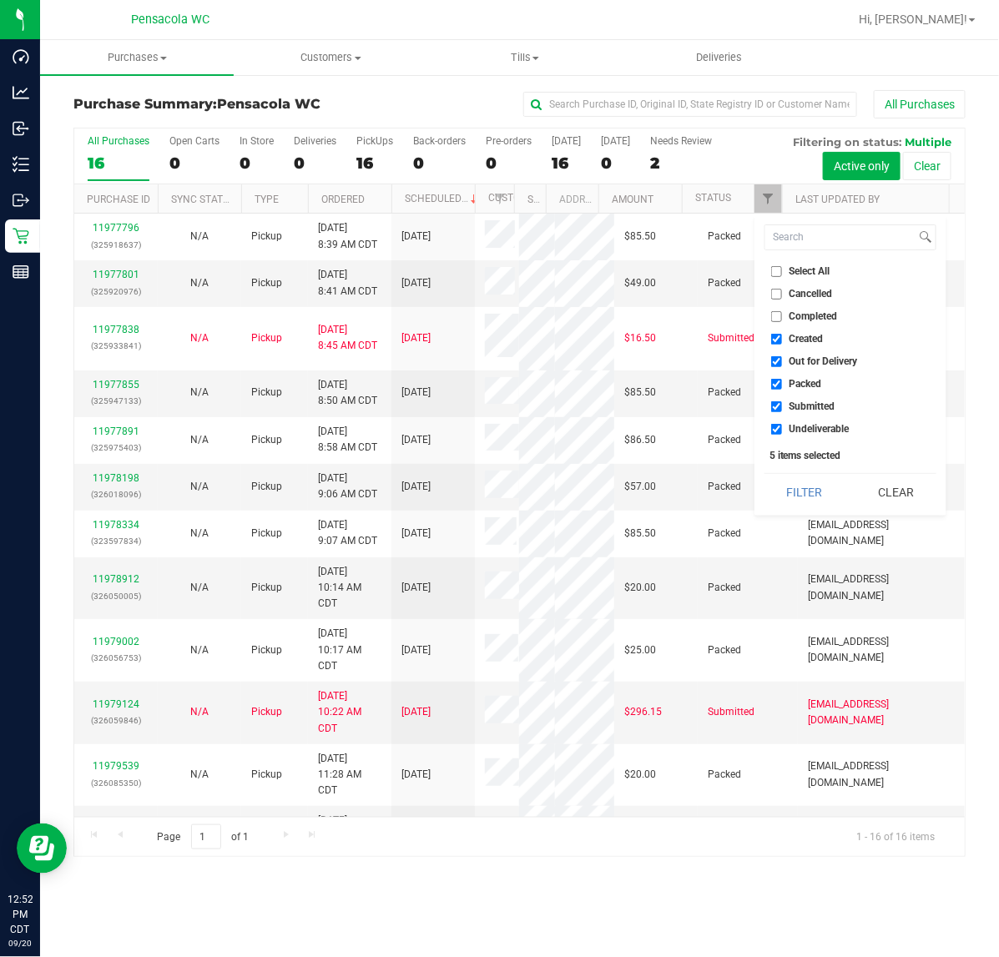
click at [781, 271] on input "Select All" at bounding box center [776, 271] width 11 height 11
checkbox input "true"
click at [776, 271] on input "Select All" at bounding box center [776, 271] width 11 height 11
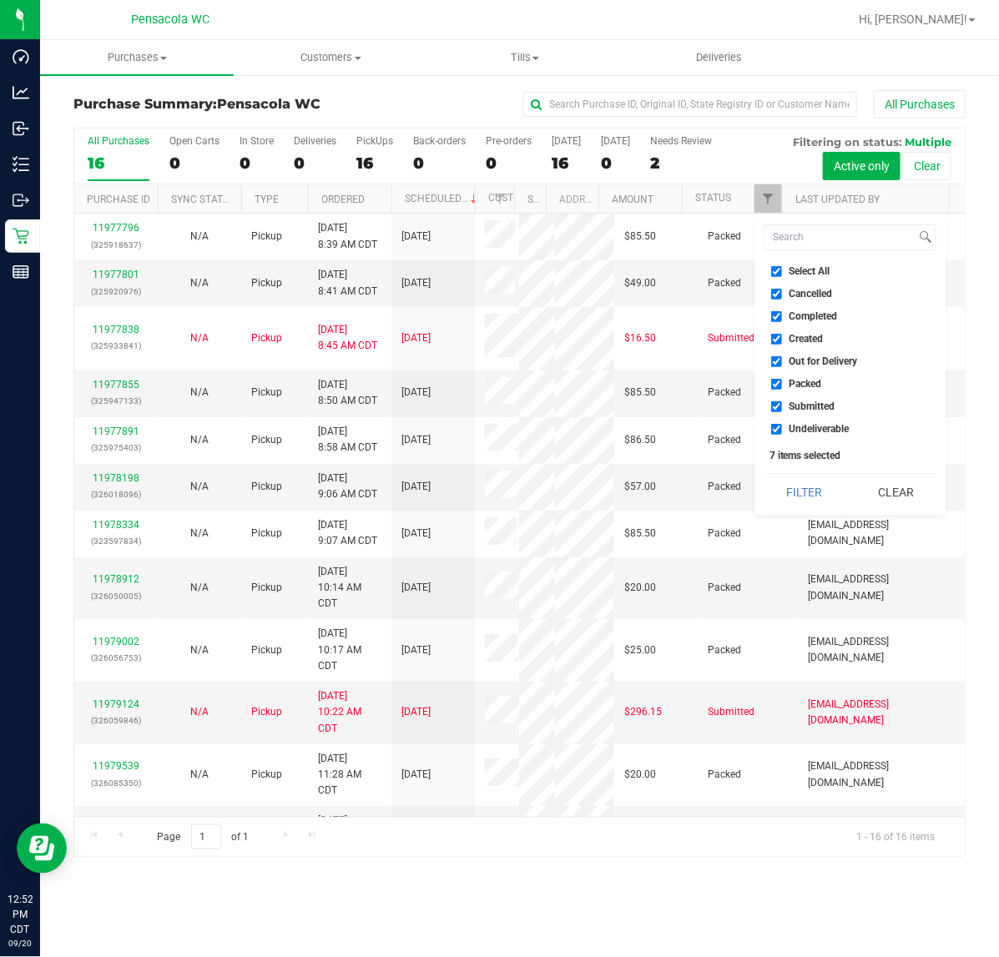
checkbox input "false"
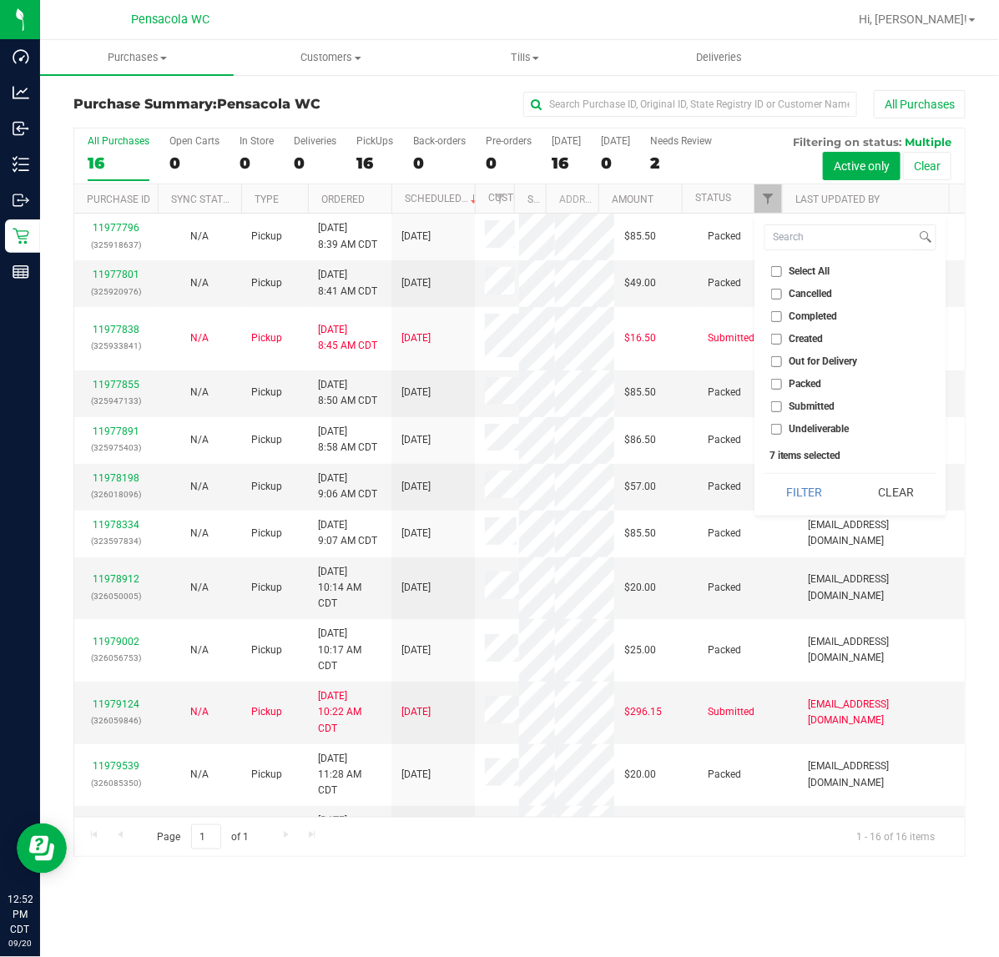
checkbox input "false"
click at [805, 406] on span "Submitted" at bounding box center [812, 406] width 46 height 10
click at [782, 406] on input "Submitted" at bounding box center [776, 406] width 11 height 11
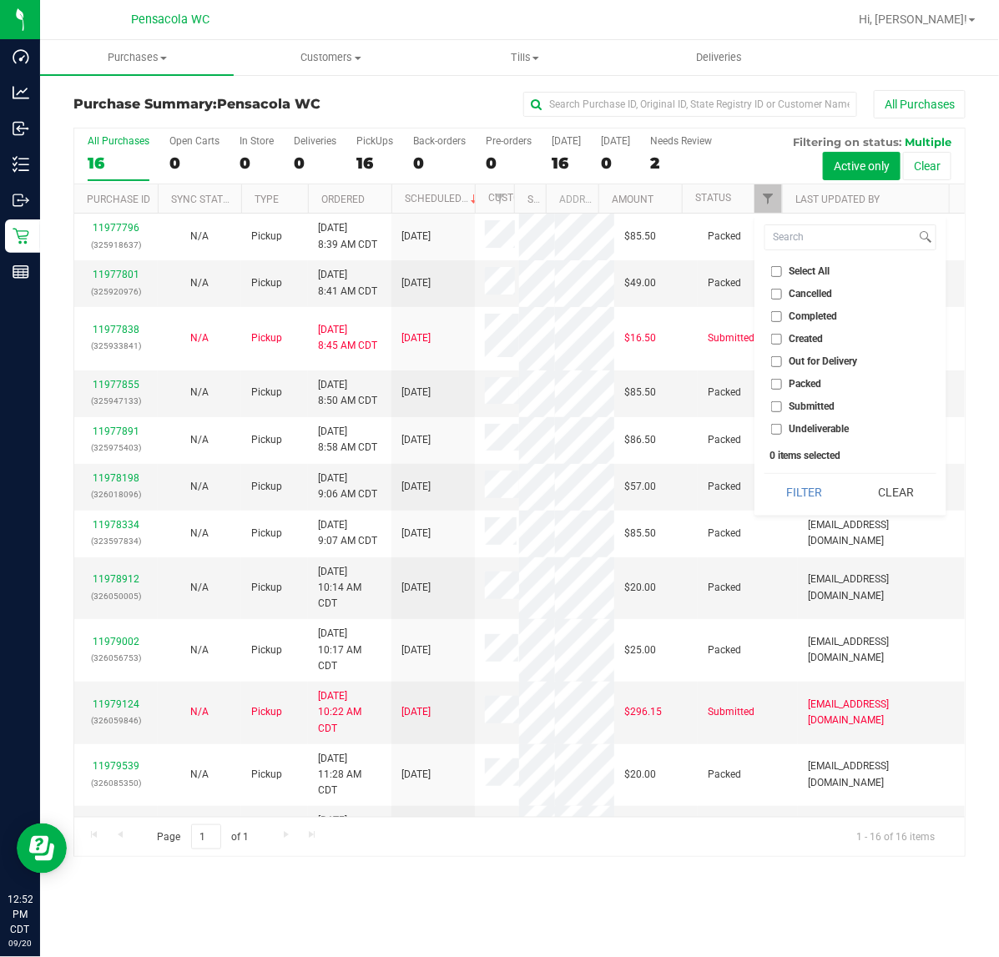
checkbox input "true"
click at [805, 480] on button "Filter" at bounding box center [804, 492] width 80 height 37
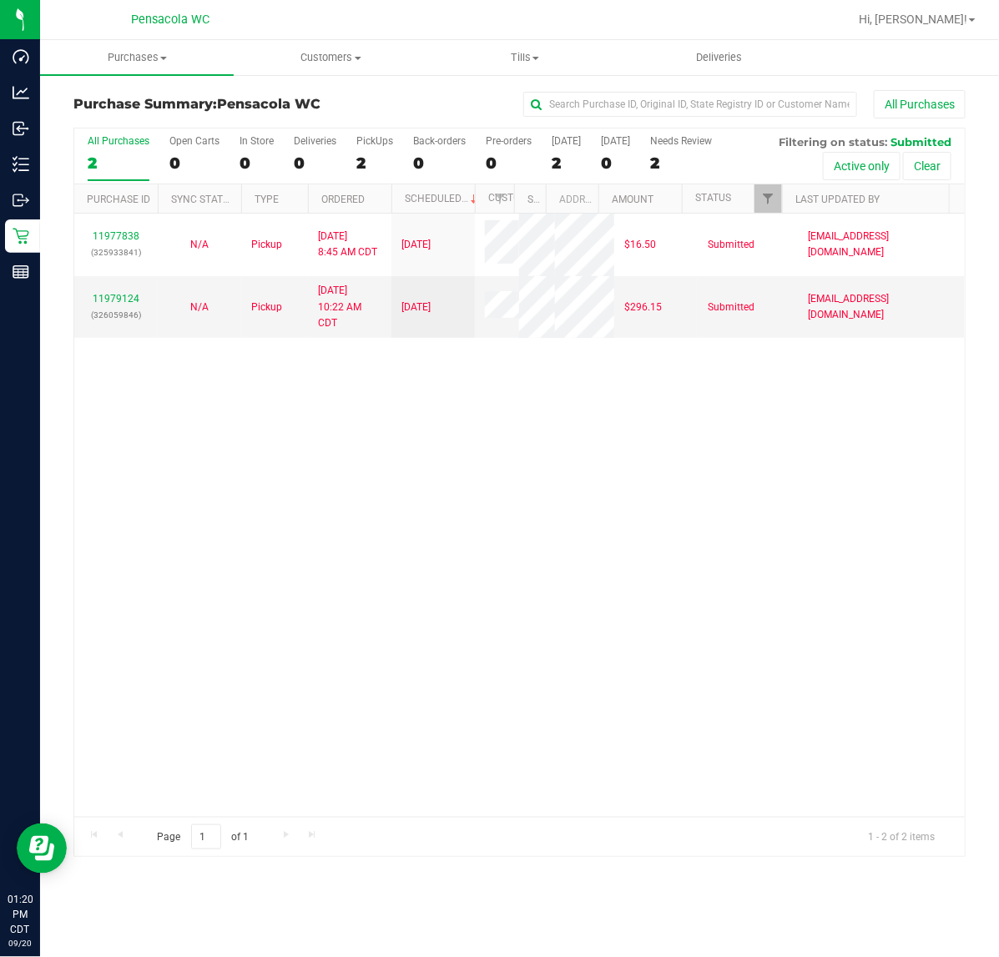
click at [649, 648] on div "11977838 (325933841) N/A Pickup [DATE] 8:45 AM CDT 9/20/2025 $16.50 Submitted […" at bounding box center [519, 515] width 890 height 603
click at [602, 634] on div "11977838 (325933841) N/A Pickup [DATE] 8:45 AM CDT 9/20/2025 $16.50 Submitted […" at bounding box center [519, 515] width 890 height 603
click at [400, 552] on div "11977838 (325933841) N/A Pickup [DATE] 8:45 AM CDT 9/20/2025 $16.50 Submitted […" at bounding box center [519, 515] width 890 height 603
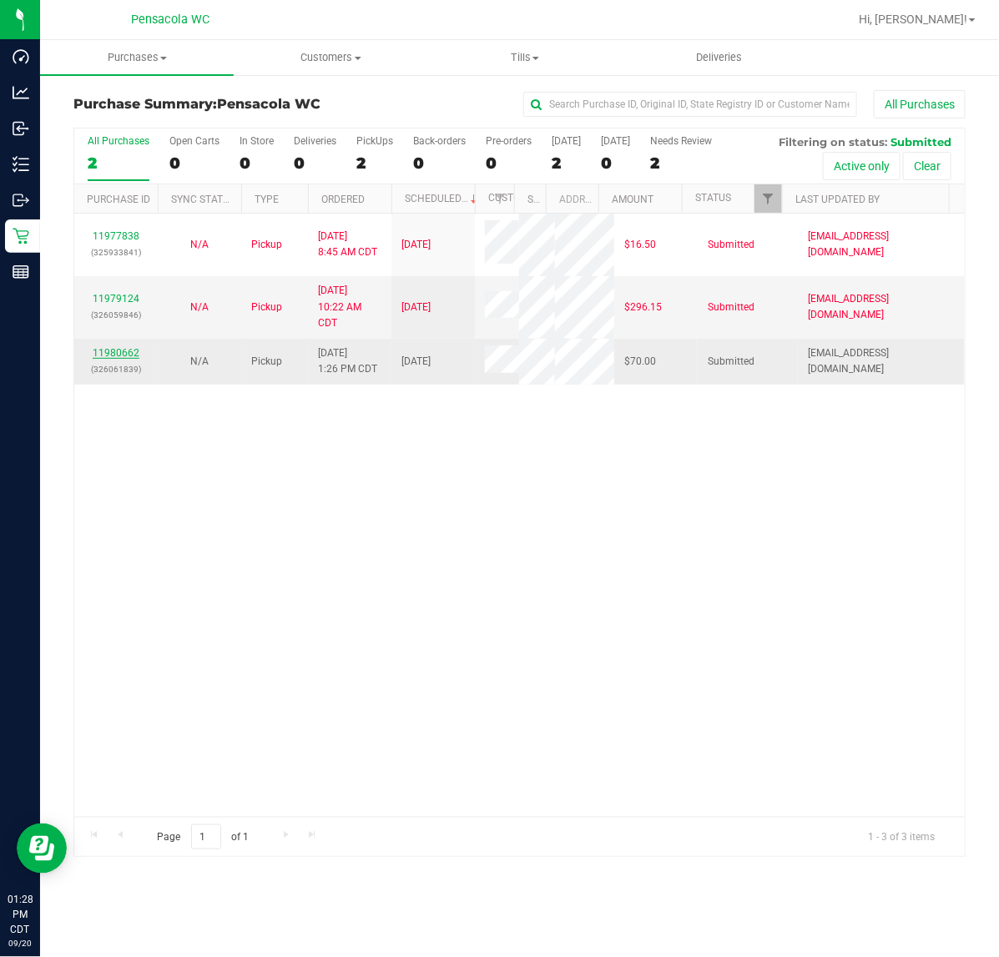
click at [104, 359] on link "11980662" at bounding box center [116, 353] width 47 height 12
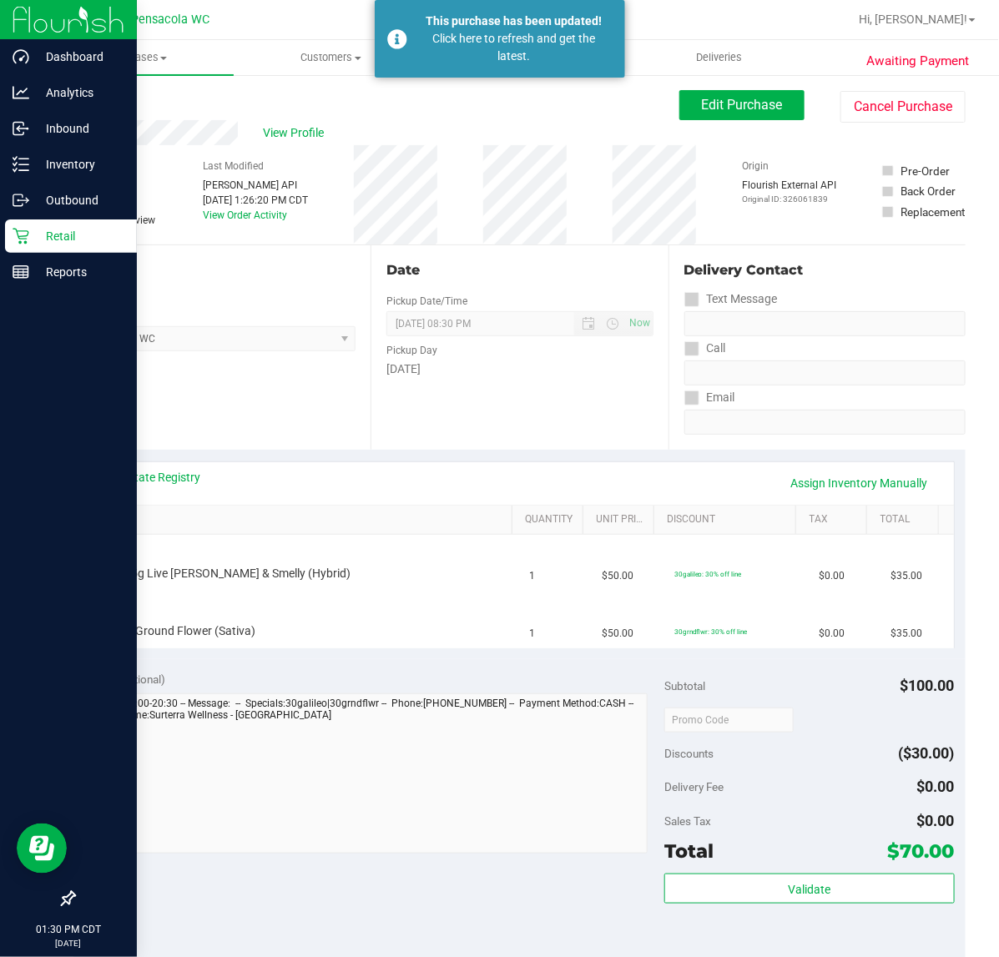
click at [21, 234] on icon at bounding box center [21, 236] width 17 height 17
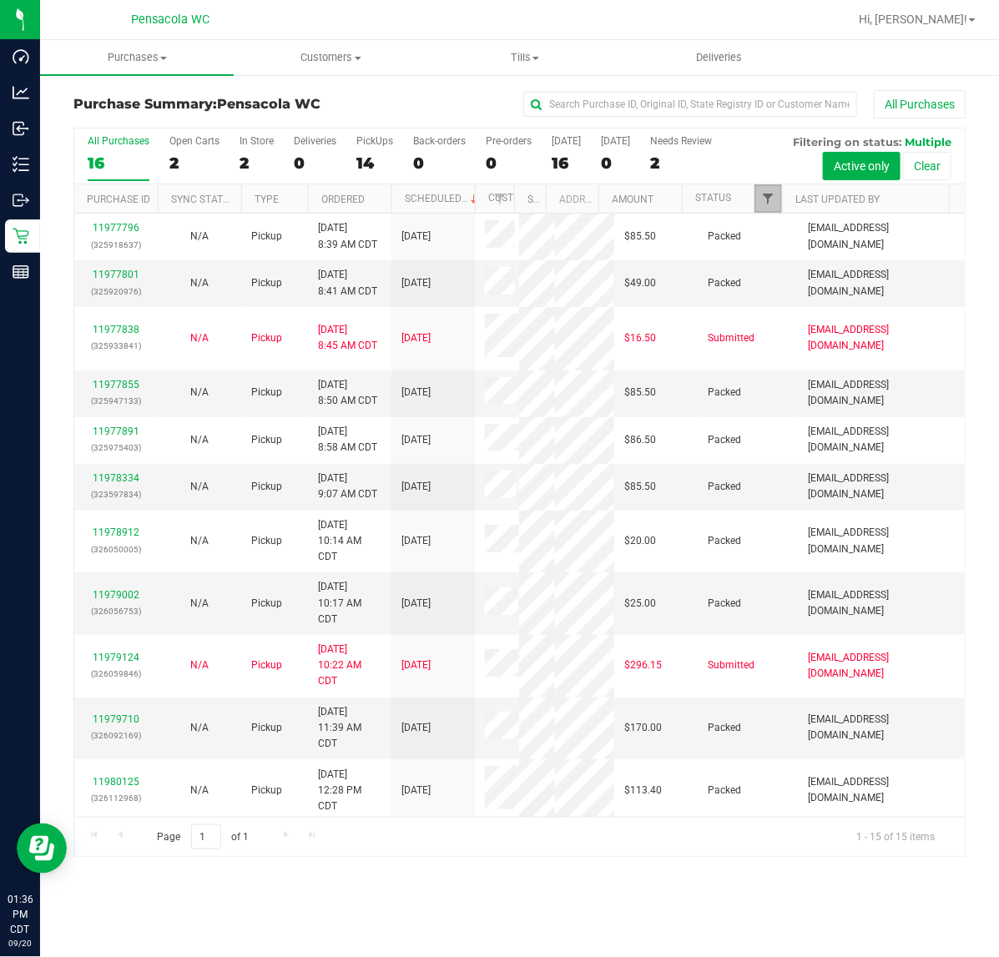
click at [768, 203] on span "Filter" at bounding box center [767, 198] width 13 height 13
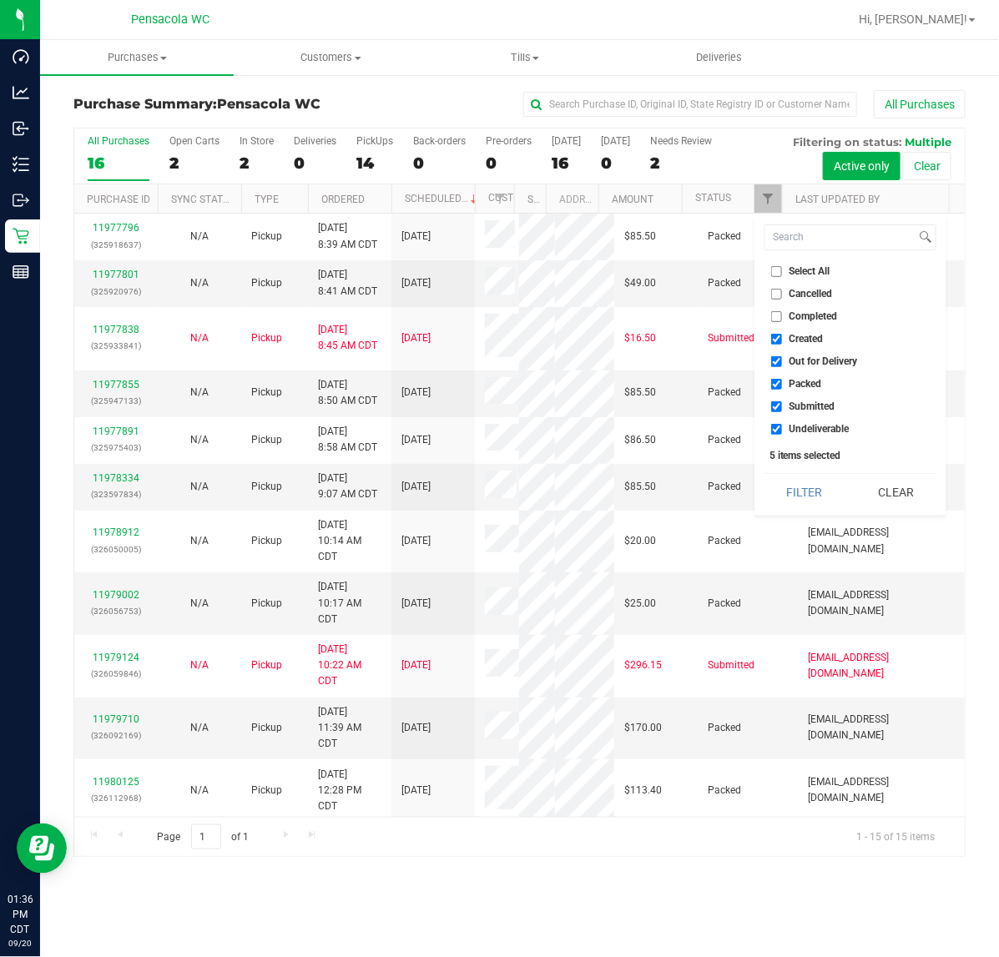
click at [803, 274] on span "Select All" at bounding box center [809, 271] width 41 height 10
click at [782, 274] on input "Select All" at bounding box center [776, 271] width 11 height 11
checkbox input "true"
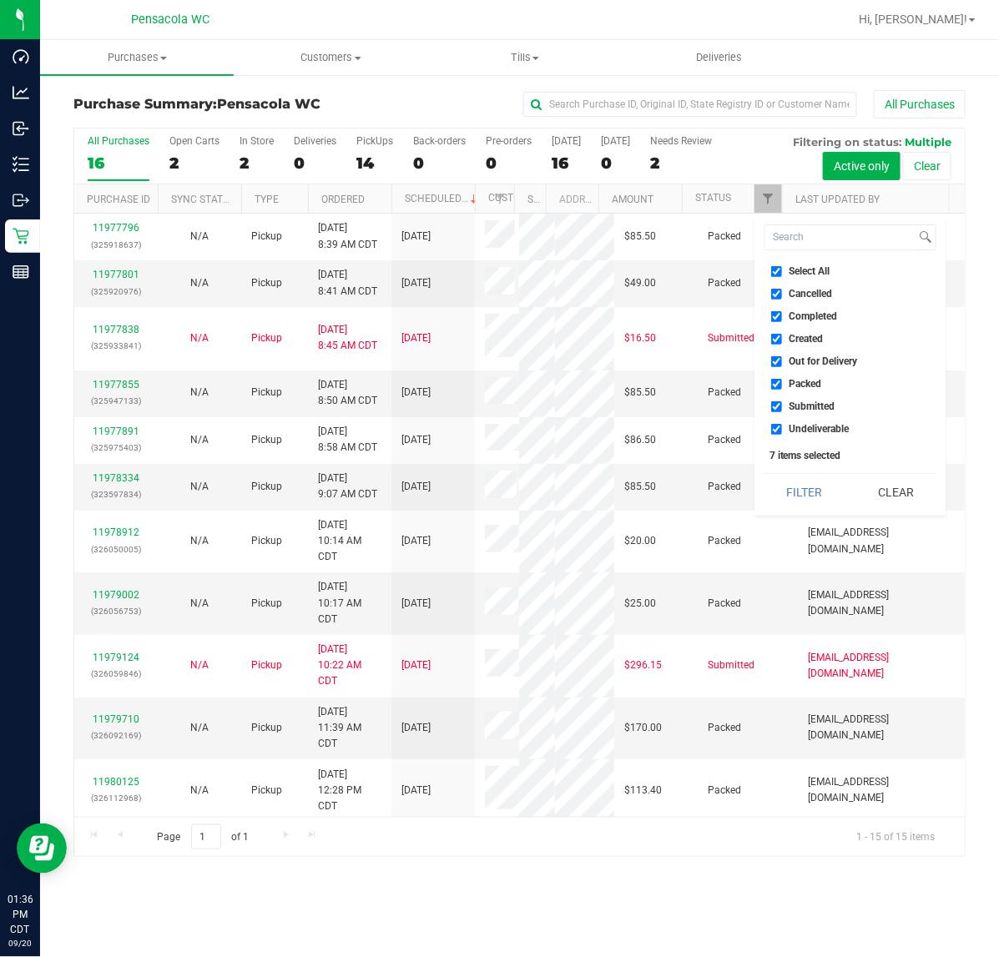
click at [778, 271] on input "Select All" at bounding box center [776, 271] width 11 height 11
checkbox input "false"
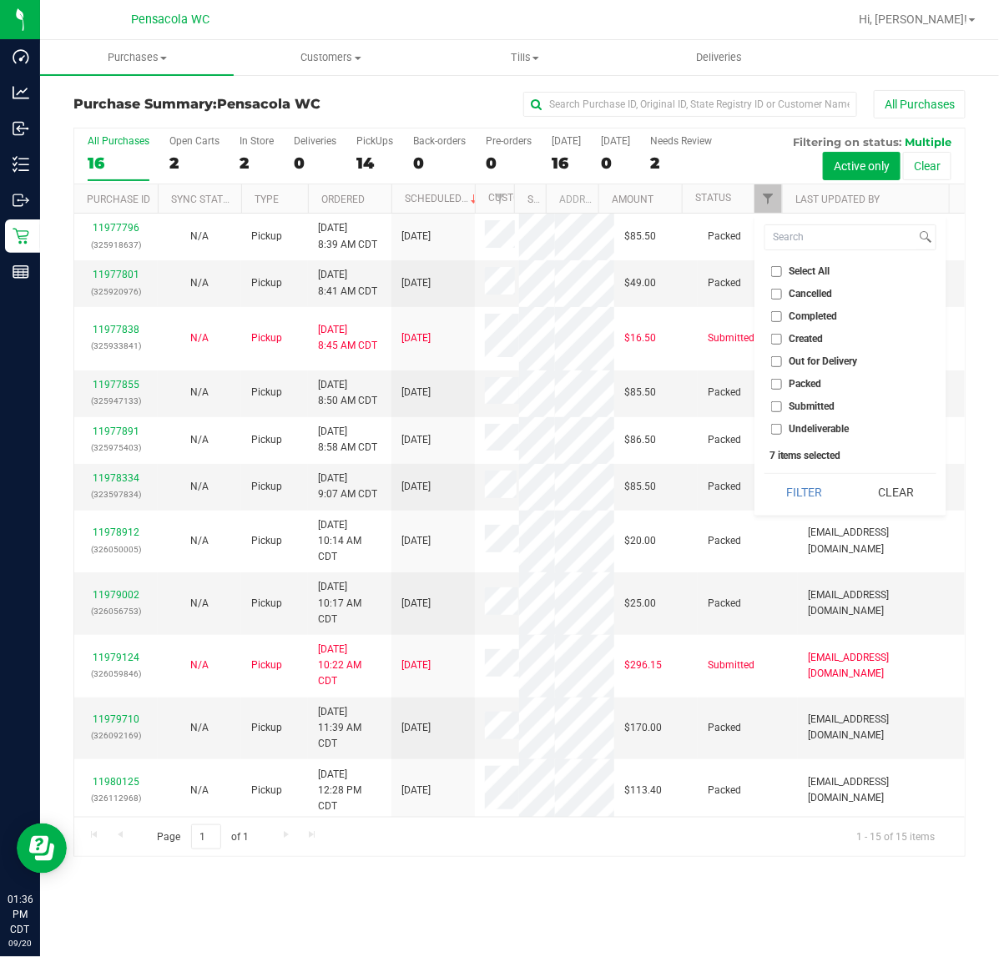
checkbox input "false"
click at [810, 409] on span "Submitted" at bounding box center [812, 406] width 46 height 10
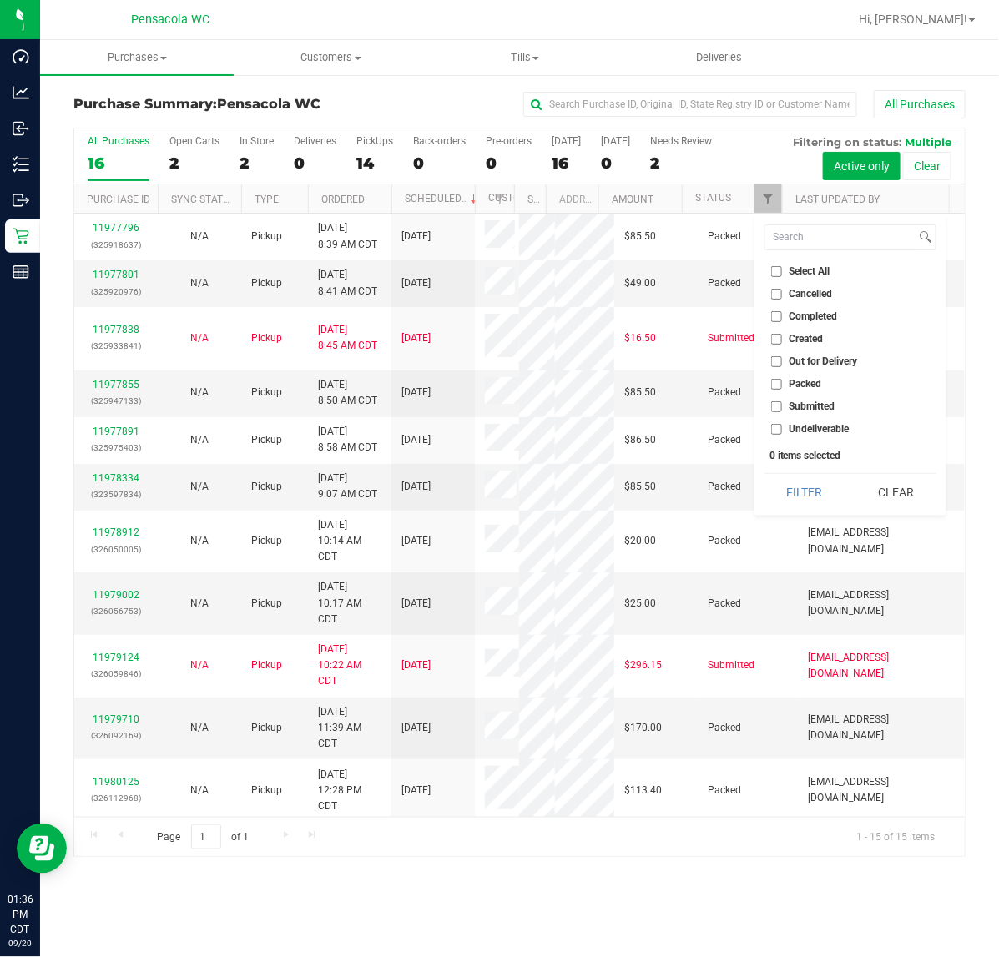
click at [782, 409] on input "Submitted" at bounding box center [776, 406] width 11 height 11
checkbox input "true"
click at [795, 499] on button "Filter" at bounding box center [804, 492] width 80 height 37
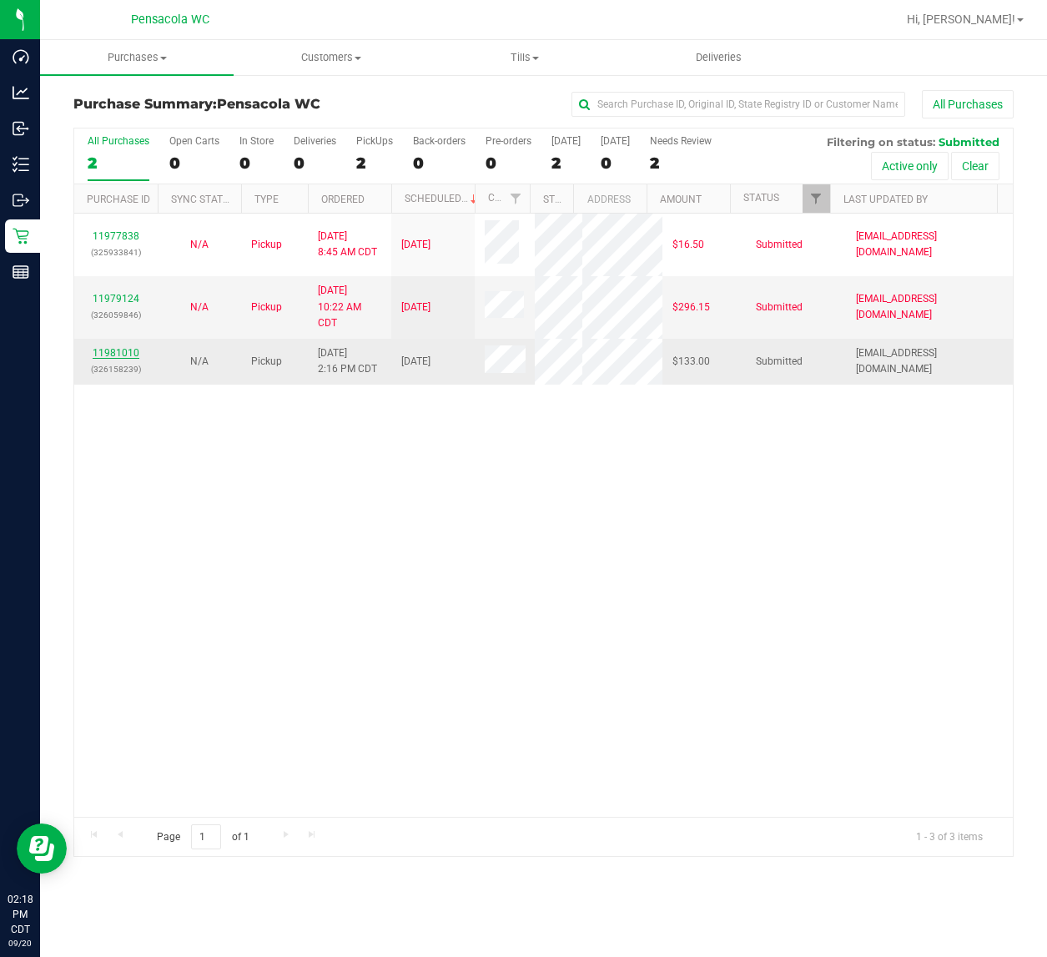
click at [123, 359] on link "11981010" at bounding box center [116, 353] width 47 height 12
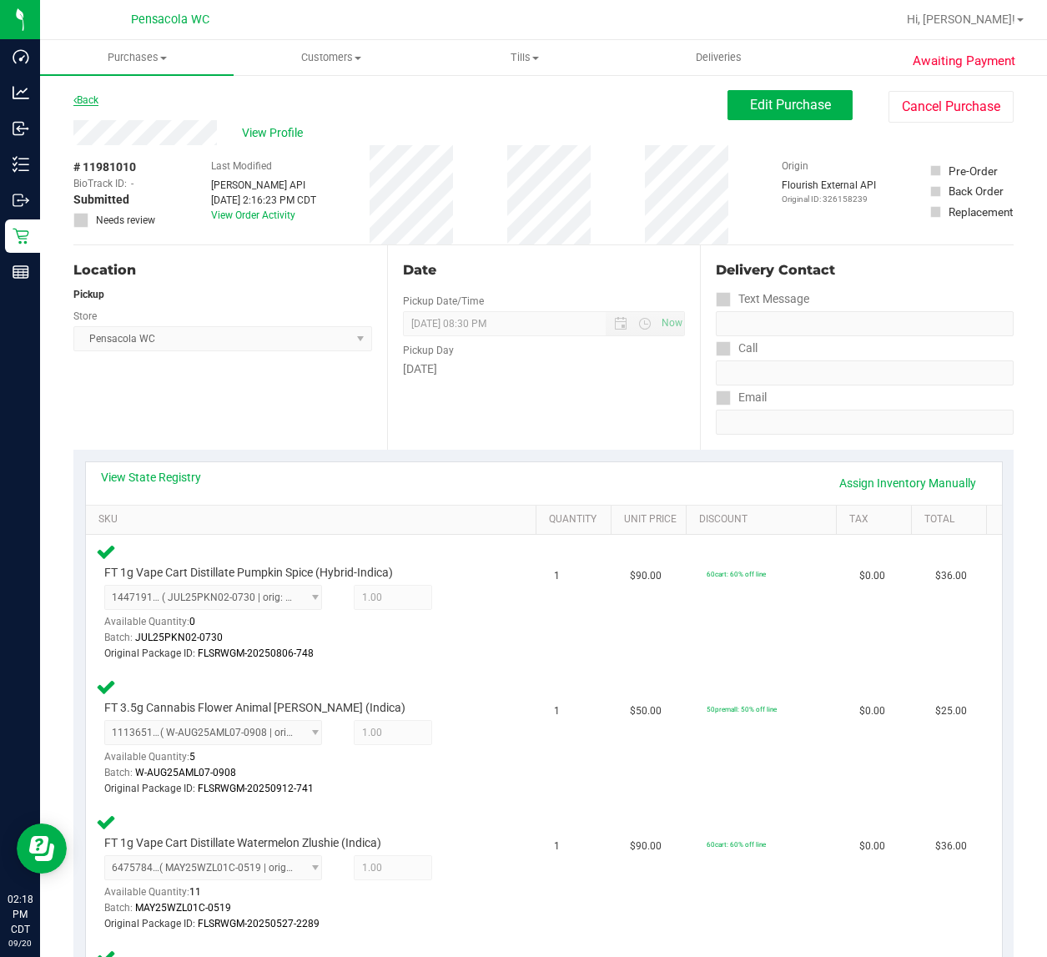
click at [93, 94] on link "Back" at bounding box center [85, 100] width 25 height 12
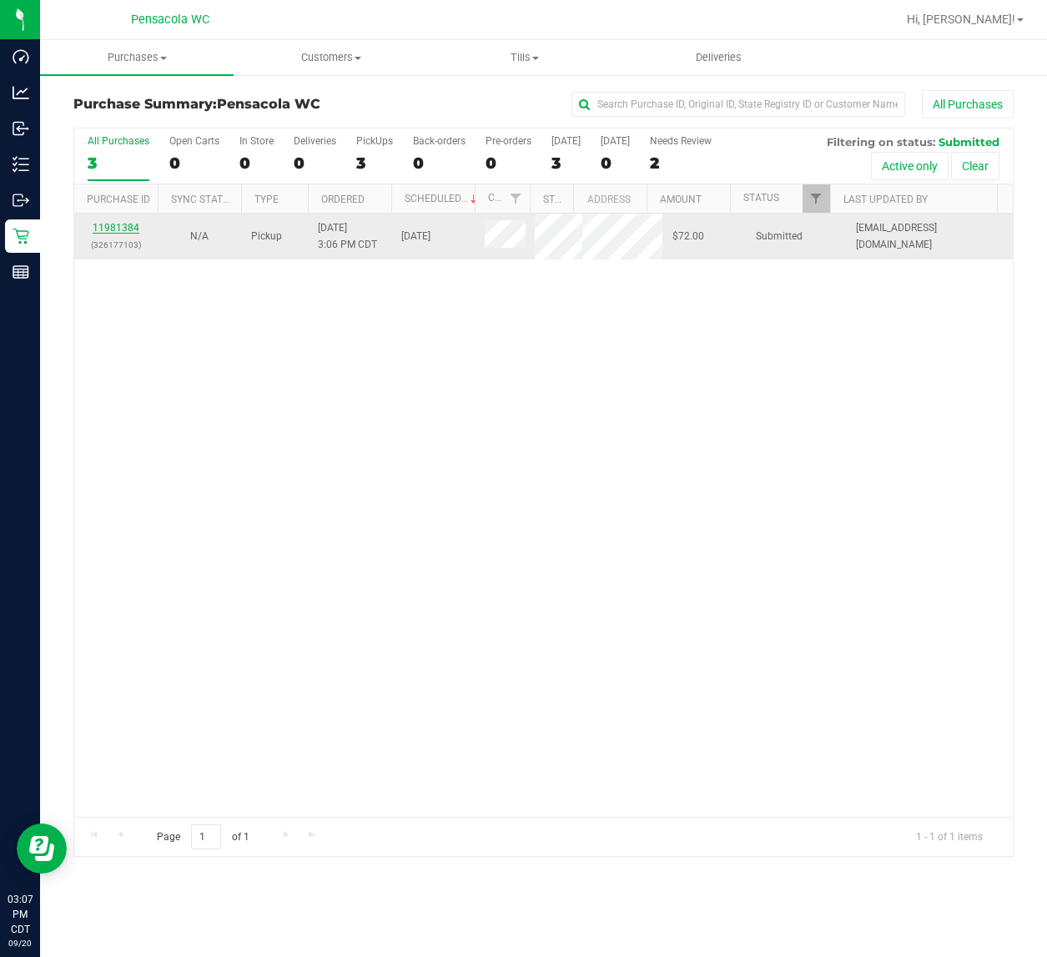
click at [130, 229] on link "11981384" at bounding box center [116, 228] width 47 height 12
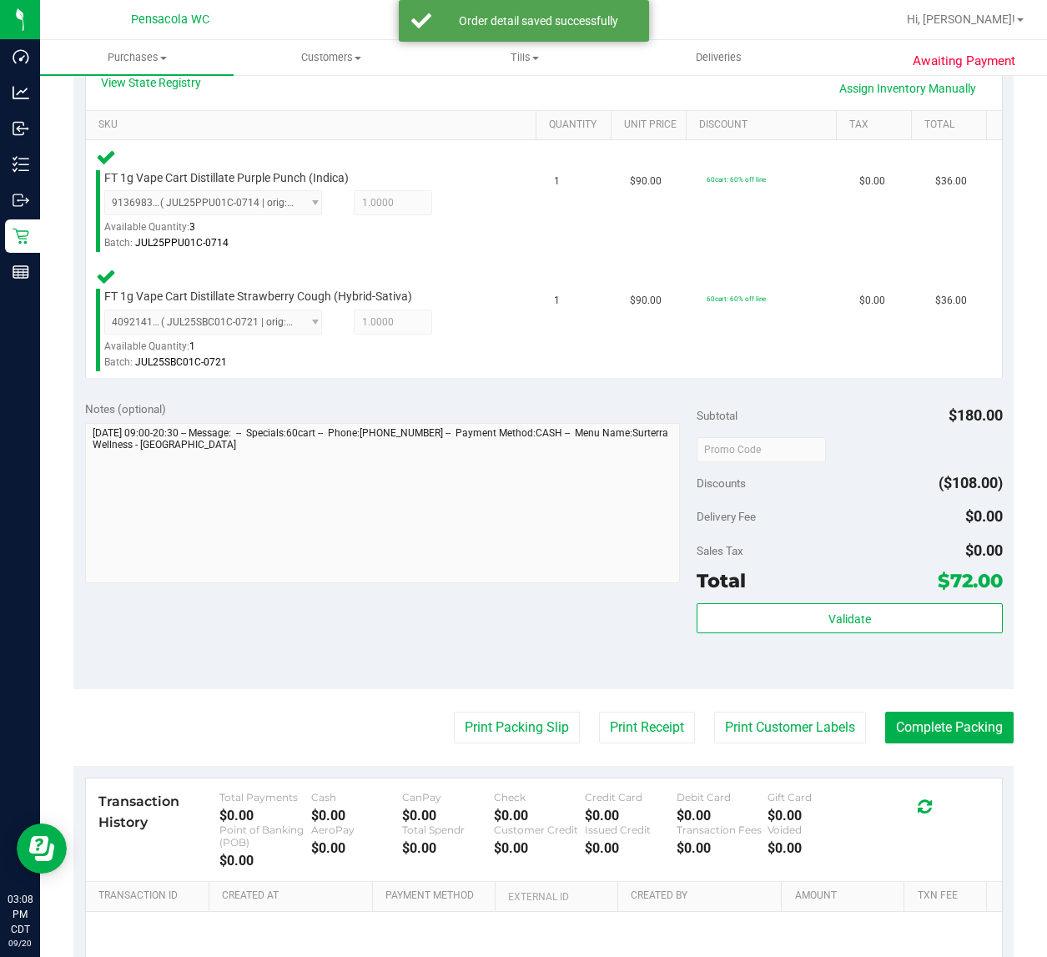
scroll to position [396, 0]
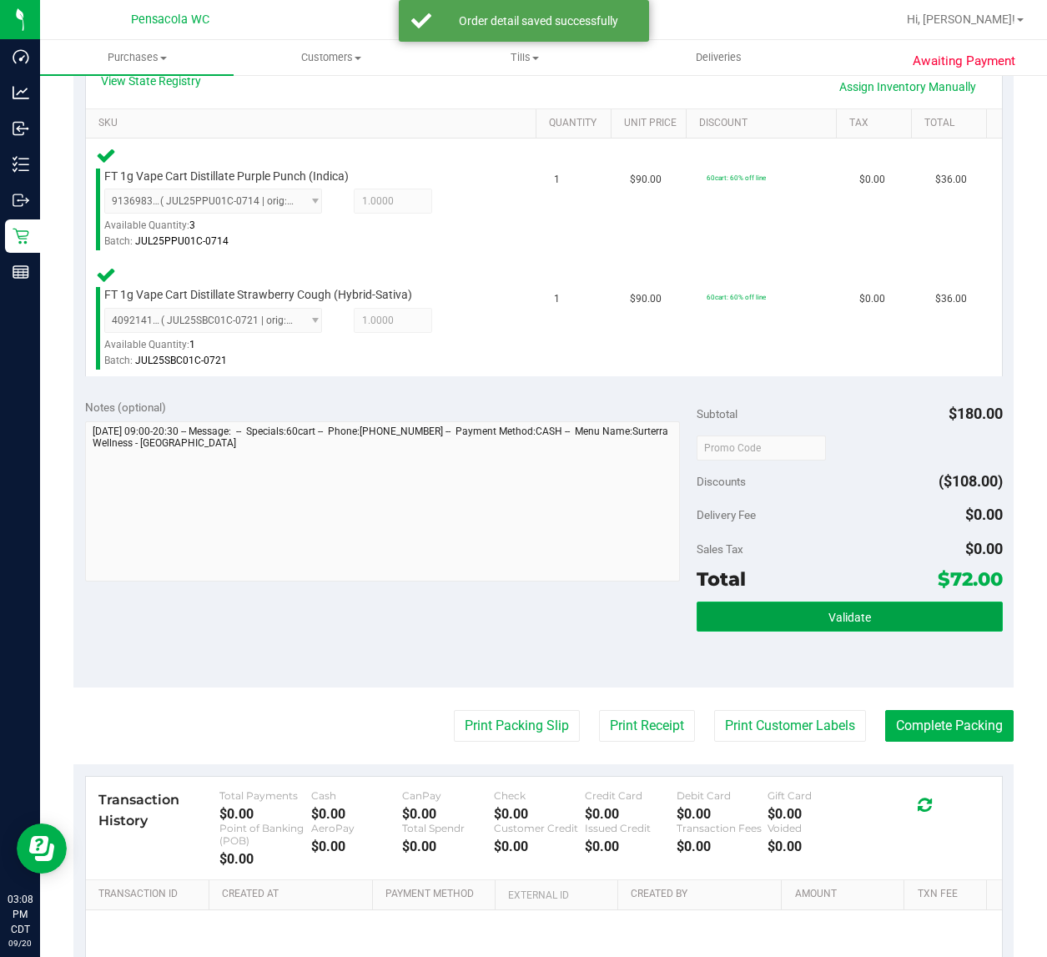
click at [887, 611] on button "Validate" at bounding box center [850, 616] width 306 height 30
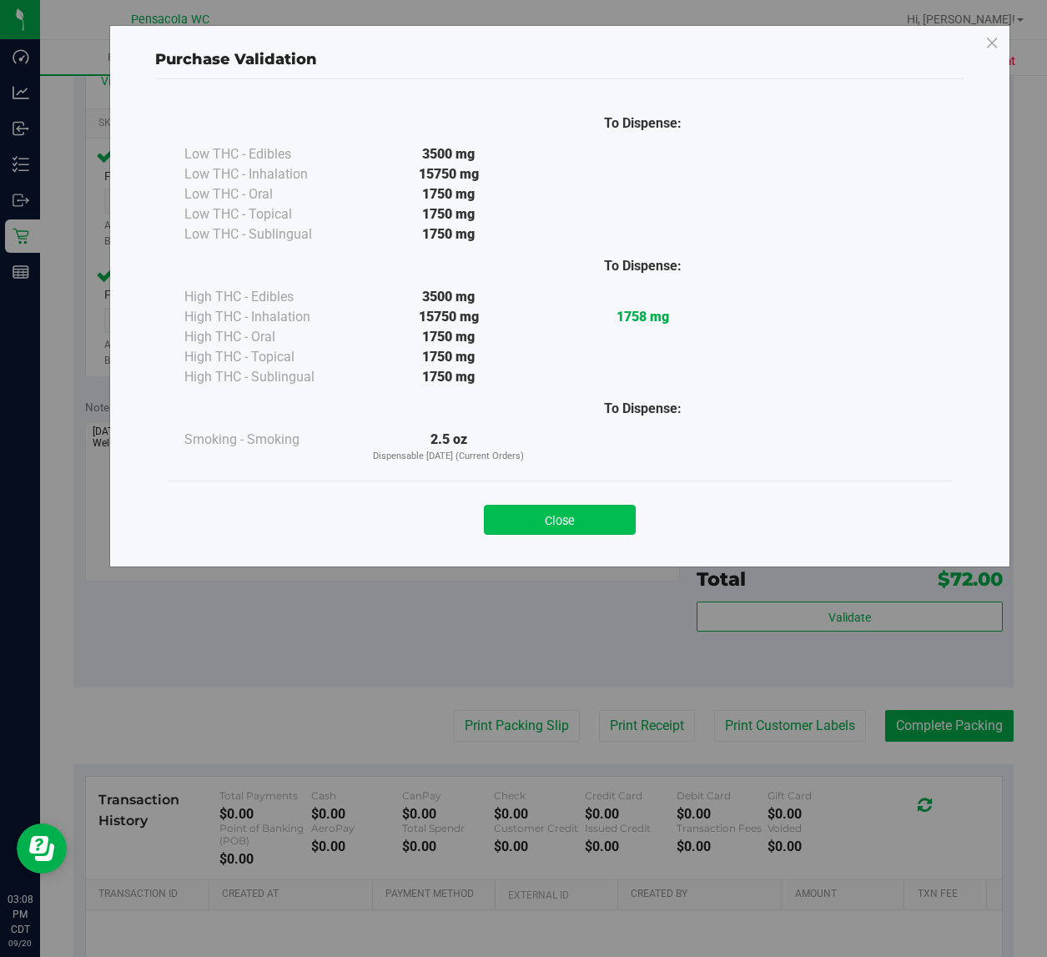
click at [597, 514] on button "Close" at bounding box center [560, 520] width 152 height 30
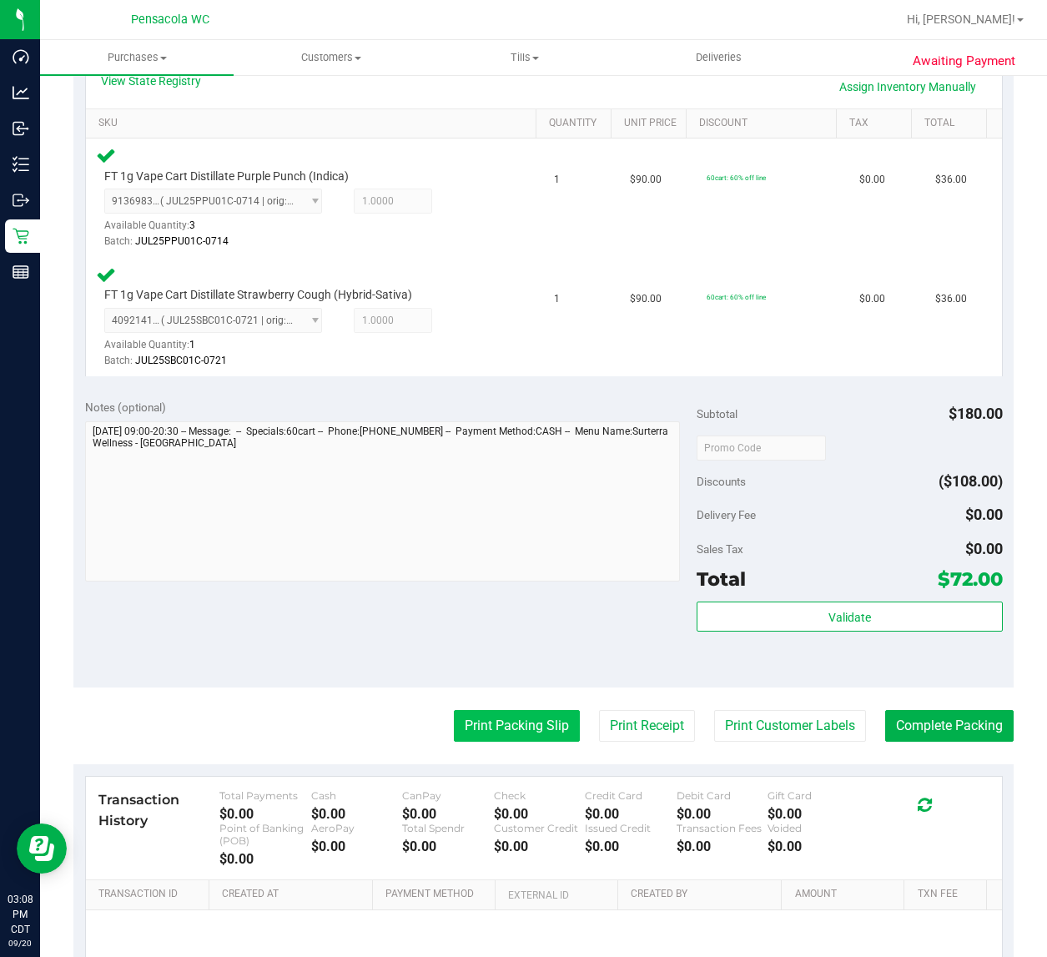
click at [502, 723] on button "Print Packing Slip" at bounding box center [517, 726] width 126 height 32
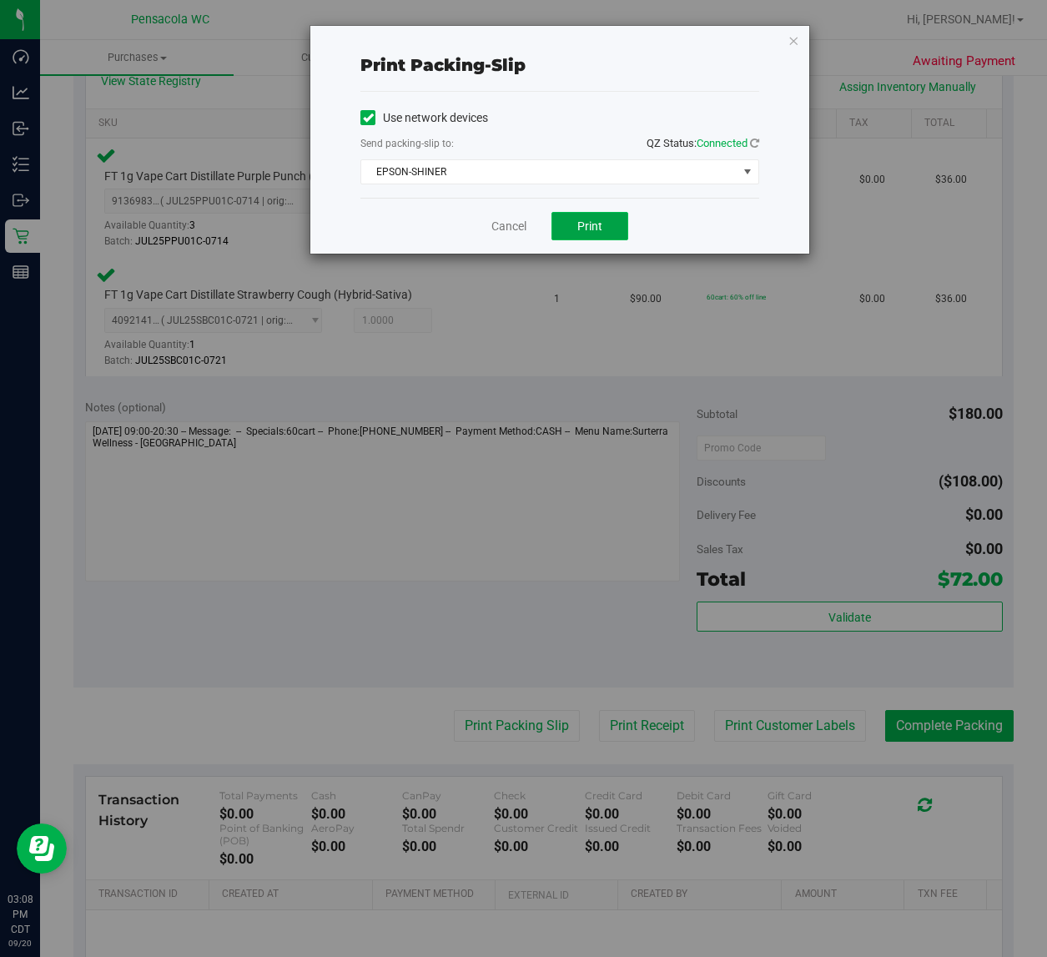
click at [610, 219] on button "Print" at bounding box center [589, 226] width 77 height 28
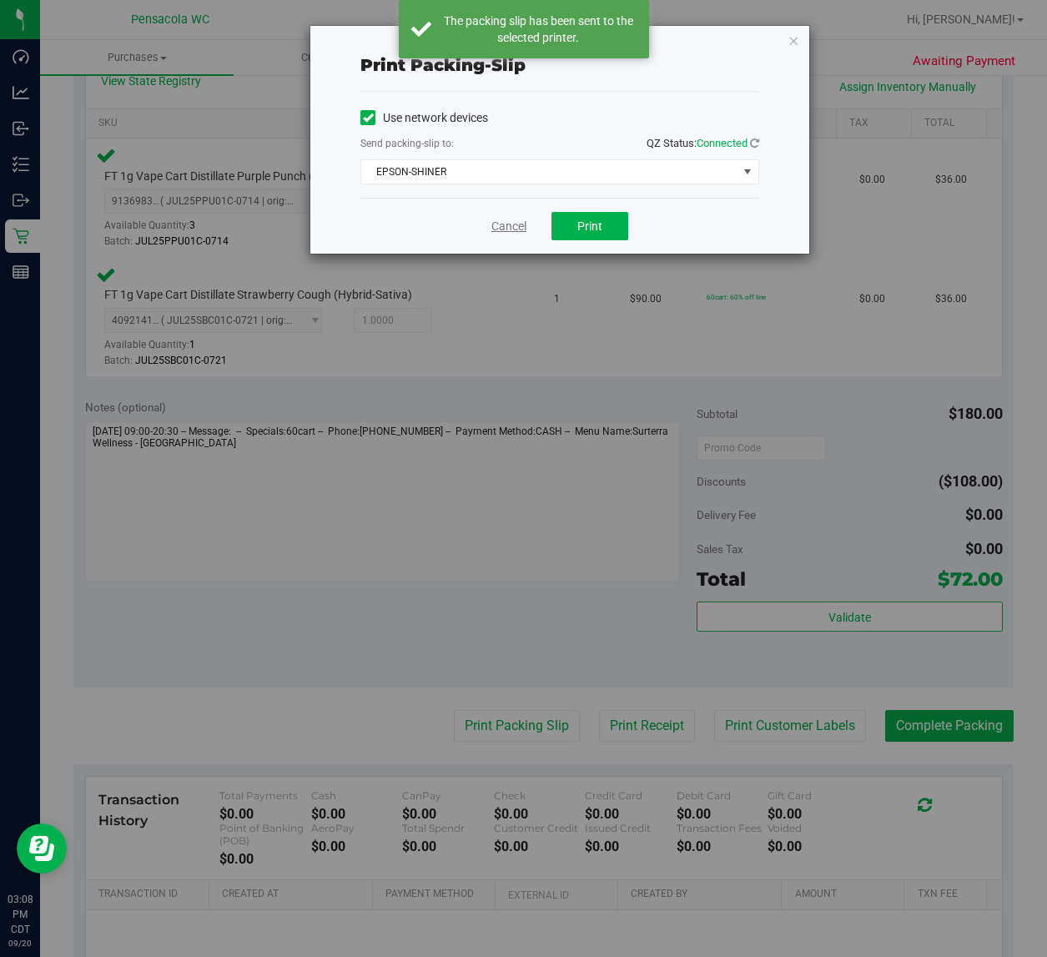
click at [524, 228] on link "Cancel" at bounding box center [508, 227] width 35 height 18
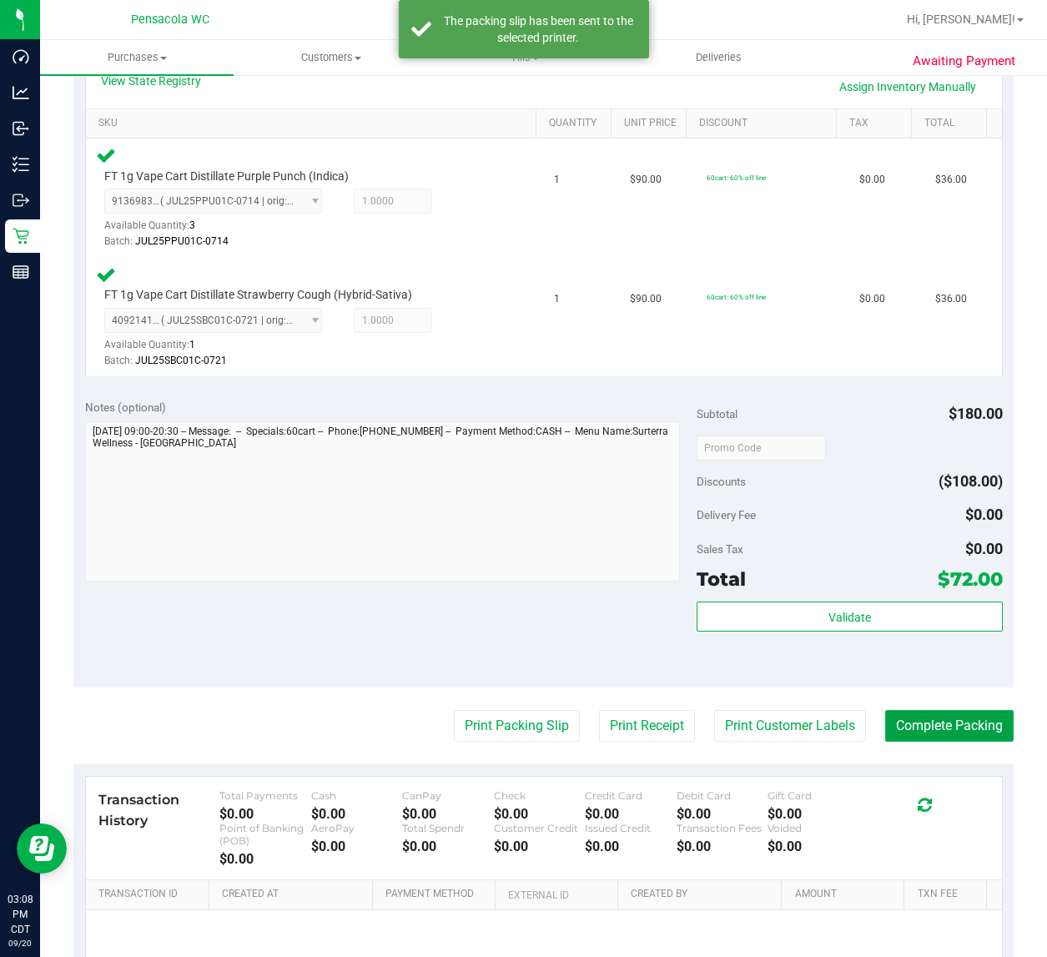
click at [968, 712] on button "Complete Packing" at bounding box center [949, 726] width 128 height 32
